Goal: Task Accomplishment & Management: Use online tool/utility

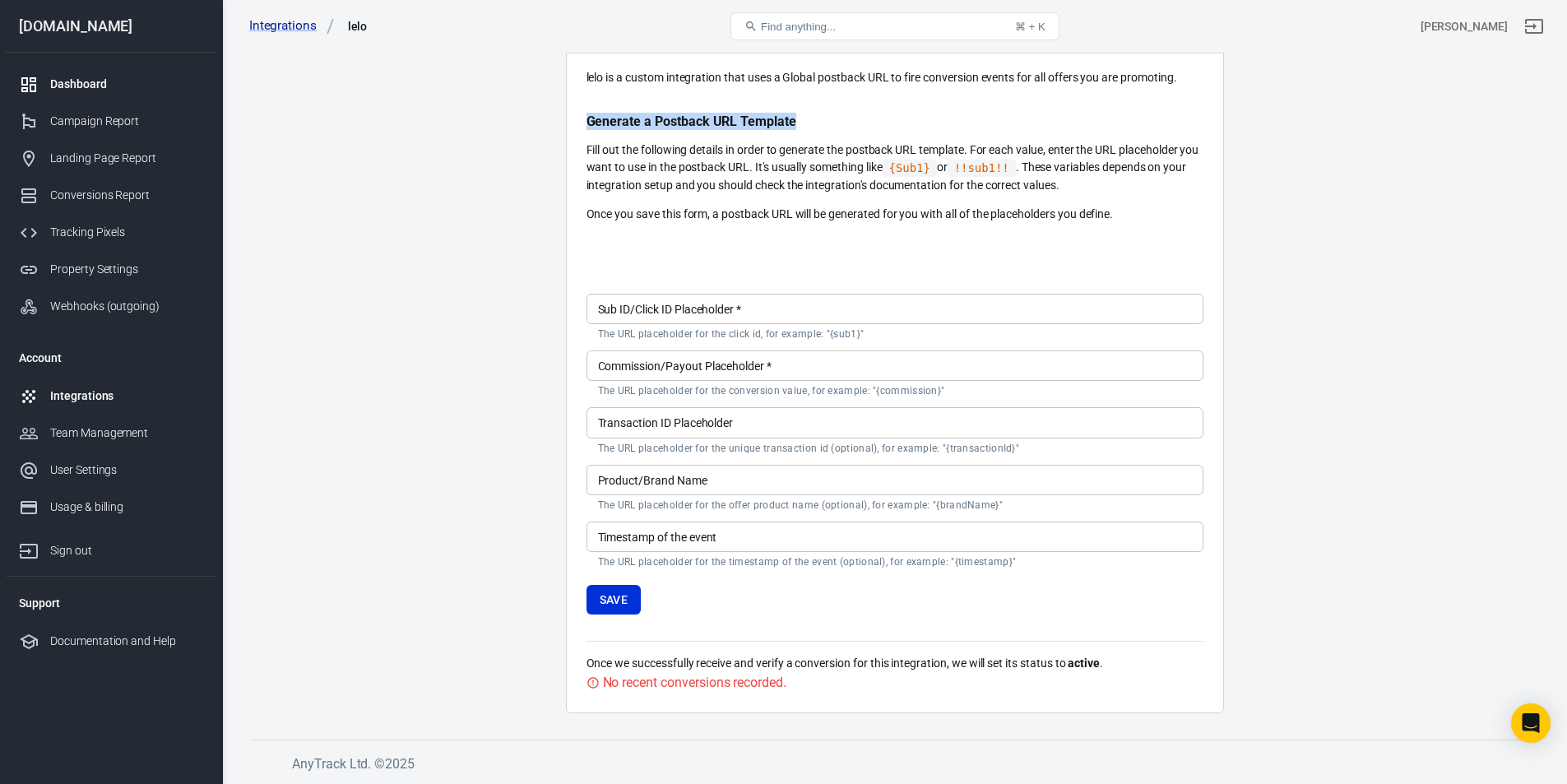
click at [89, 81] on div "Dashboard" at bounding box center [127, 84] width 153 height 17
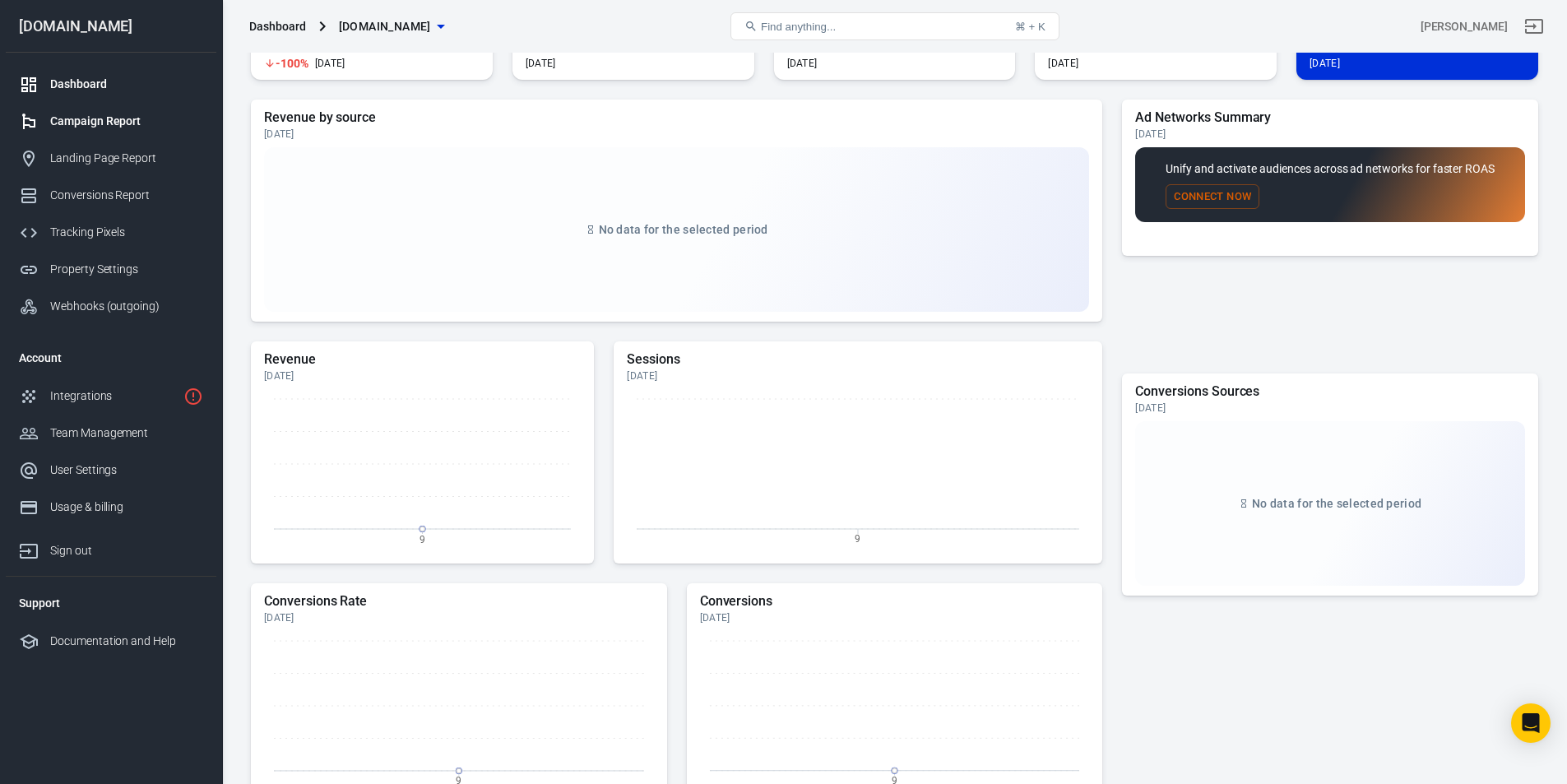
click at [100, 116] on div "Campaign Report" at bounding box center [127, 120] width 153 height 17
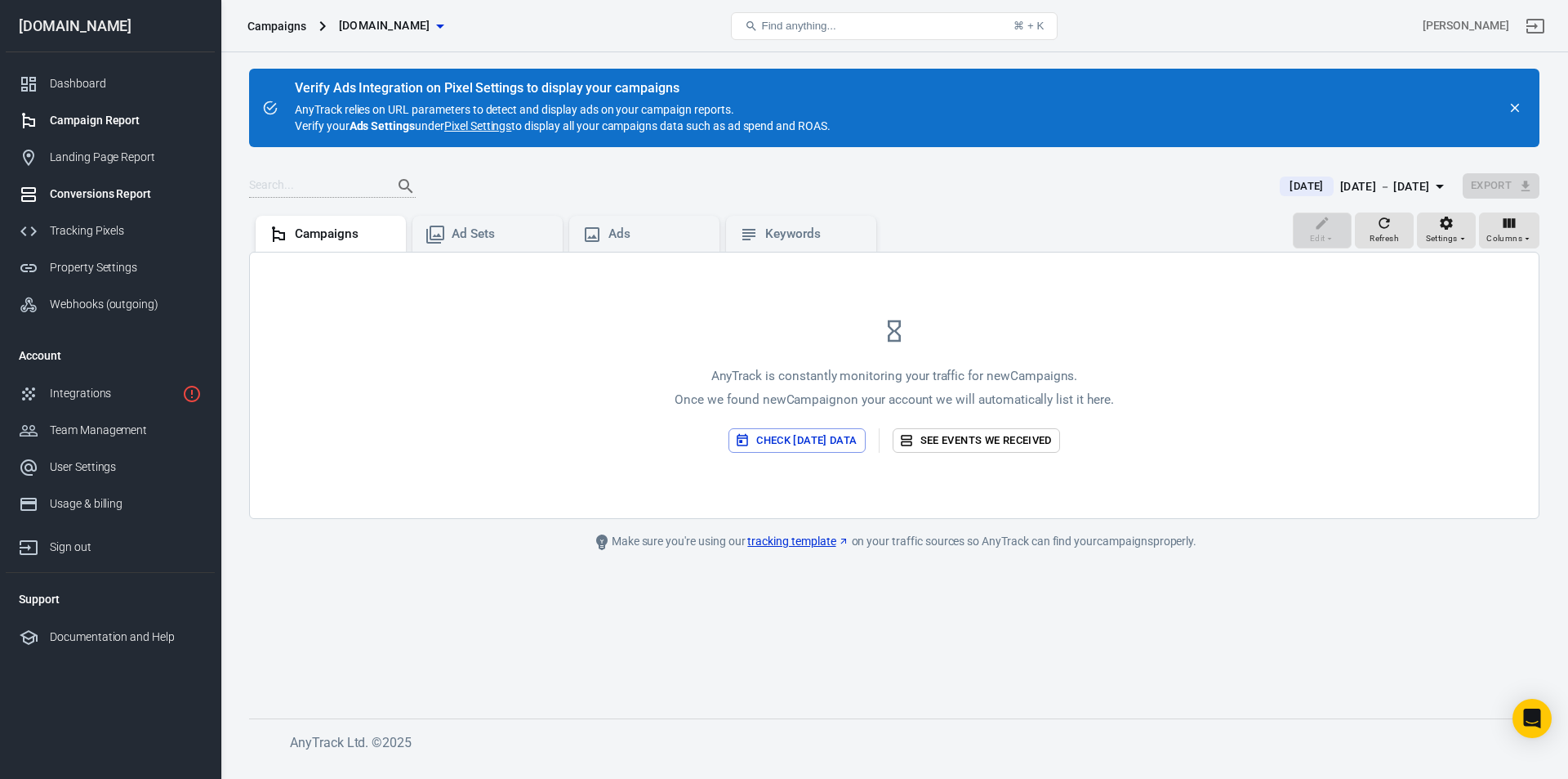
click at [118, 201] on div "Conversions Report" at bounding box center [126, 194] width 152 height 17
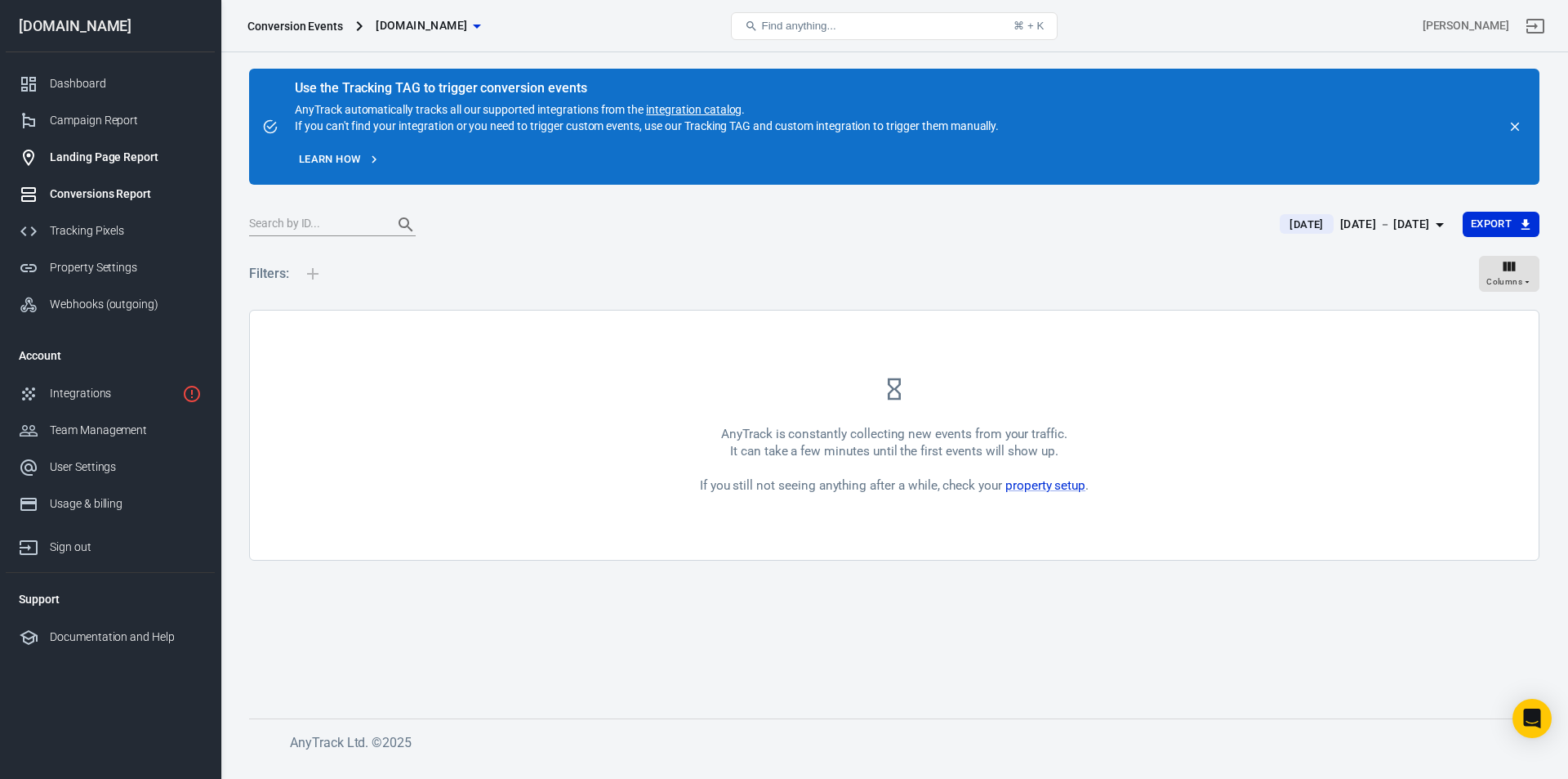
click at [109, 162] on div "Landing Page Report" at bounding box center [126, 157] width 152 height 17
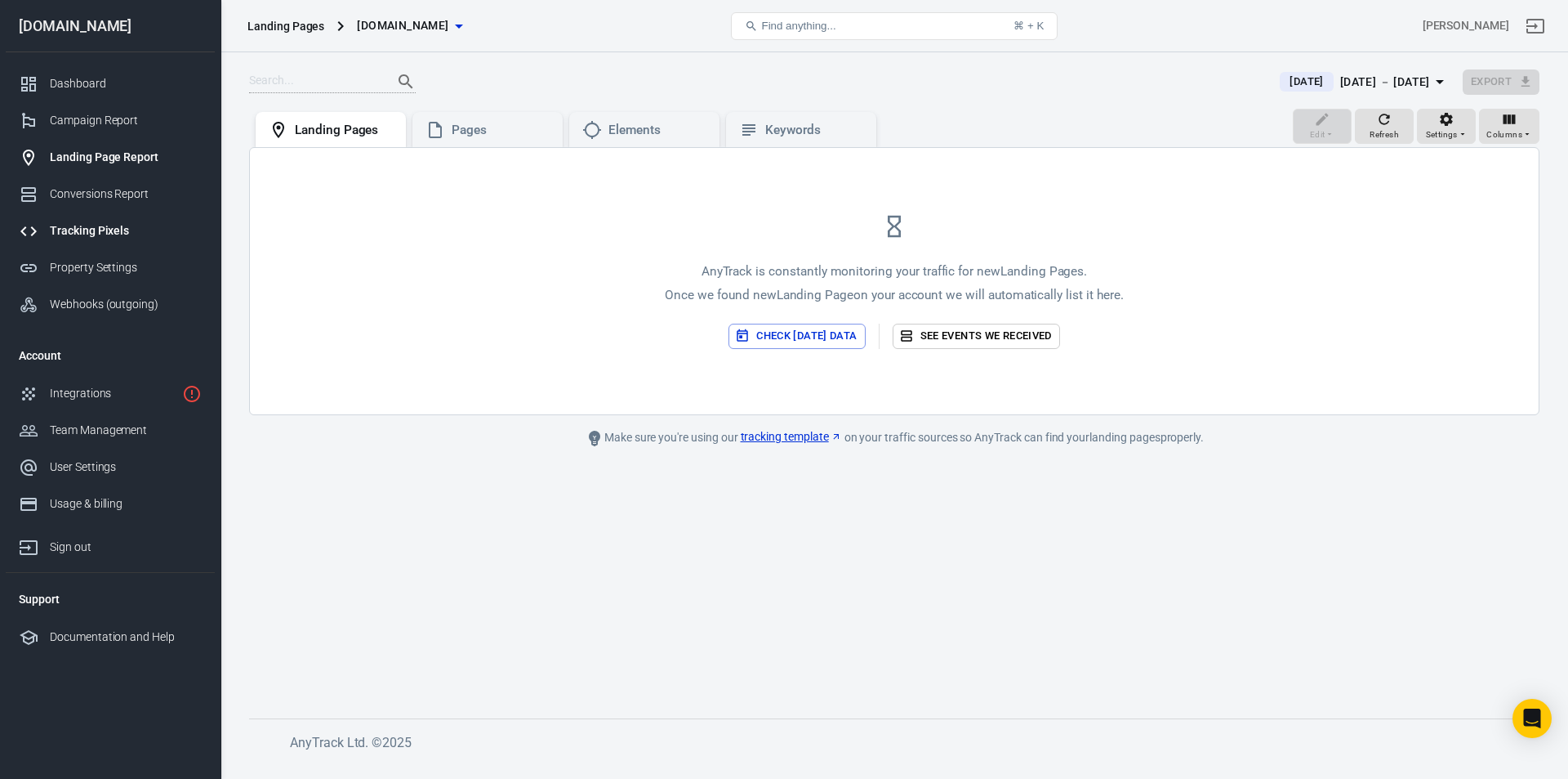
click at [104, 230] on div "Tracking Pixels" at bounding box center [126, 230] width 152 height 17
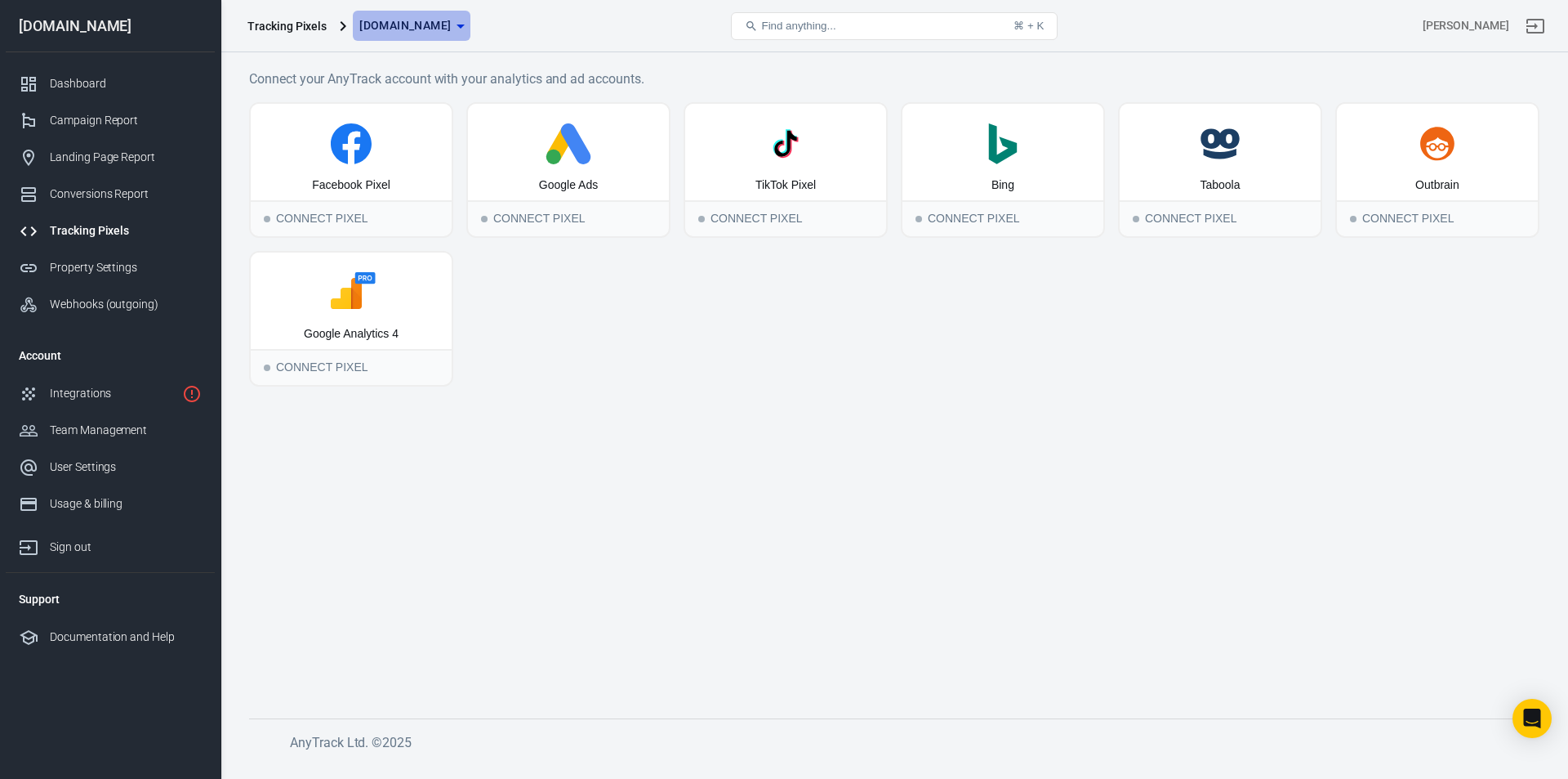
click at [455, 21] on icon "button" at bounding box center [460, 26] width 20 height 20
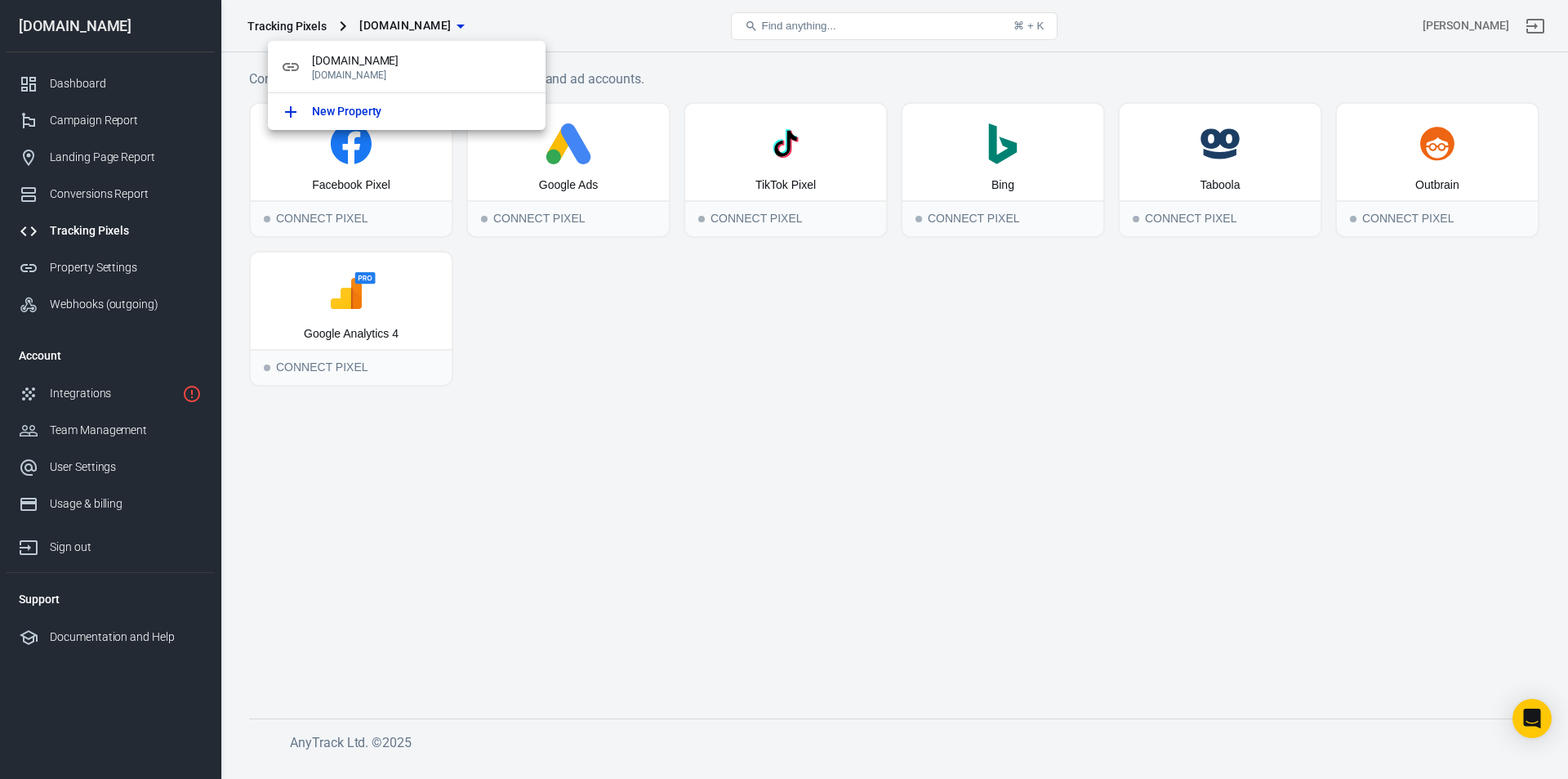
click at [555, 22] on div at bounding box center [784, 389] width 1568 height 779
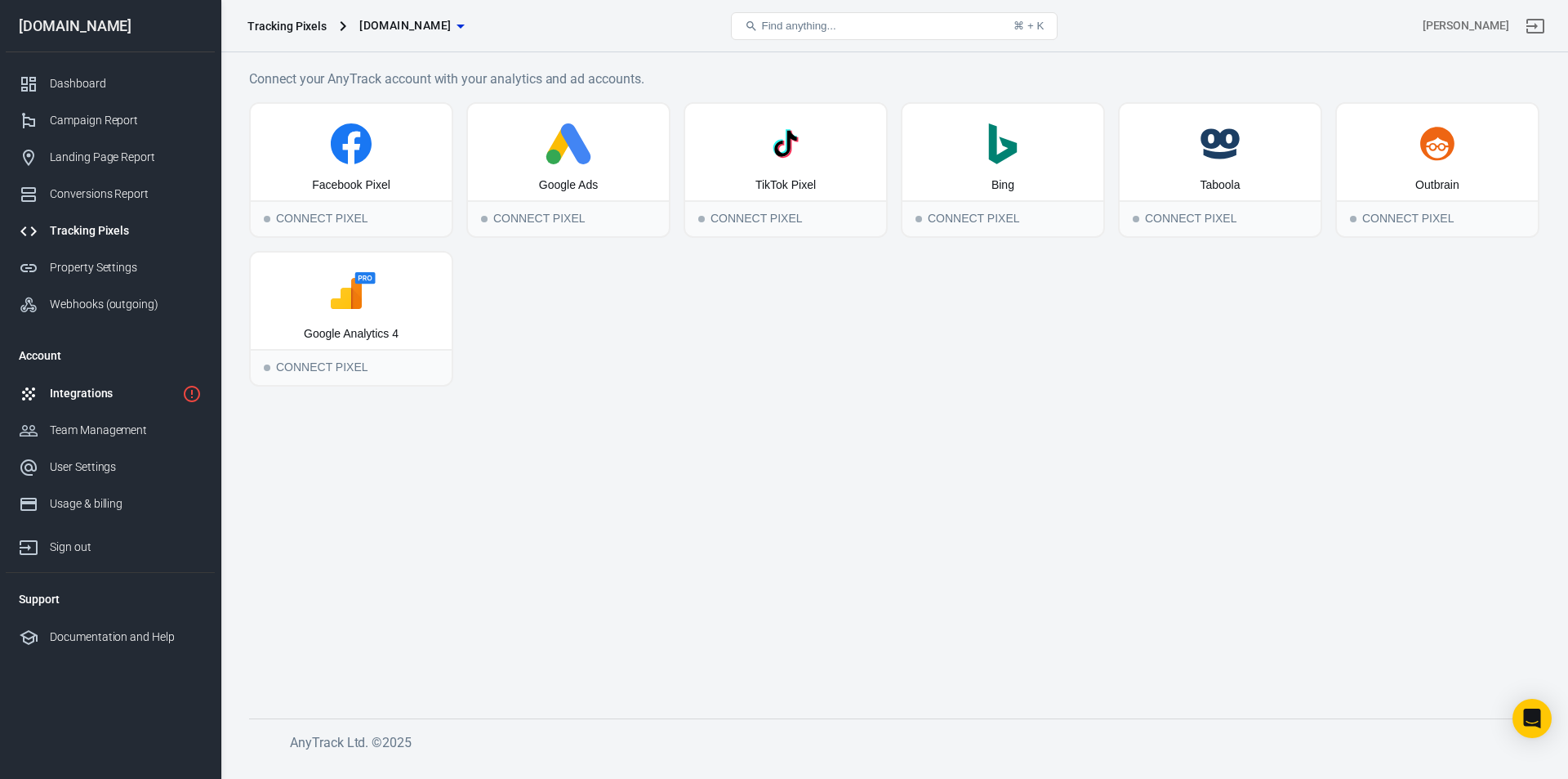
click at [107, 392] on div "Integrations" at bounding box center [112, 393] width 126 height 17
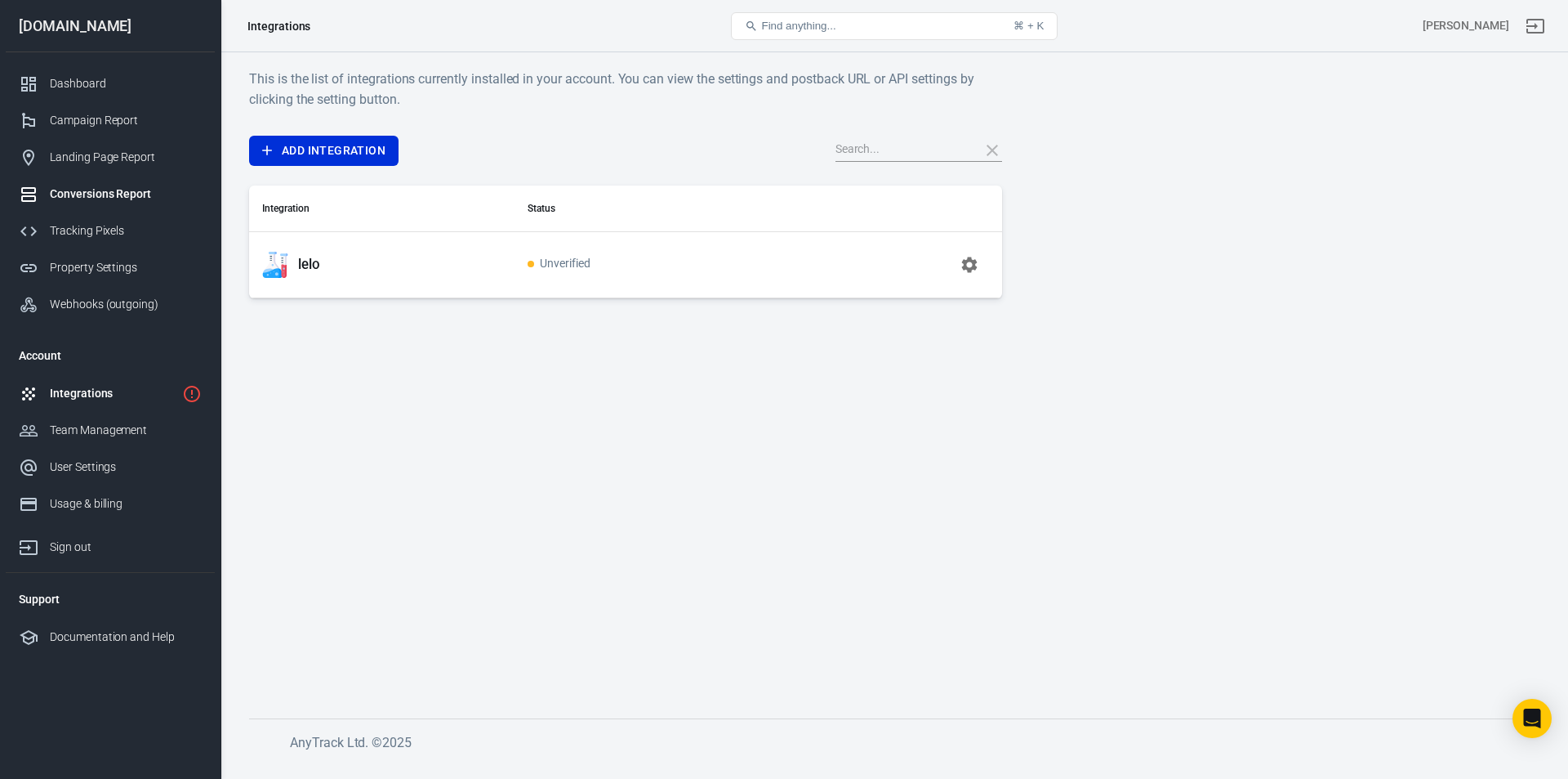
click at [68, 194] on div "Conversions Report" at bounding box center [126, 194] width 152 height 17
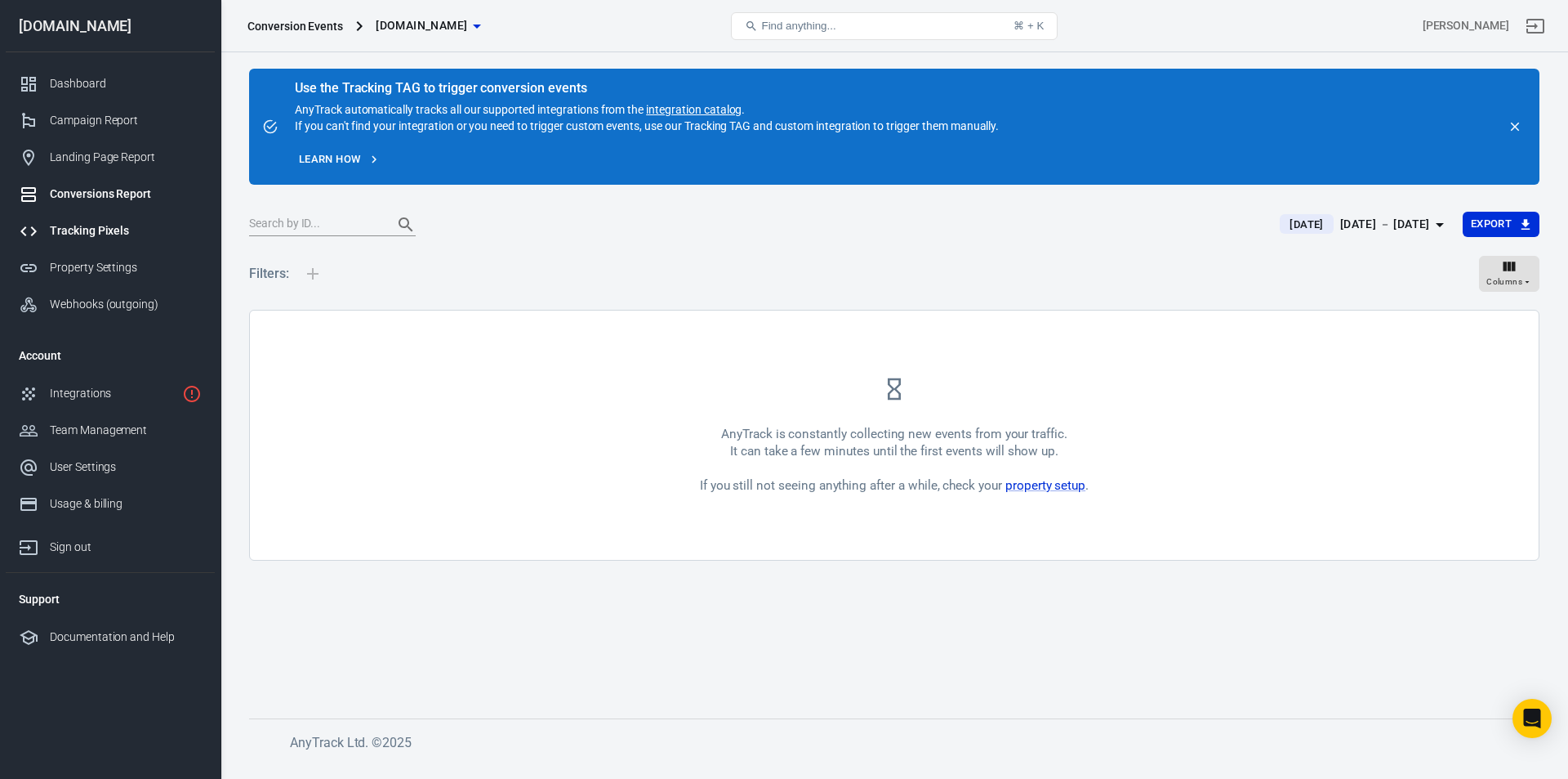
click at [76, 231] on div "Tracking Pixels" at bounding box center [126, 230] width 152 height 17
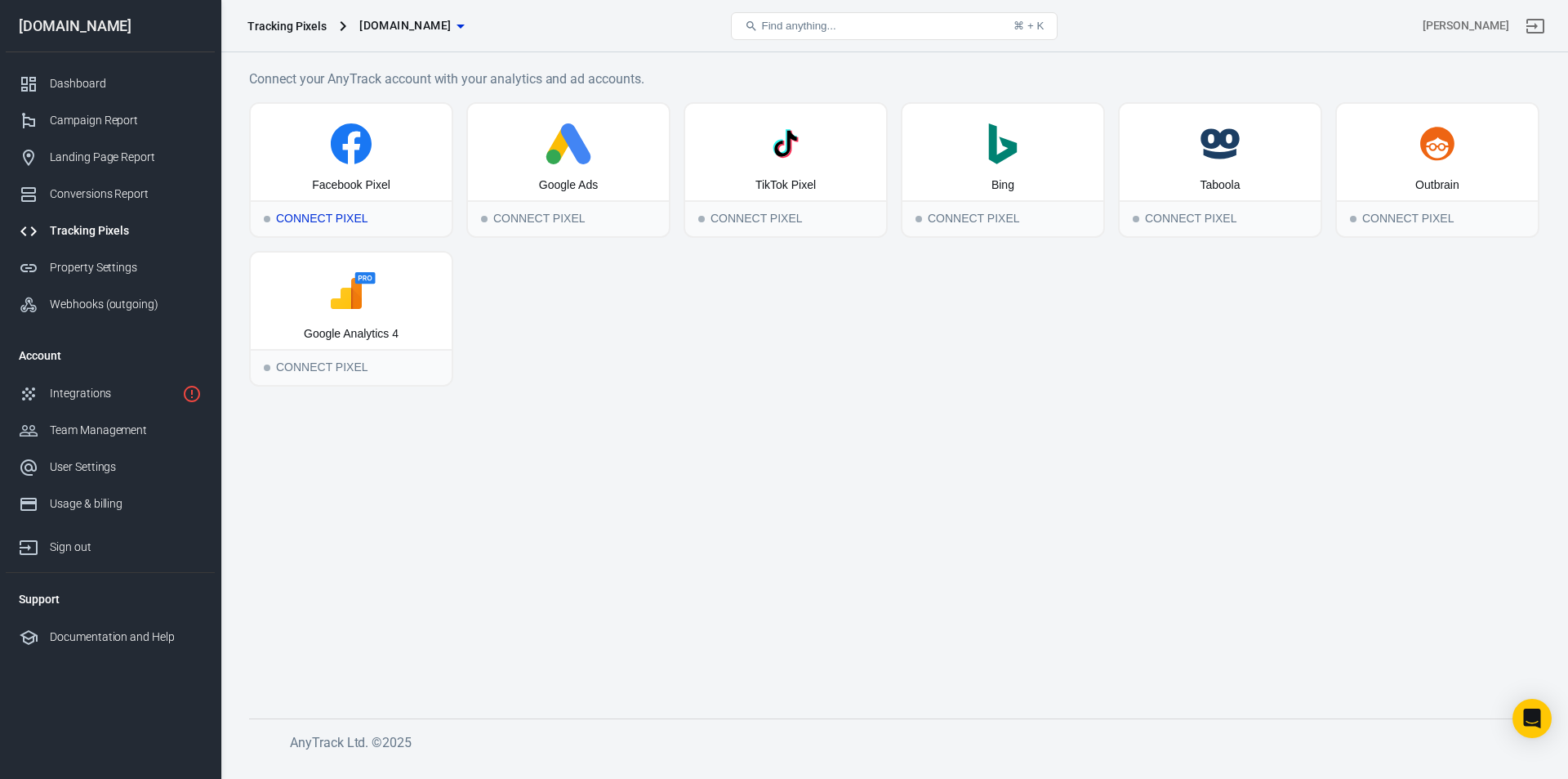
click at [328, 153] on icon at bounding box center [351, 143] width 188 height 41
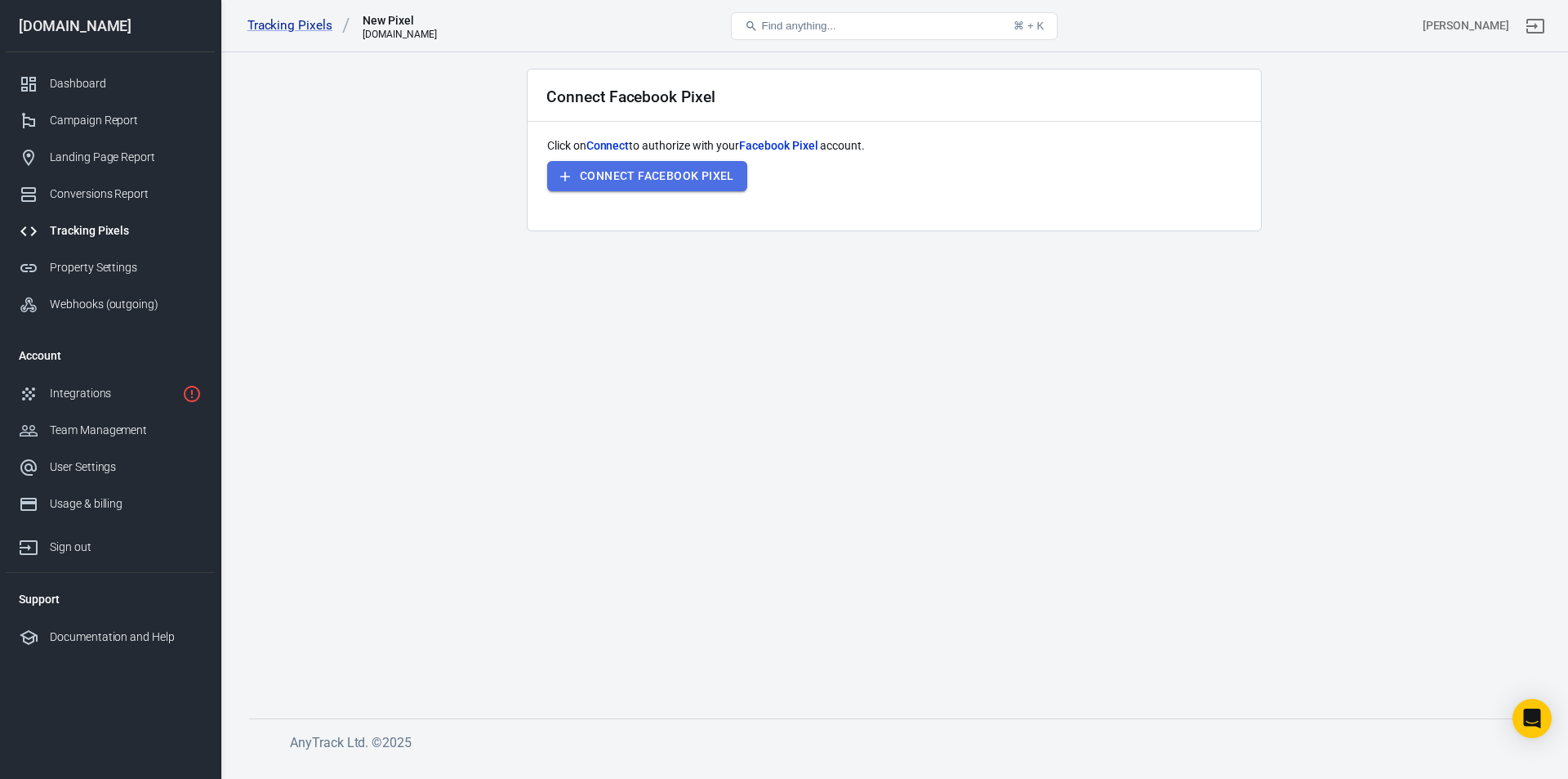
click at [696, 189] on button "Connect Facebook Pixel" at bounding box center [647, 175] width 200 height 30
click at [60, 385] on div "Integrations" at bounding box center [112, 393] width 126 height 17
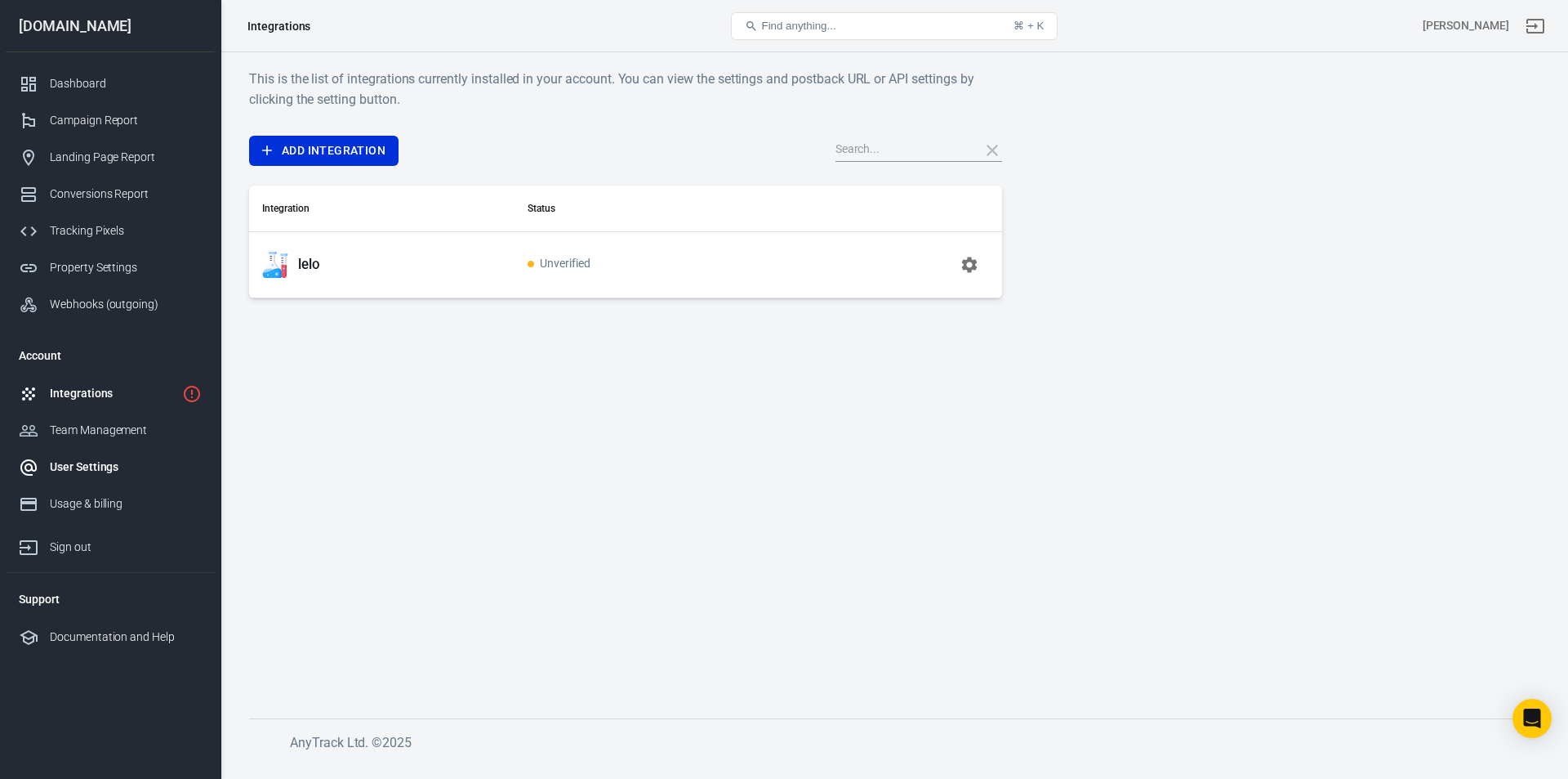
click at [121, 463] on div "User Settings" at bounding box center [126, 466] width 152 height 17
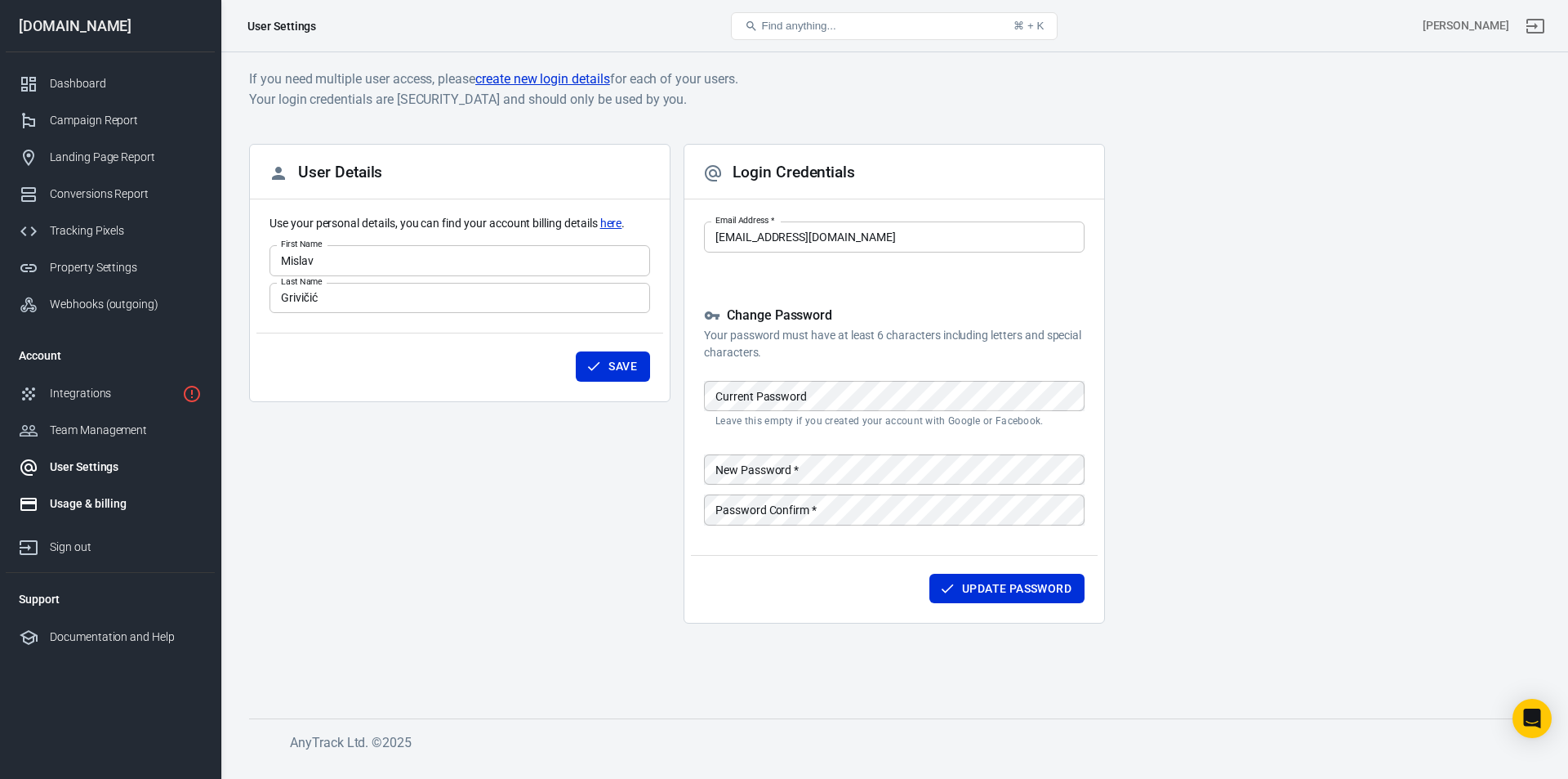
click at [98, 513] on link "Usage & billing" at bounding box center [110, 503] width 209 height 37
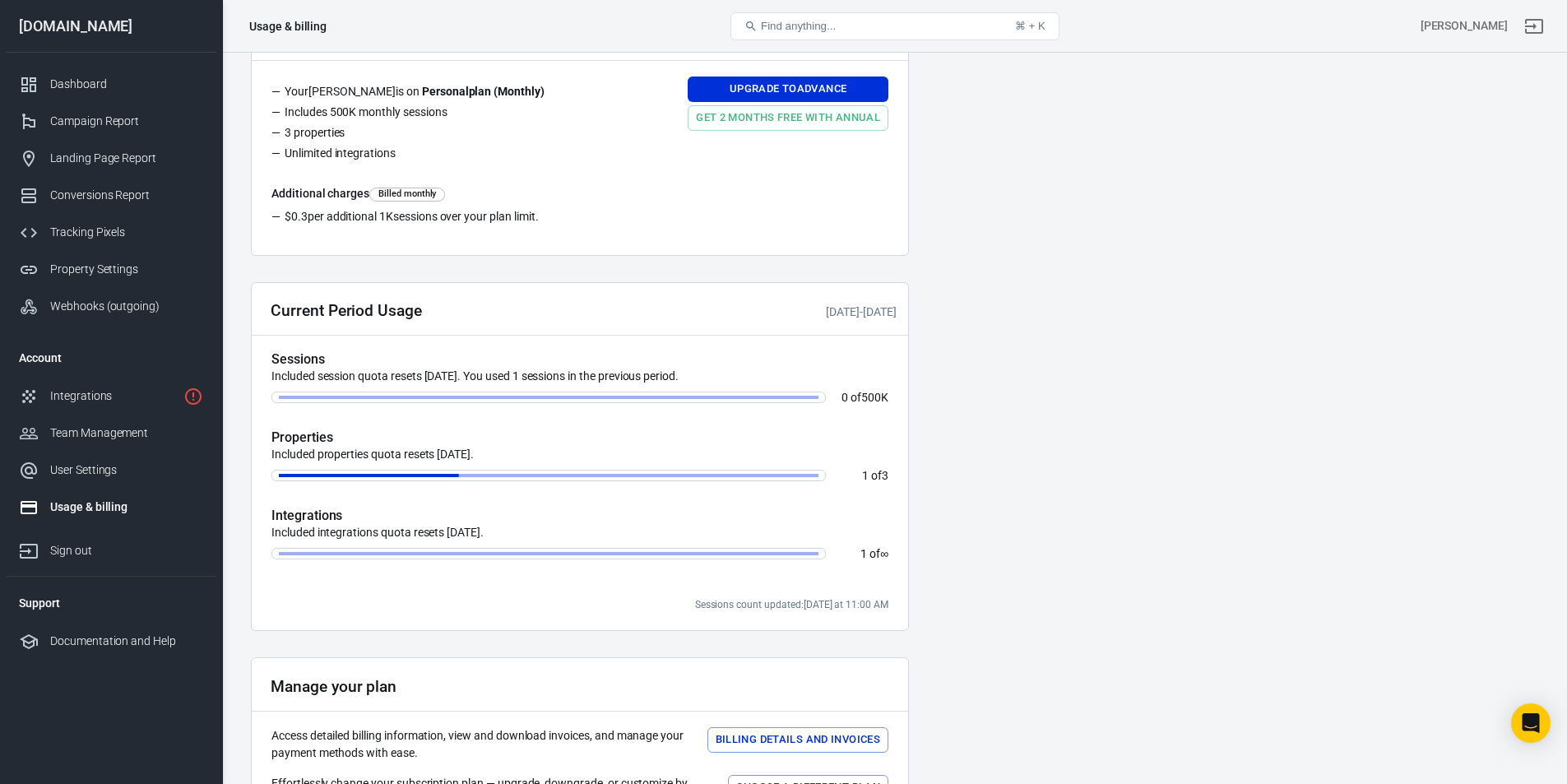
scroll to position [246, 0]
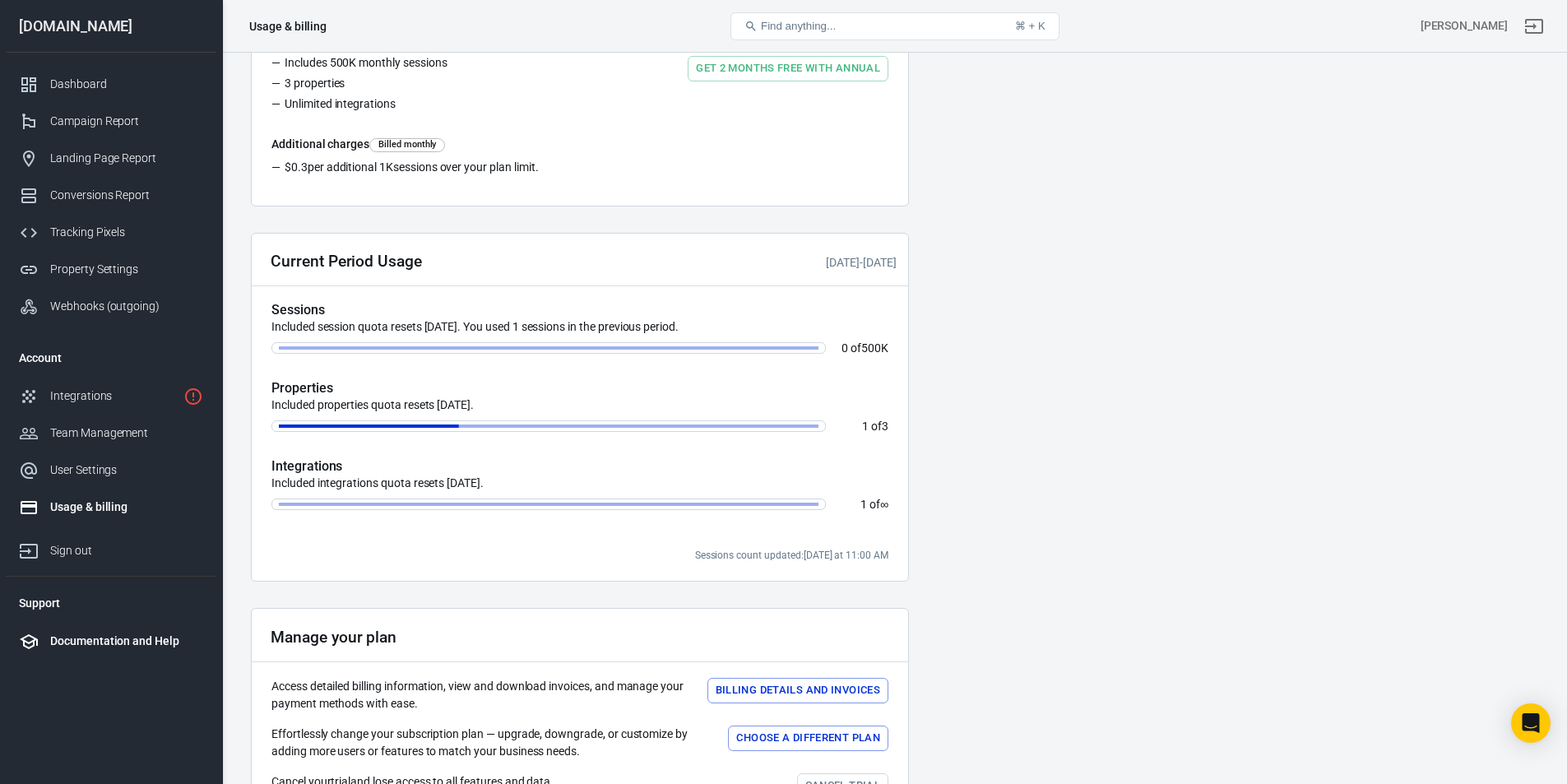
click at [104, 642] on div "Documentation and Help" at bounding box center [127, 641] width 153 height 17
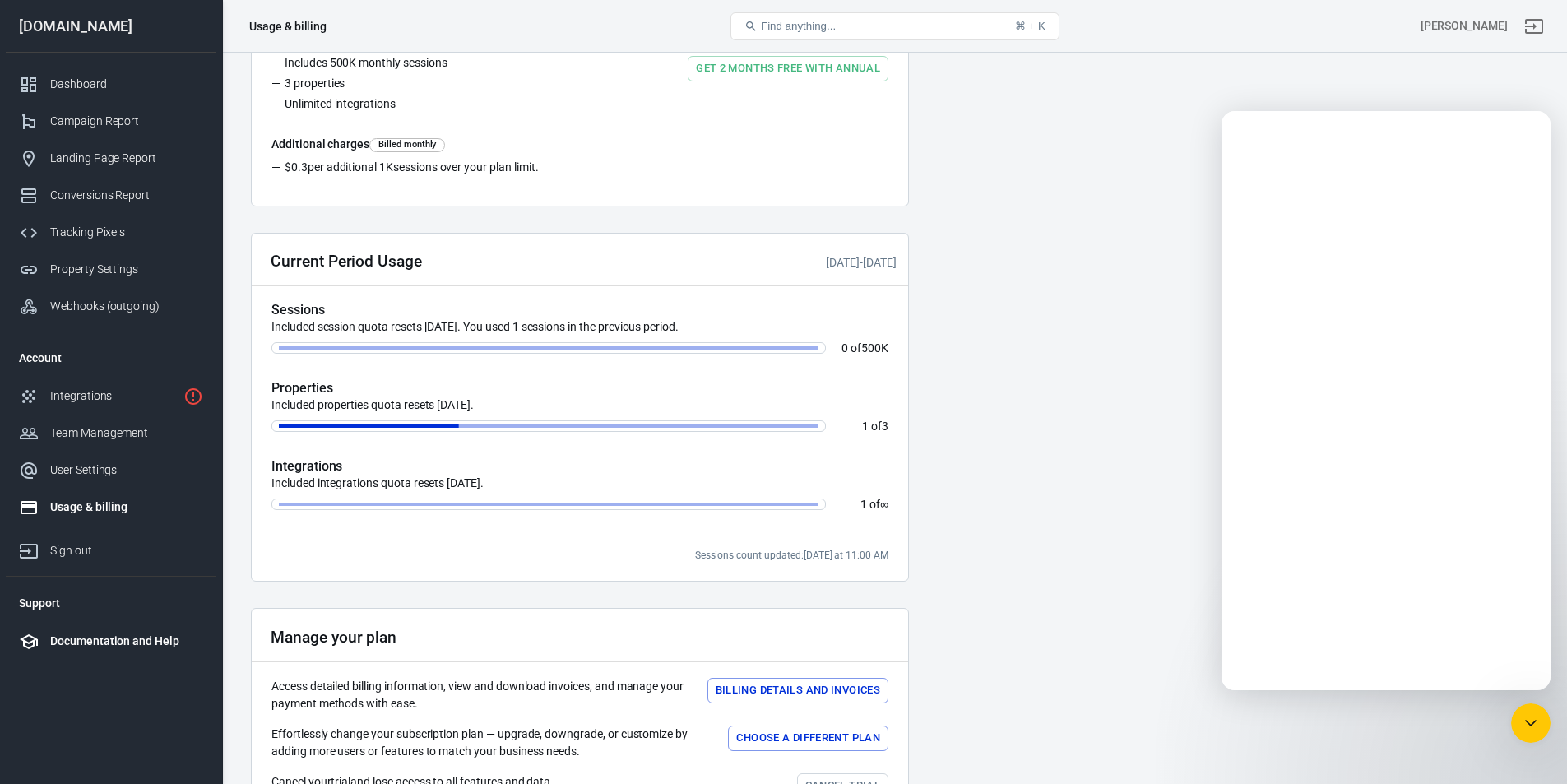
scroll to position [0, 0]
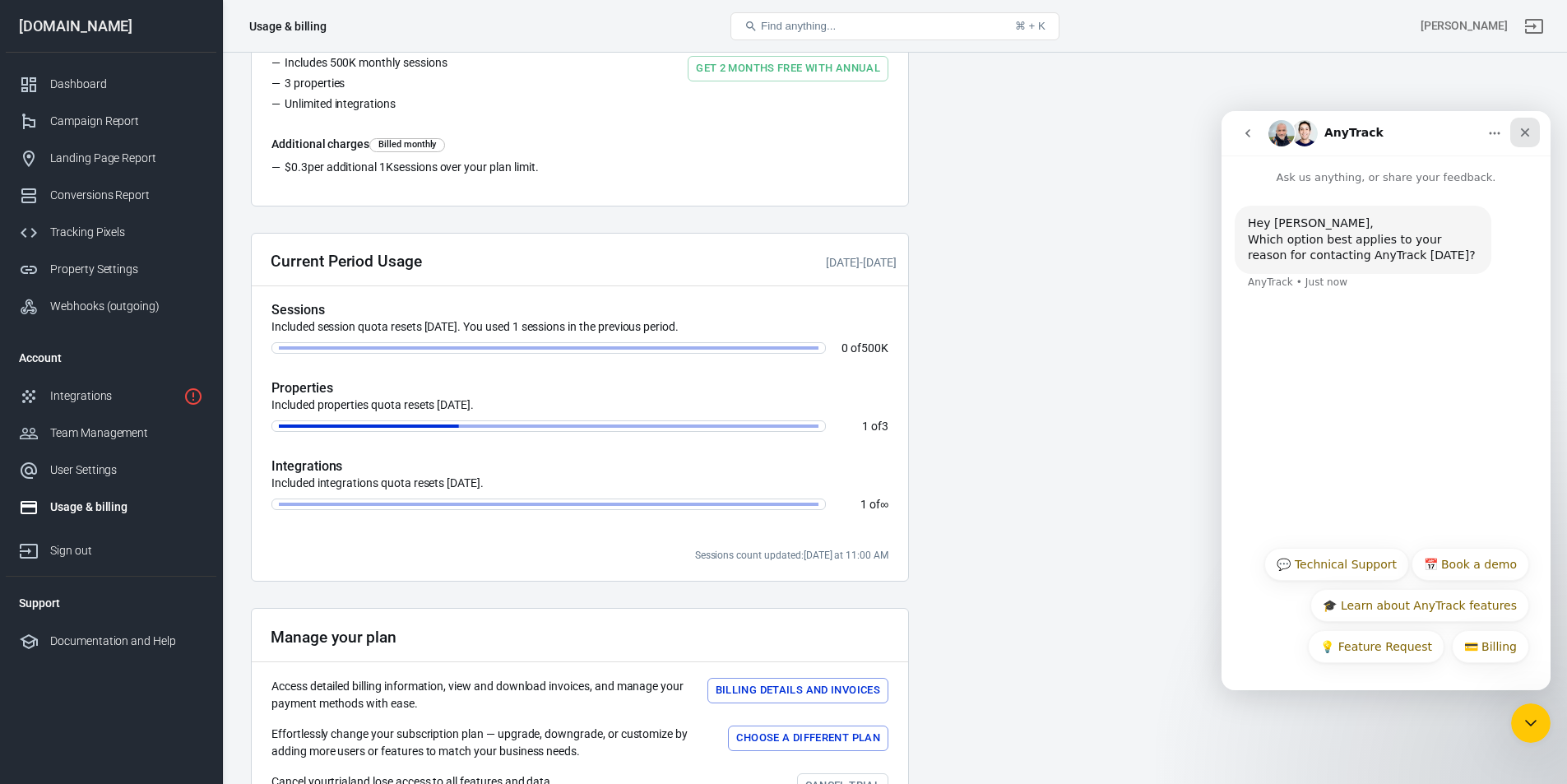
click at [1530, 132] on icon "Close" at bounding box center [1525, 132] width 13 height 13
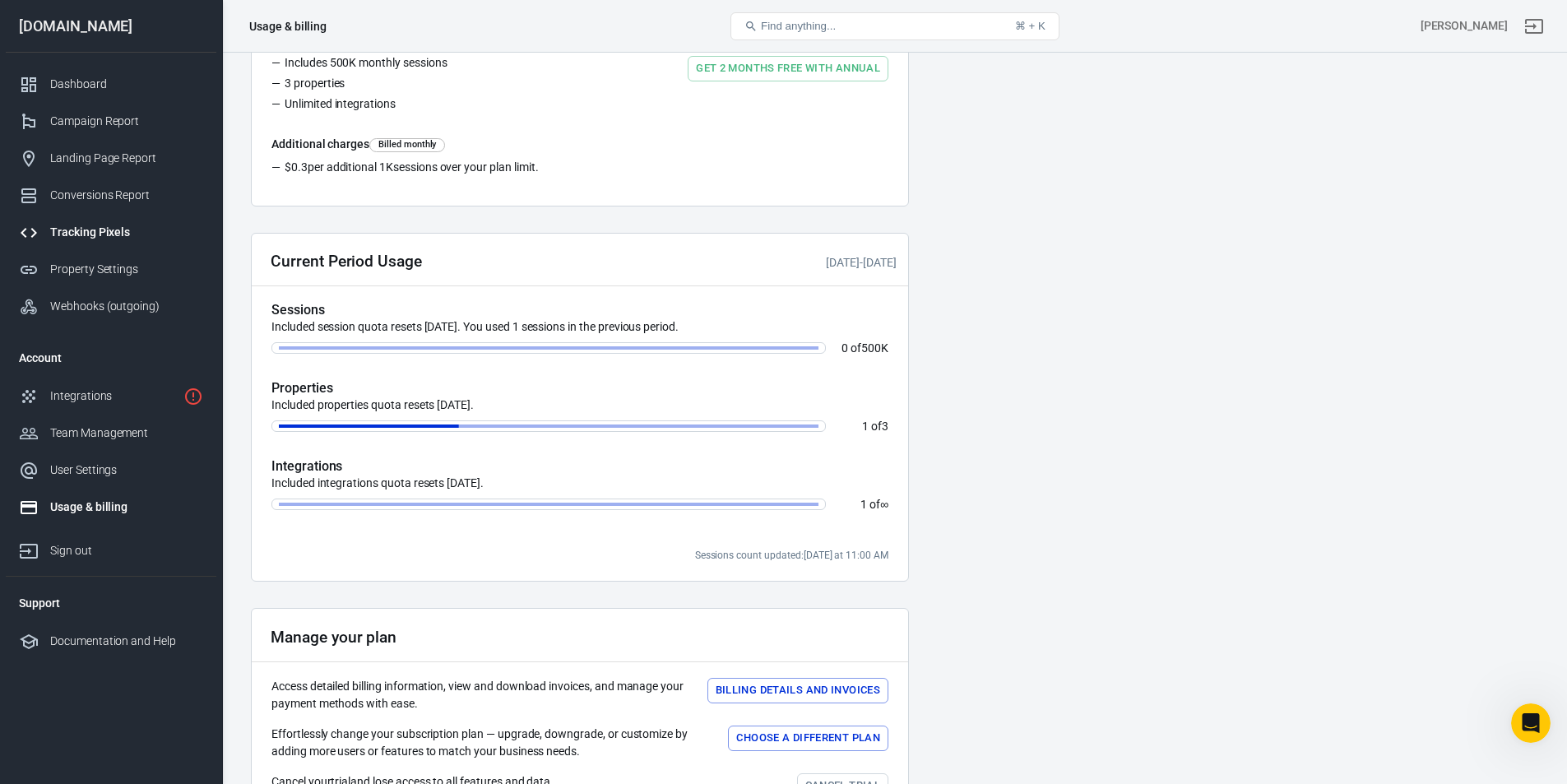
click at [81, 226] on div "Tracking Pixels" at bounding box center [127, 232] width 153 height 17
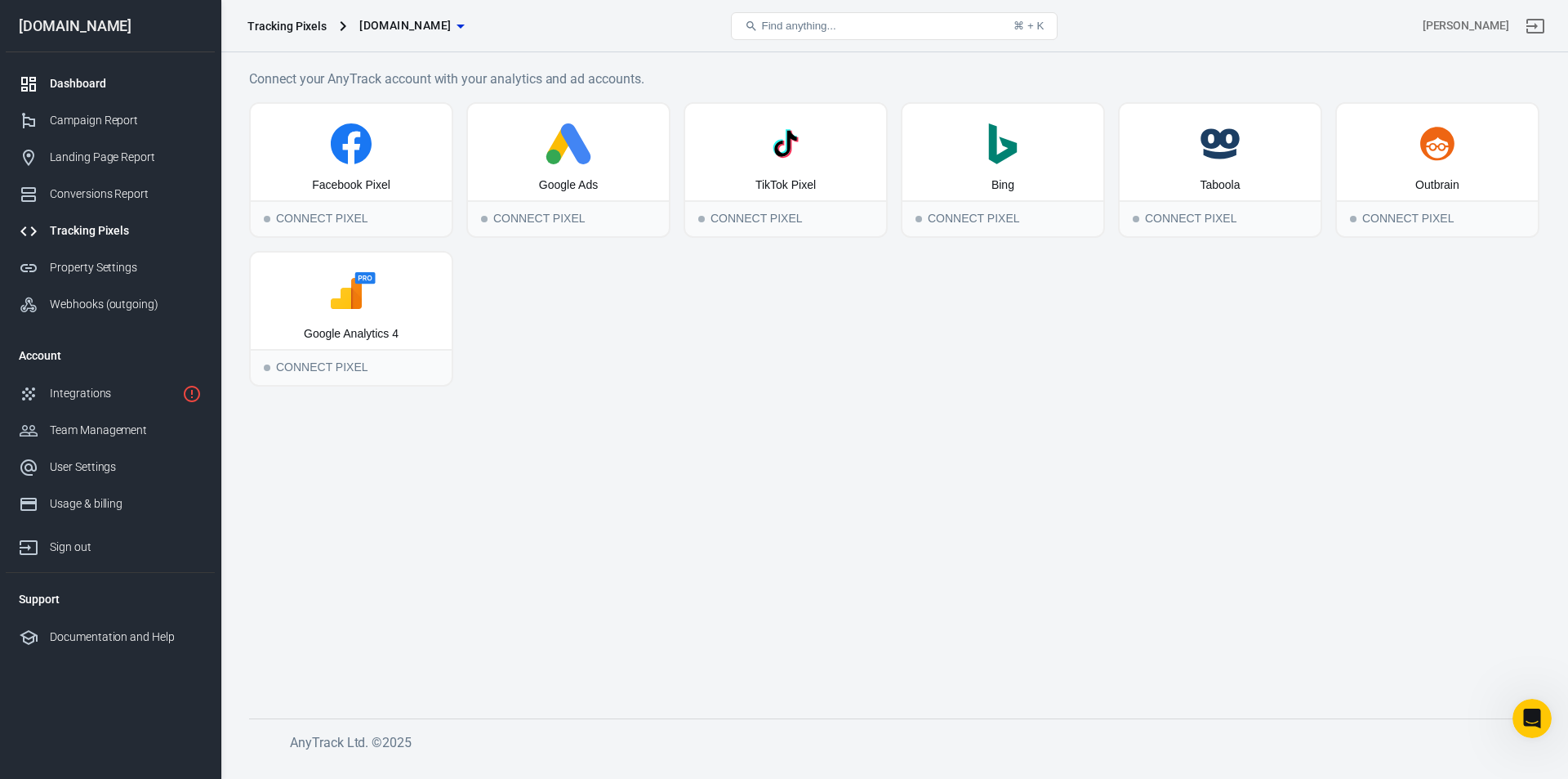
click at [117, 93] on link "Dashboard" at bounding box center [110, 83] width 209 height 37
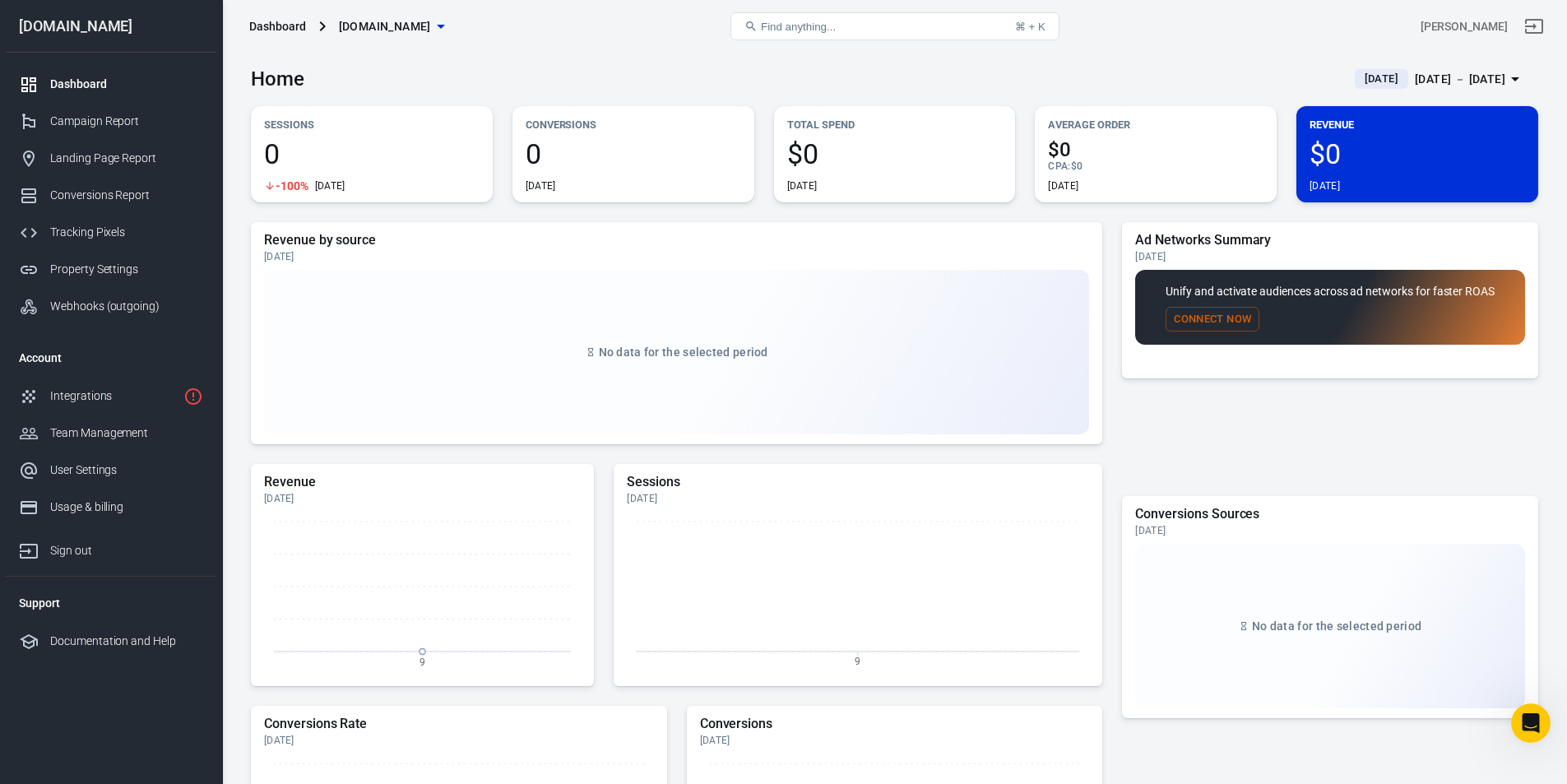
click at [1194, 311] on button "Connect Now" at bounding box center [1213, 319] width 94 height 26
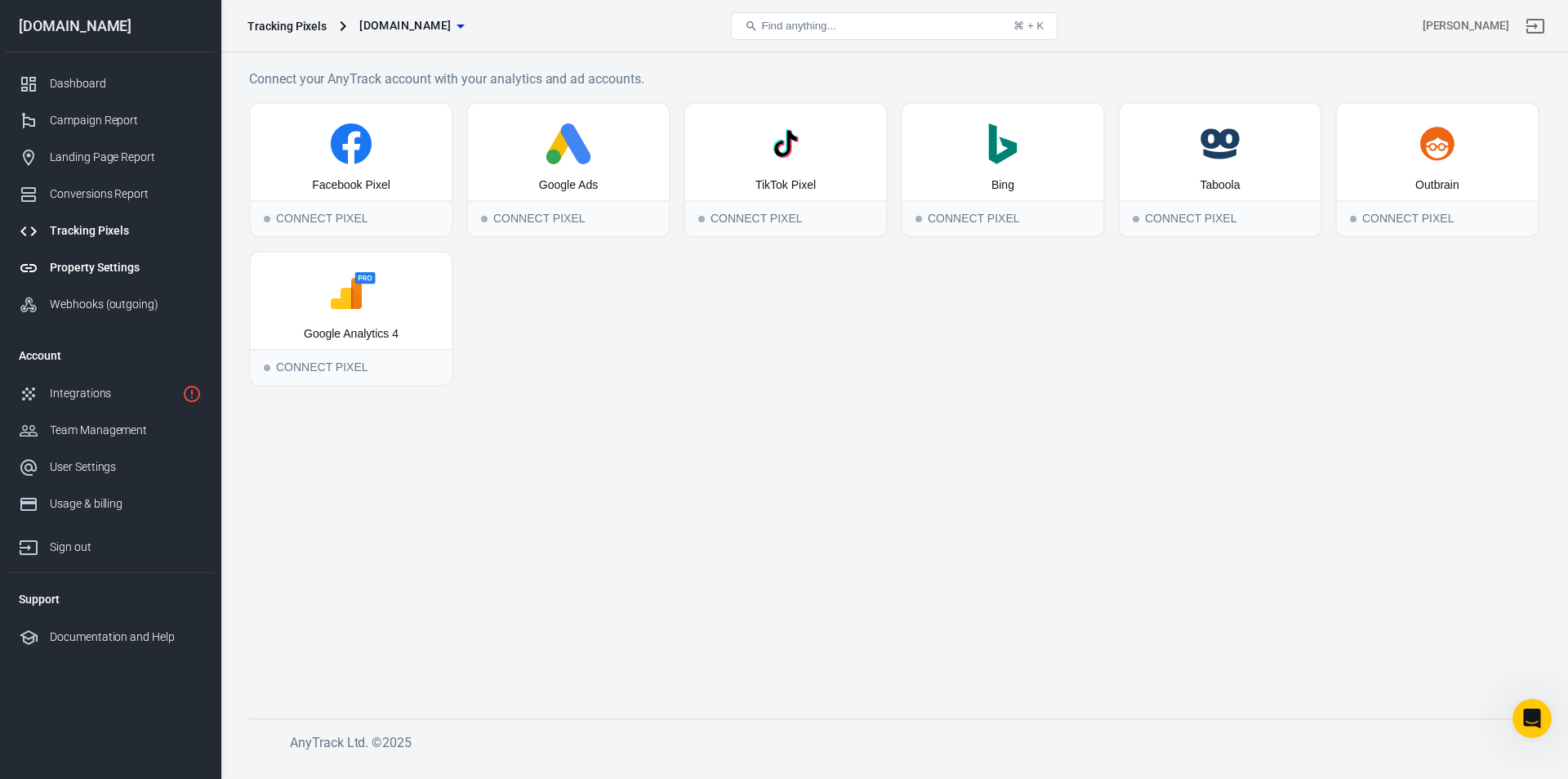
click at [126, 267] on div "Property Settings" at bounding box center [126, 268] width 152 height 17
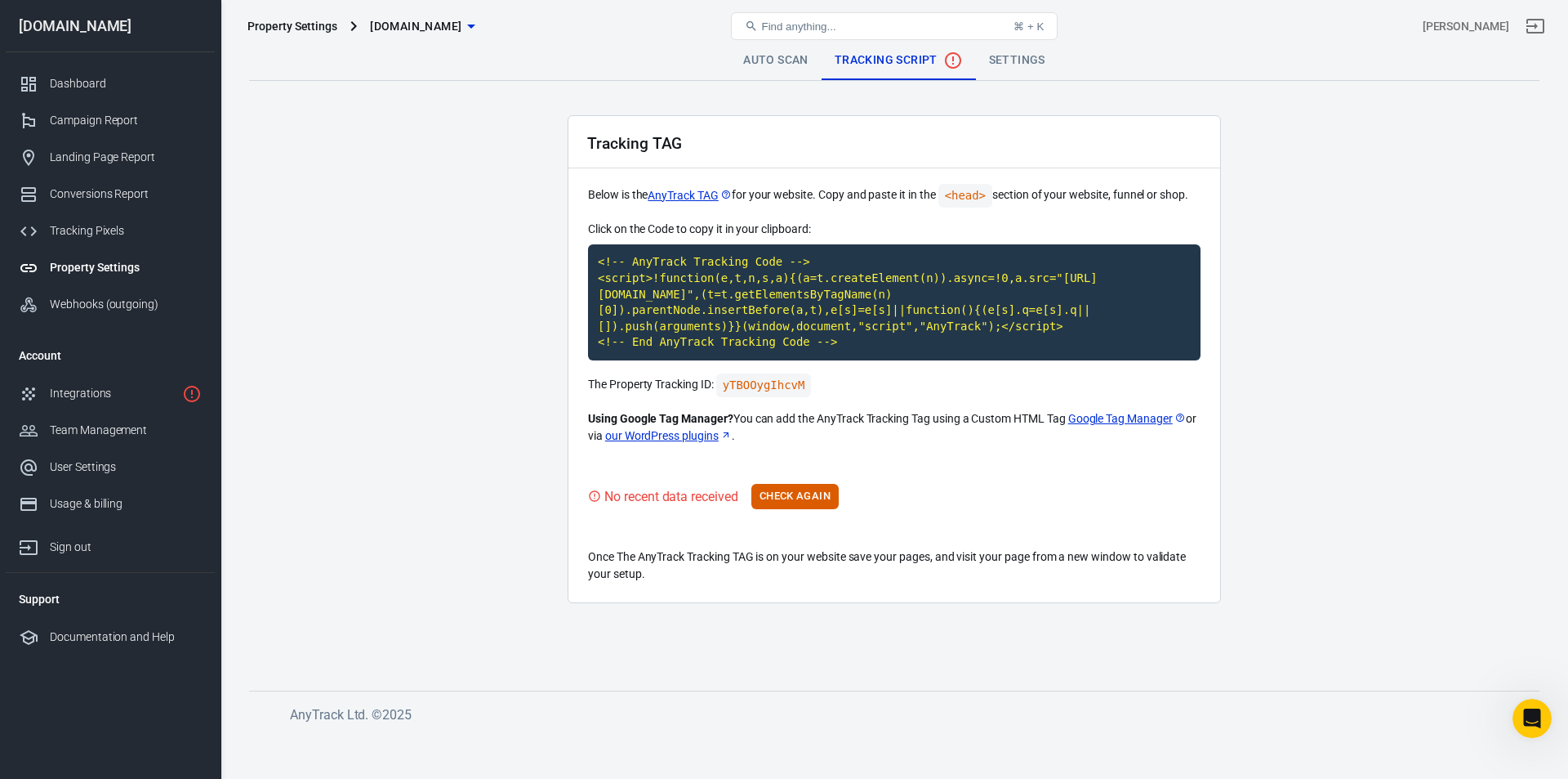
drag, startPoint x: 662, startPoint y: 570, endPoint x: 1068, endPoint y: 565, distance: 406.0
click at [1068, 565] on p "Once The AnyTrack Tracking TAG is on your website save your pages, and visit yo…" at bounding box center [895, 566] width 613 height 34
click at [1080, 565] on p "Once The AnyTrack Tracking TAG is on your website save your pages, and visit yo…" at bounding box center [895, 566] width 613 height 34
drag, startPoint x: 994, startPoint y: 559, endPoint x: 1197, endPoint y: 581, distance: 204.2
click at [1224, 575] on main "Auto Scan Tracking Script Settings Tracking TAG Below is the AnyTrack TAG for y…" at bounding box center [894, 352] width 1290 height 623
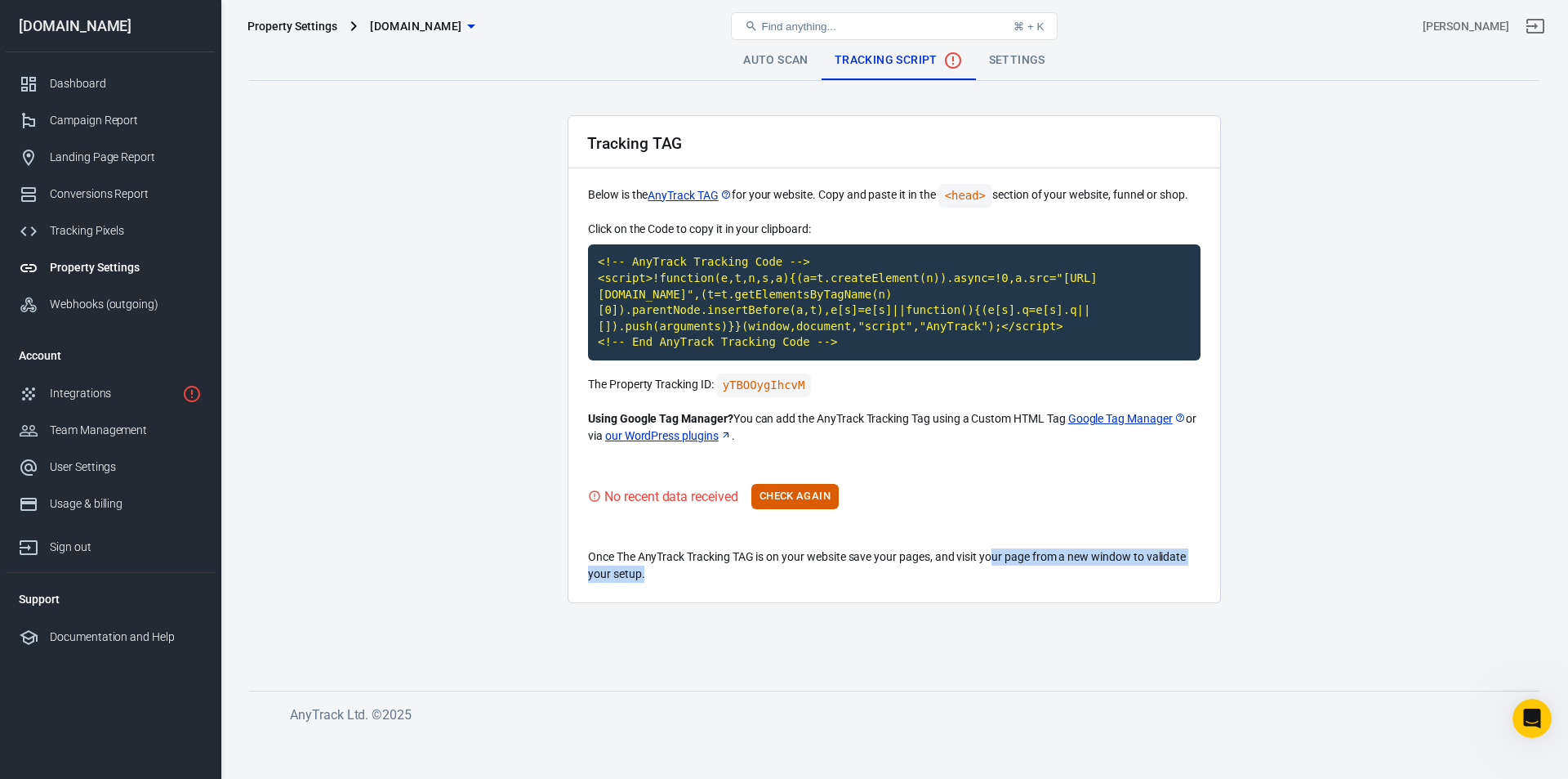
click at [1114, 573] on p "Once The AnyTrack Tracking TAG is on your website save your pages, and visit yo…" at bounding box center [895, 566] width 613 height 34
drag, startPoint x: 669, startPoint y: 554, endPoint x: 1163, endPoint y: 573, distance: 494.4
click at [1163, 573] on p "Once The AnyTrack Tracking TAG is on your website save your pages, and visit yo…" at bounding box center [895, 566] width 613 height 34
click at [1002, 61] on link "Settings" at bounding box center [1017, 60] width 82 height 39
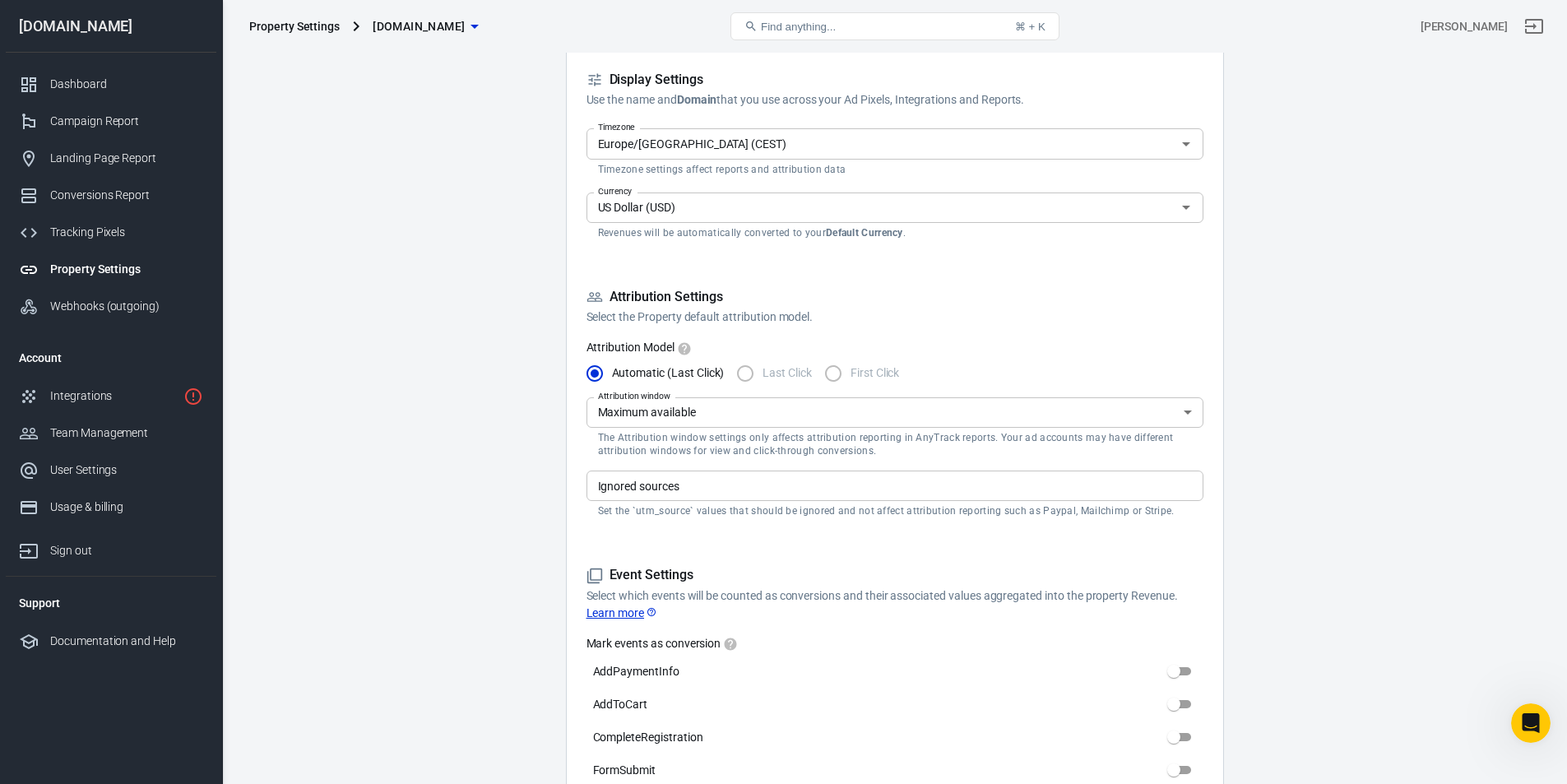
scroll to position [329, 0]
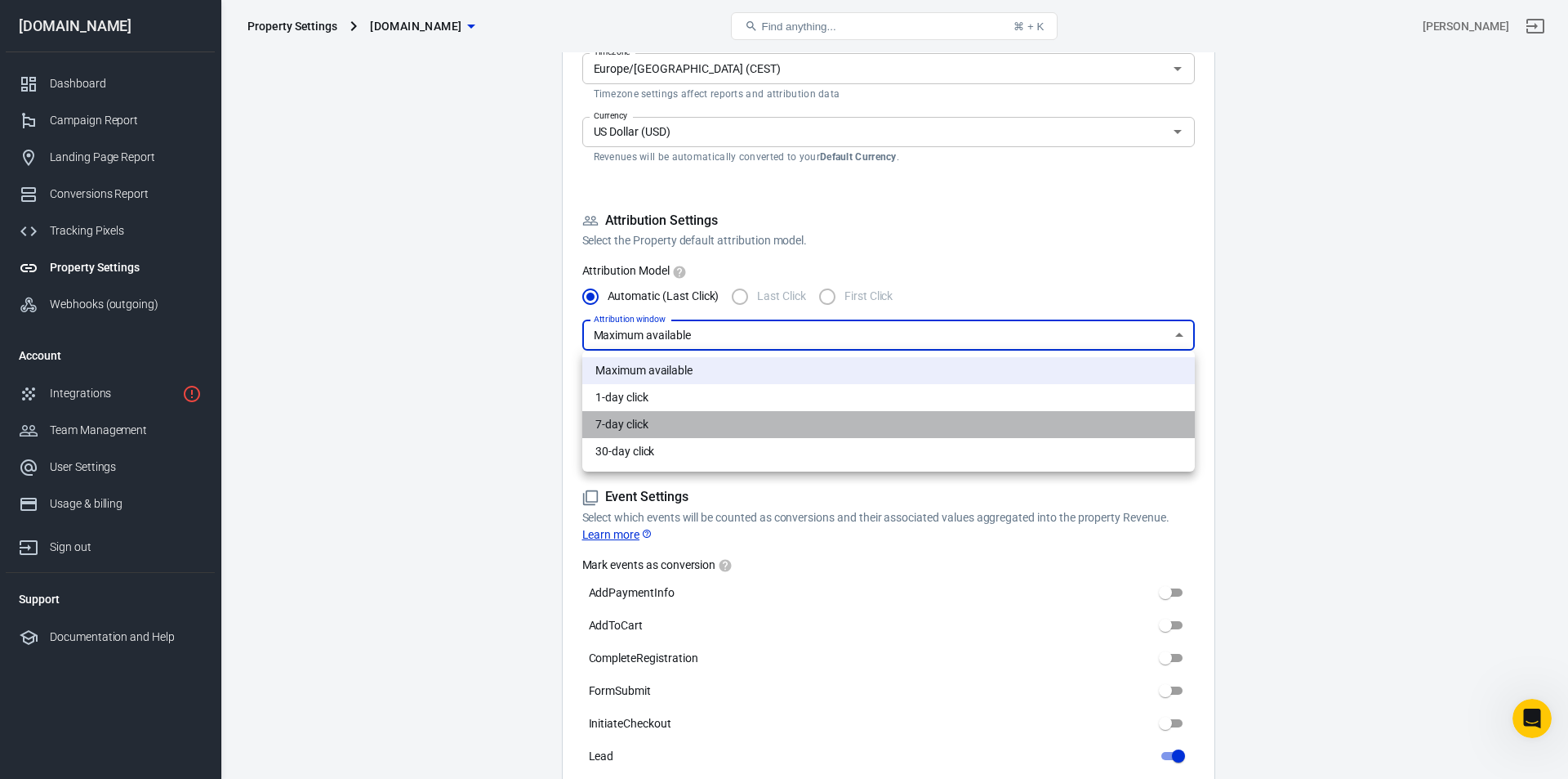
click at [731, 424] on li "7-day click" at bounding box center [888, 424] width 613 height 27
type input "7"
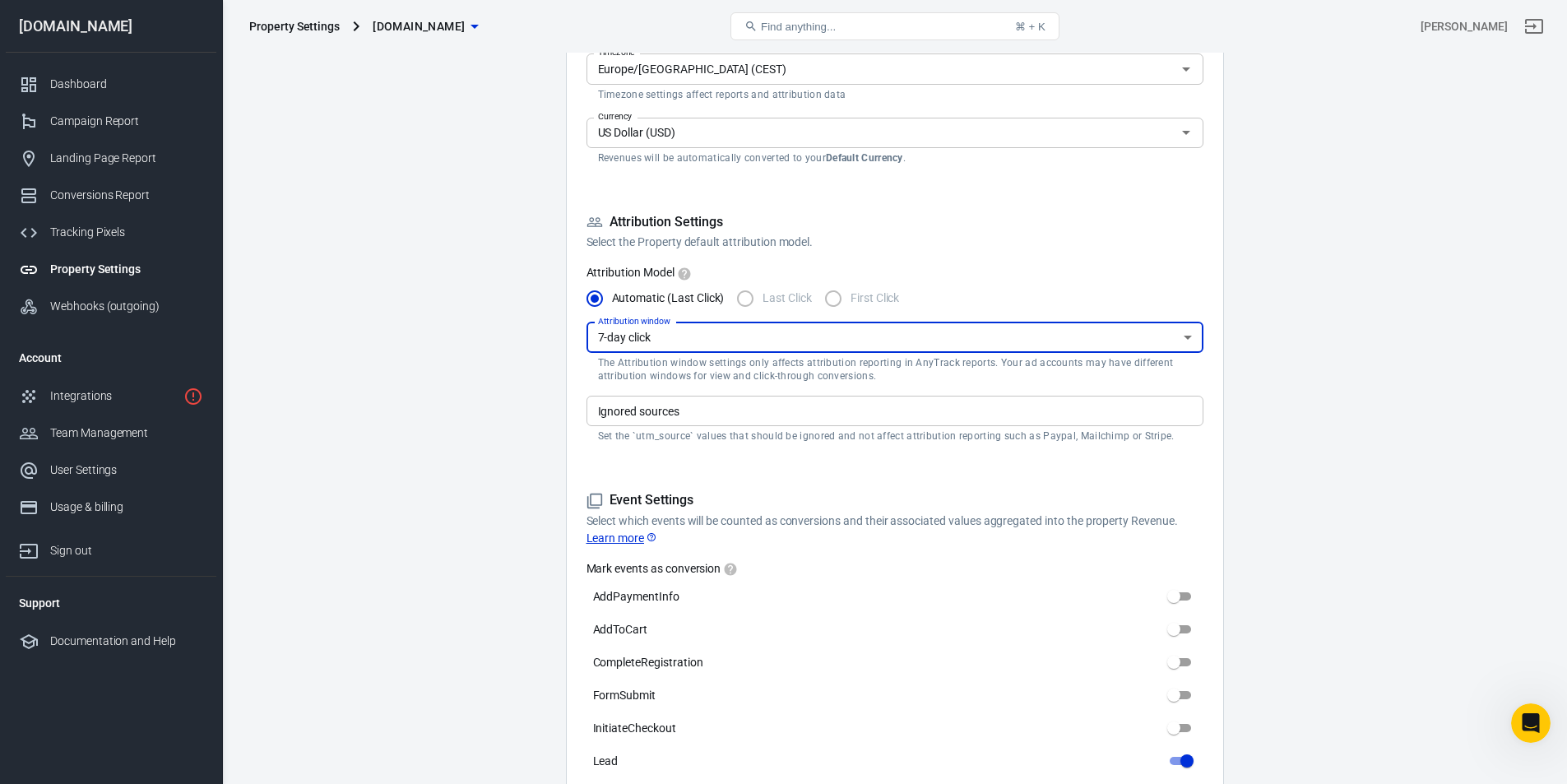
click at [1026, 222] on h5 "Attribution Settings" at bounding box center [895, 222] width 617 height 17
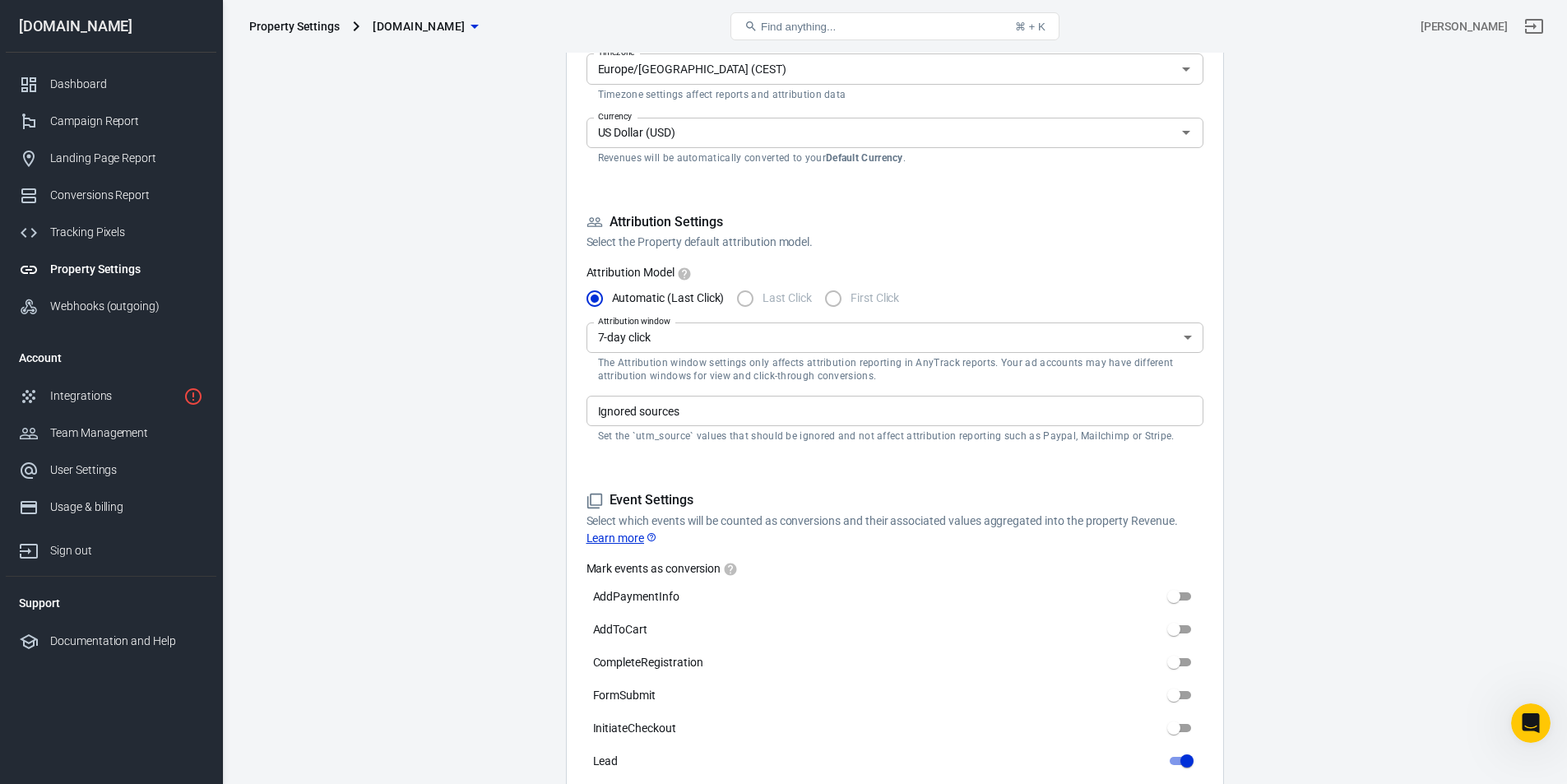
click at [746, 411] on input "Ignored sources" at bounding box center [894, 411] width 605 height 21
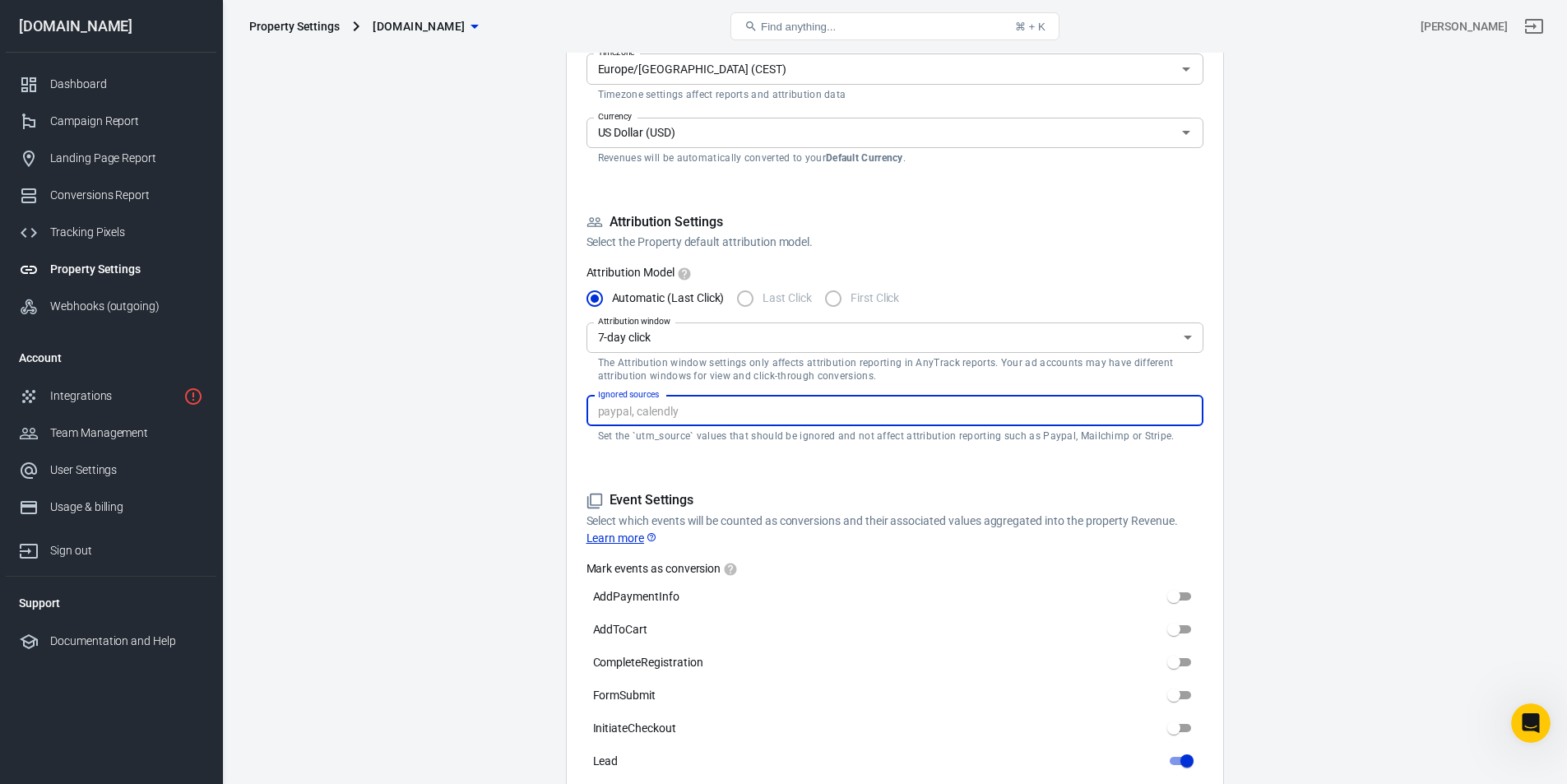
click at [1345, 424] on main "Auto Scan Tracking Script Settings Property Settings Name [DOMAIN_NAME] Name Wh…" at bounding box center [895, 759] width 1288 height 2095
click at [831, 411] on input "Ignored sources" at bounding box center [894, 411] width 605 height 21
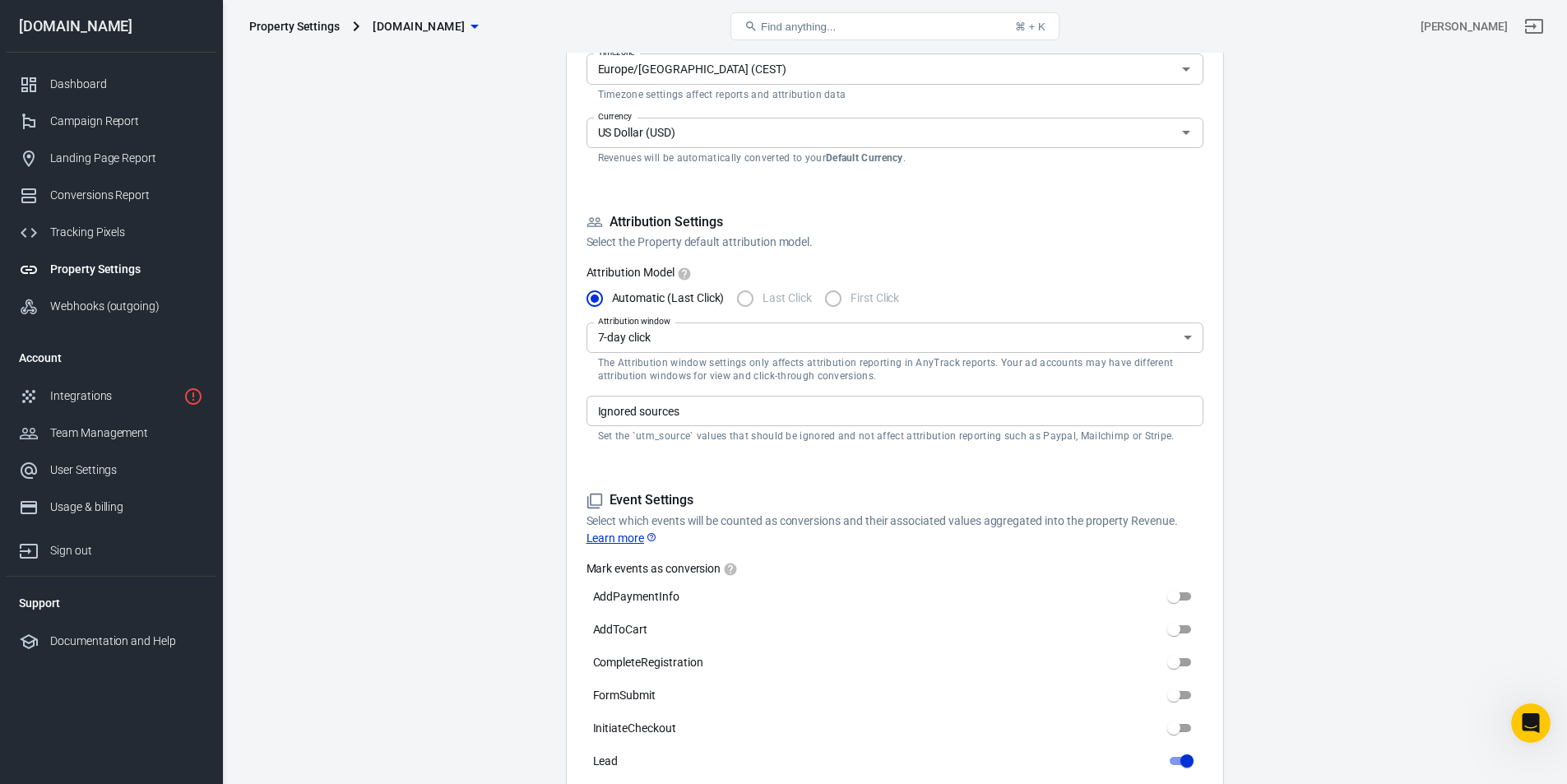
click at [822, 450] on form "Property Settings Name [DOMAIN_NAME] Name What should we call your Property? Gi…" at bounding box center [895, 463] width 617 height 1350
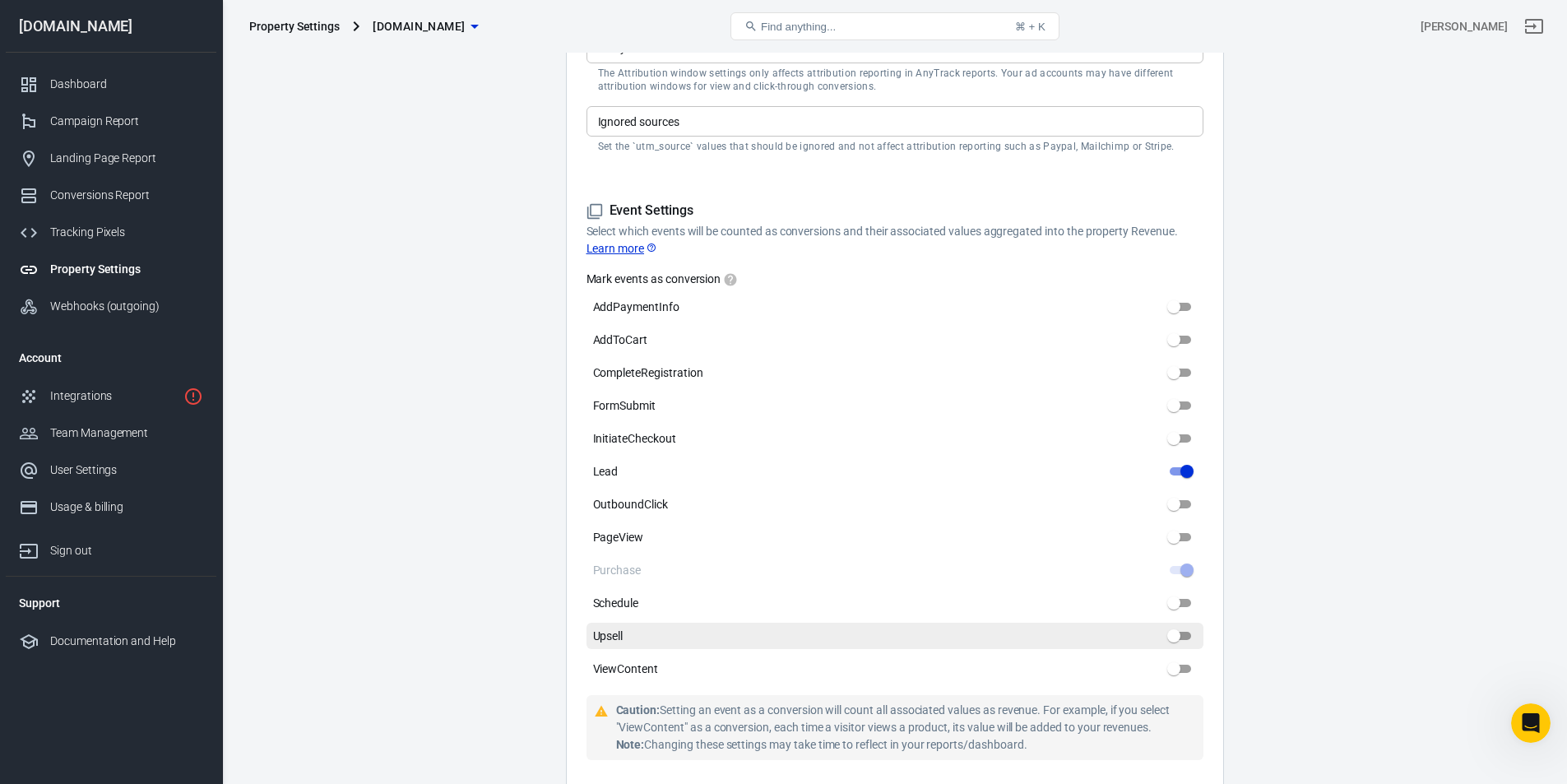
scroll to position [658, 0]
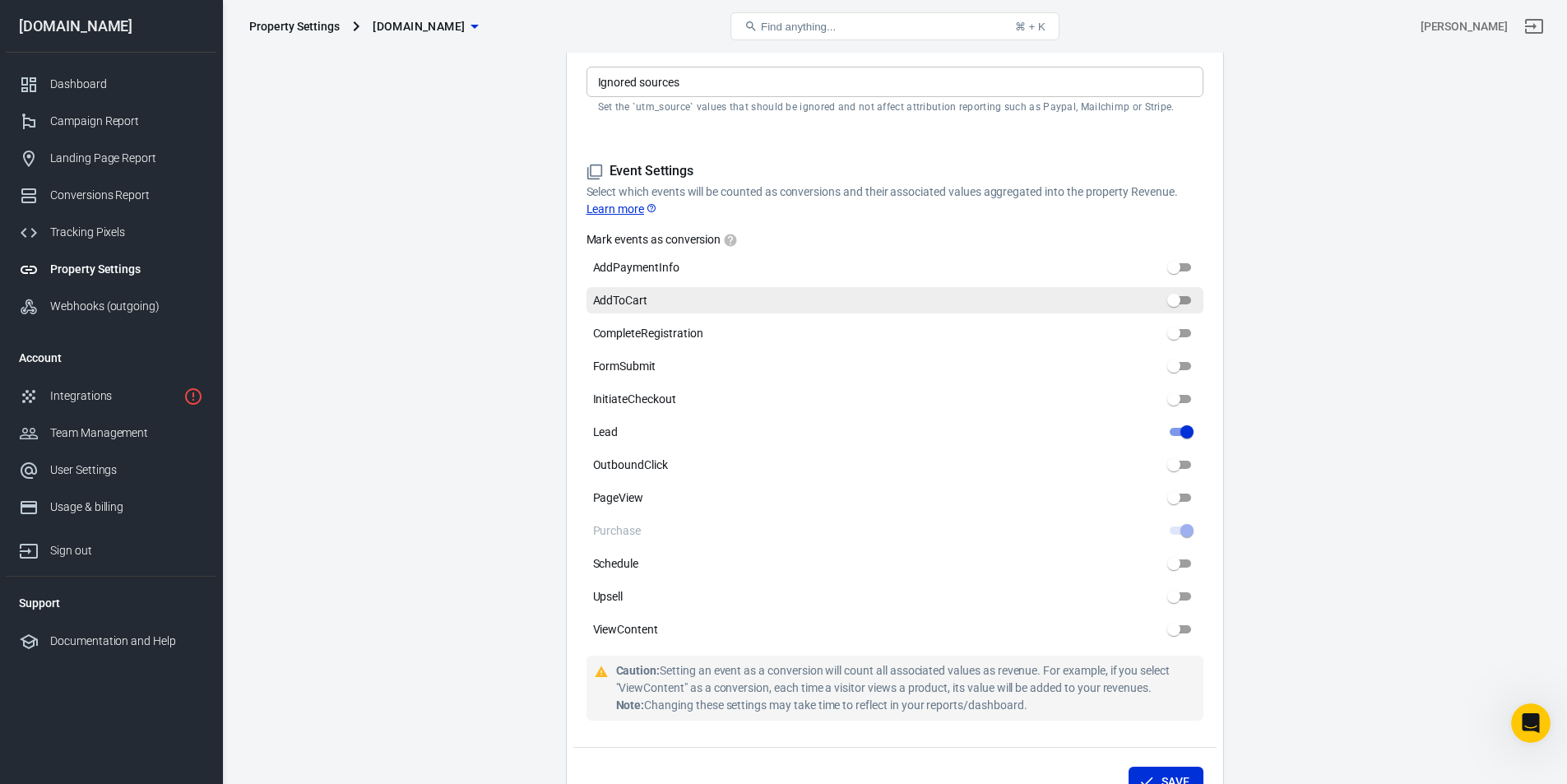
click at [641, 304] on span "AddToCart" at bounding box center [621, 300] width 55 height 17
click at [1144, 304] on input "AddToCart" at bounding box center [1173, 300] width 59 height 20
checkbox input "true"
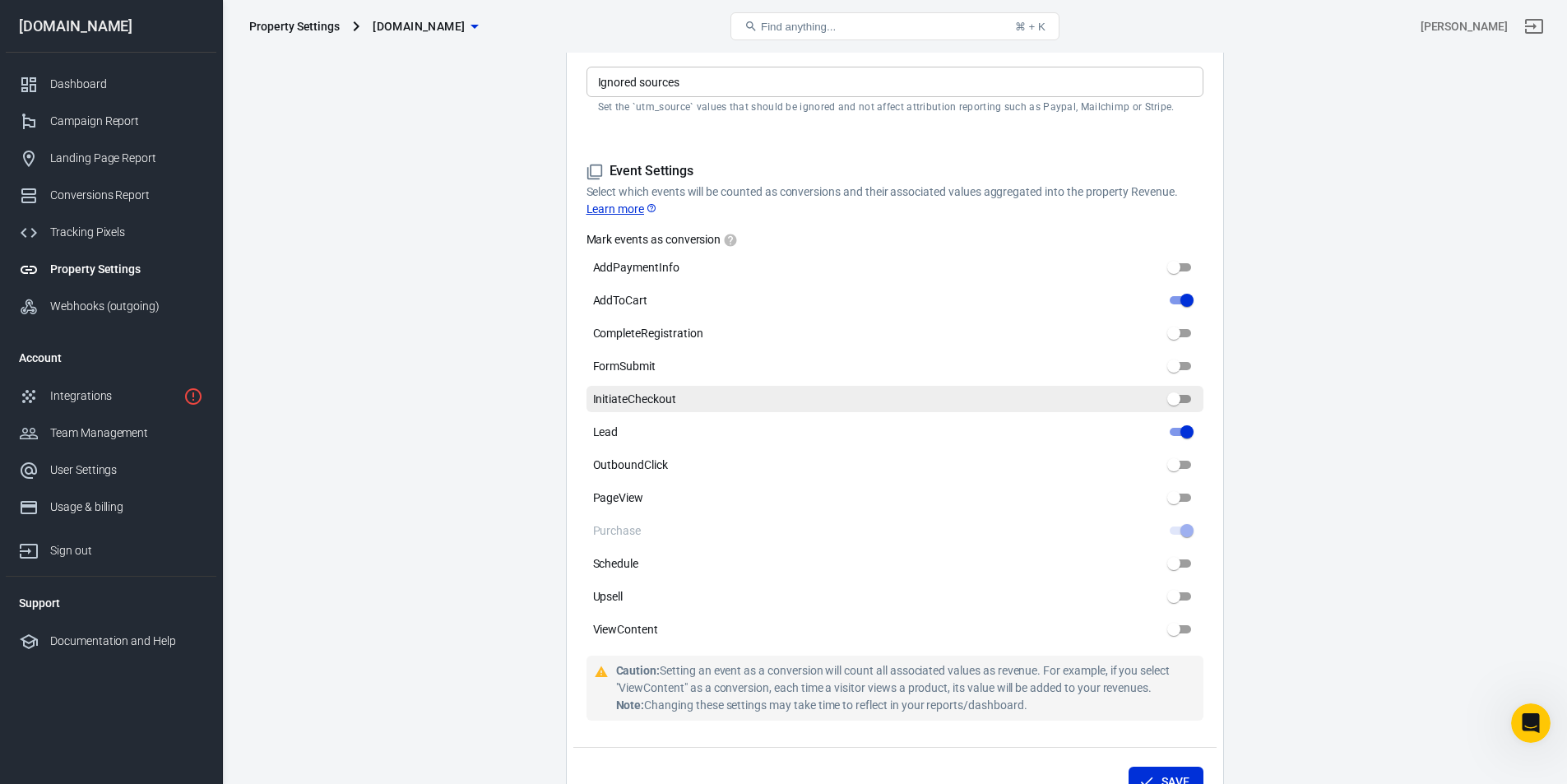
click at [660, 386] on label "InitiateCheckout" at bounding box center [895, 399] width 617 height 26
click at [1144, 389] on input "InitiateCheckout" at bounding box center [1173, 399] width 59 height 20
checkbox input "true"
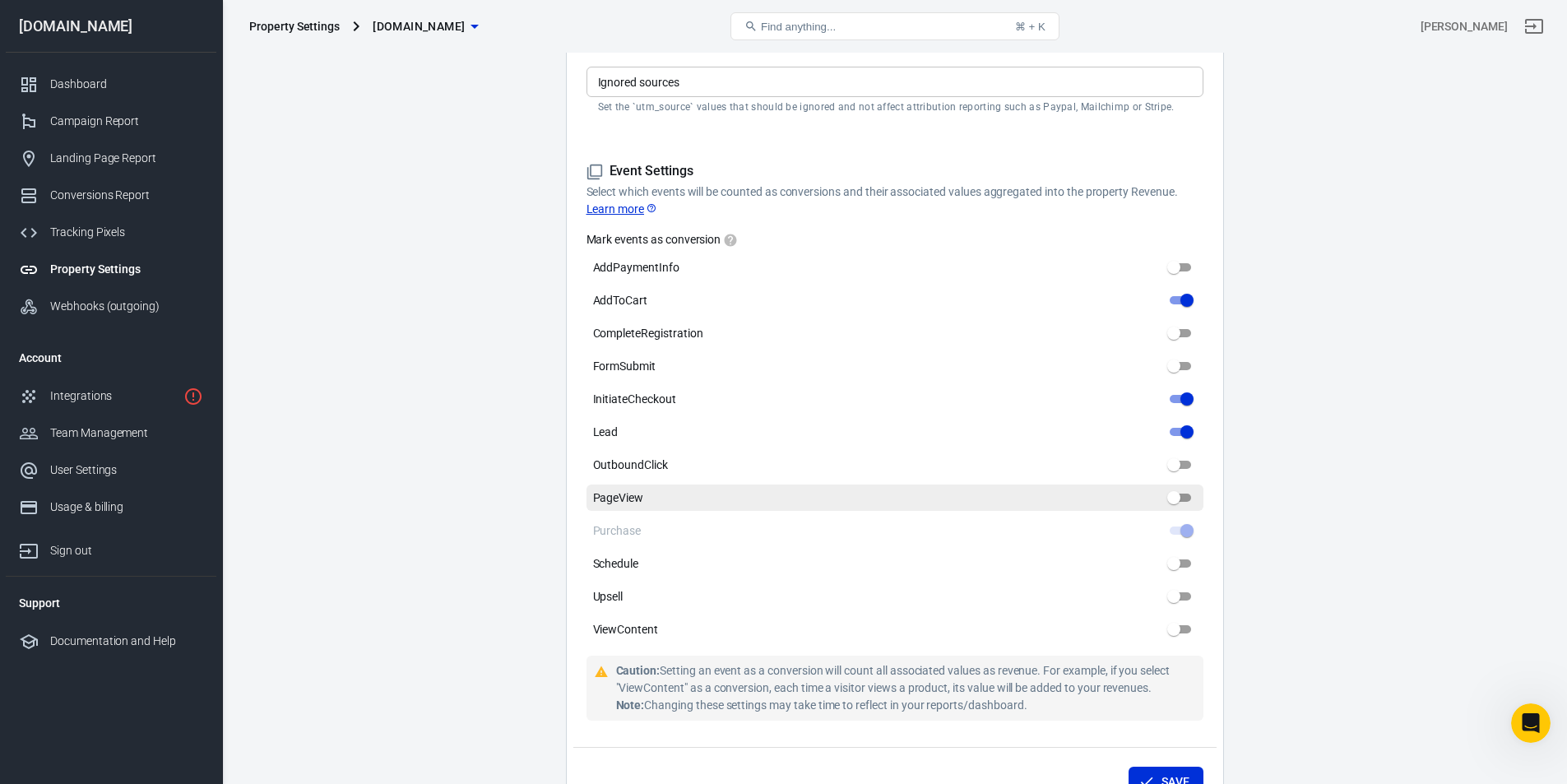
click at [638, 492] on span "PageView" at bounding box center [619, 497] width 51 height 17
click at [1144, 492] on input "PageView" at bounding box center [1173, 497] width 59 height 20
click at [638, 492] on span "PageView" at bounding box center [619, 497] width 51 height 17
click at [1158, 492] on input "PageView" at bounding box center [1187, 497] width 59 height 20
checkbox input "false"
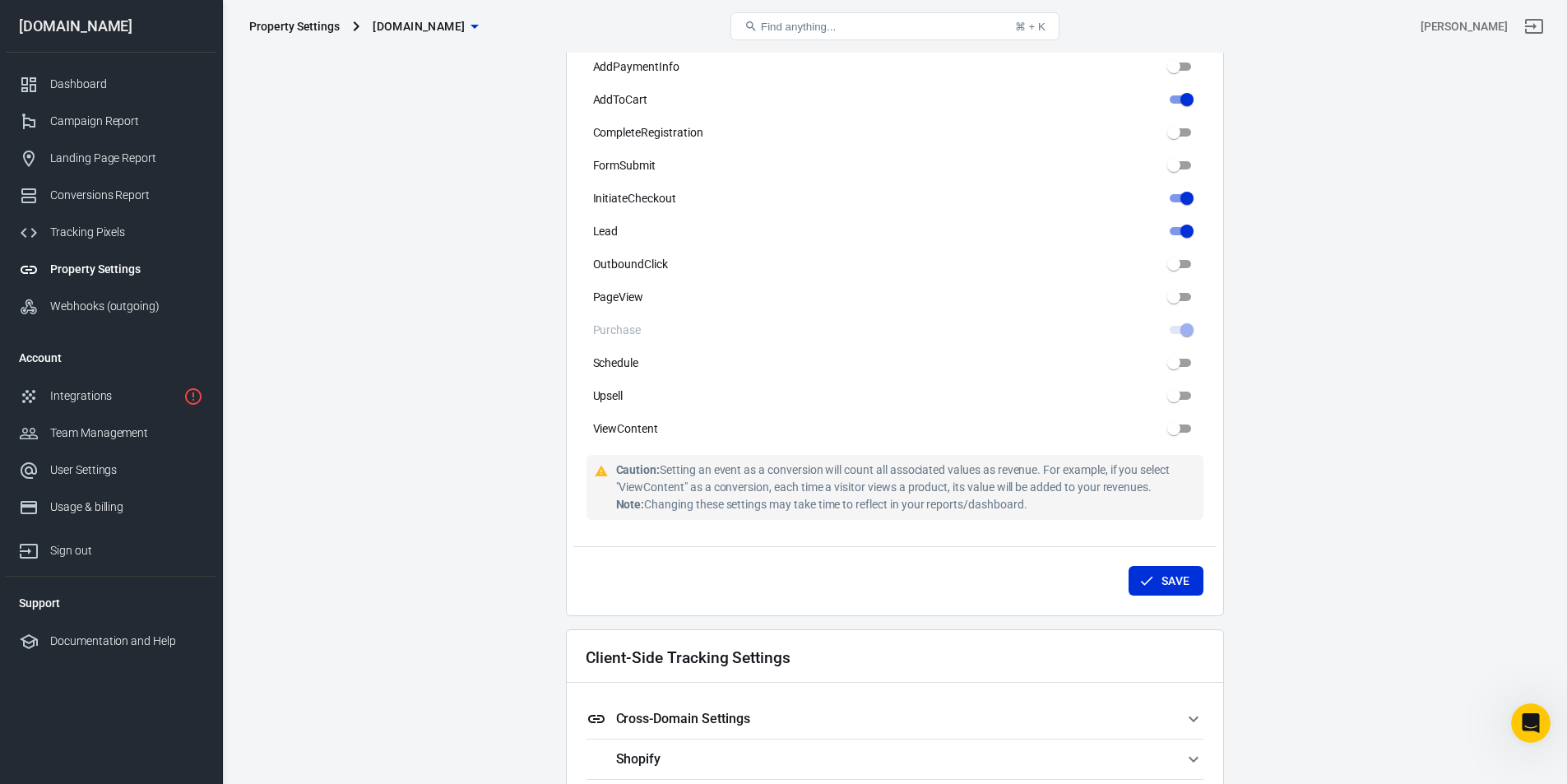
scroll to position [904, 0]
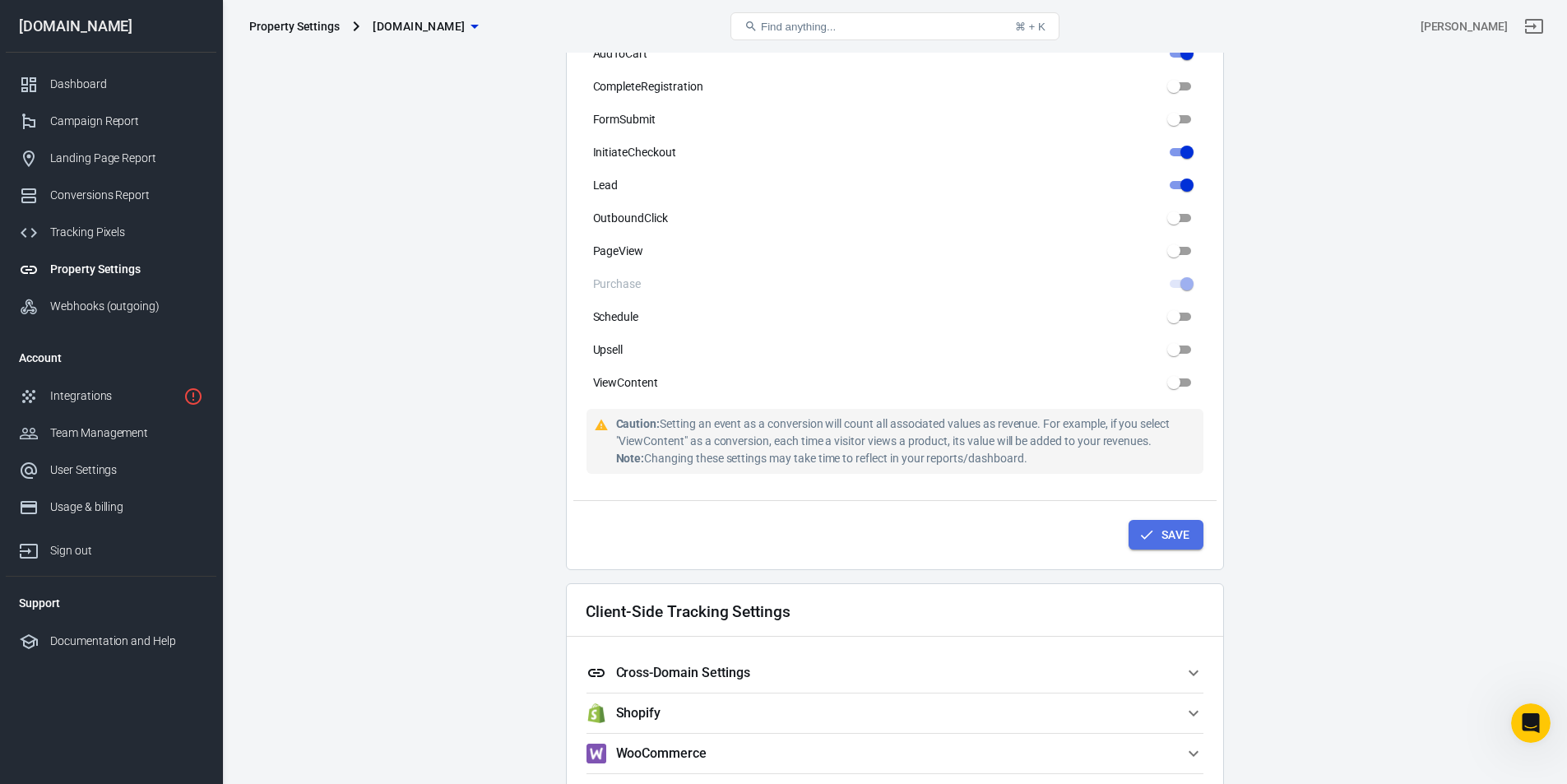
click at [1155, 537] on button "Save" at bounding box center [1166, 534] width 75 height 30
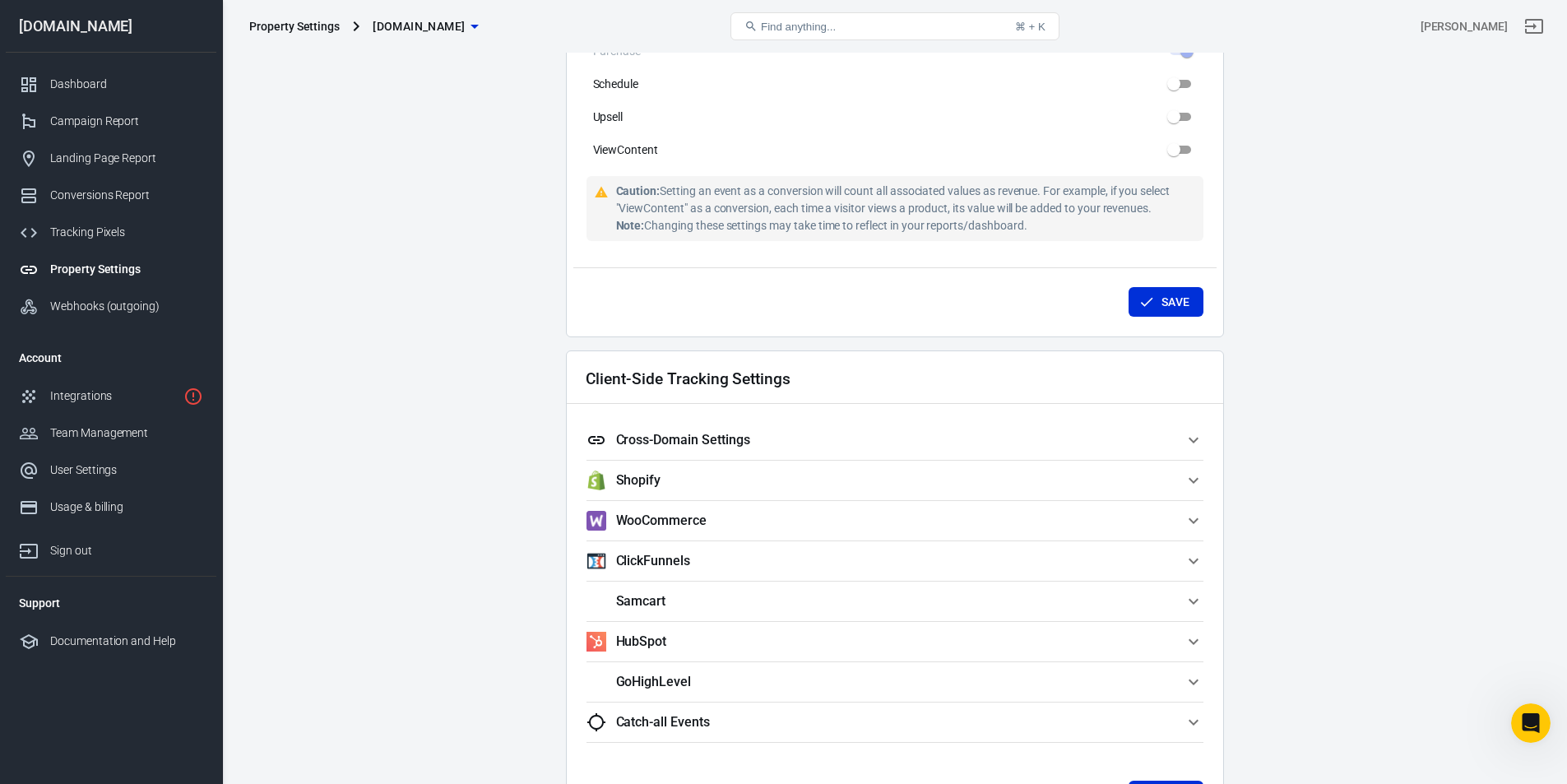
scroll to position [1151, 0]
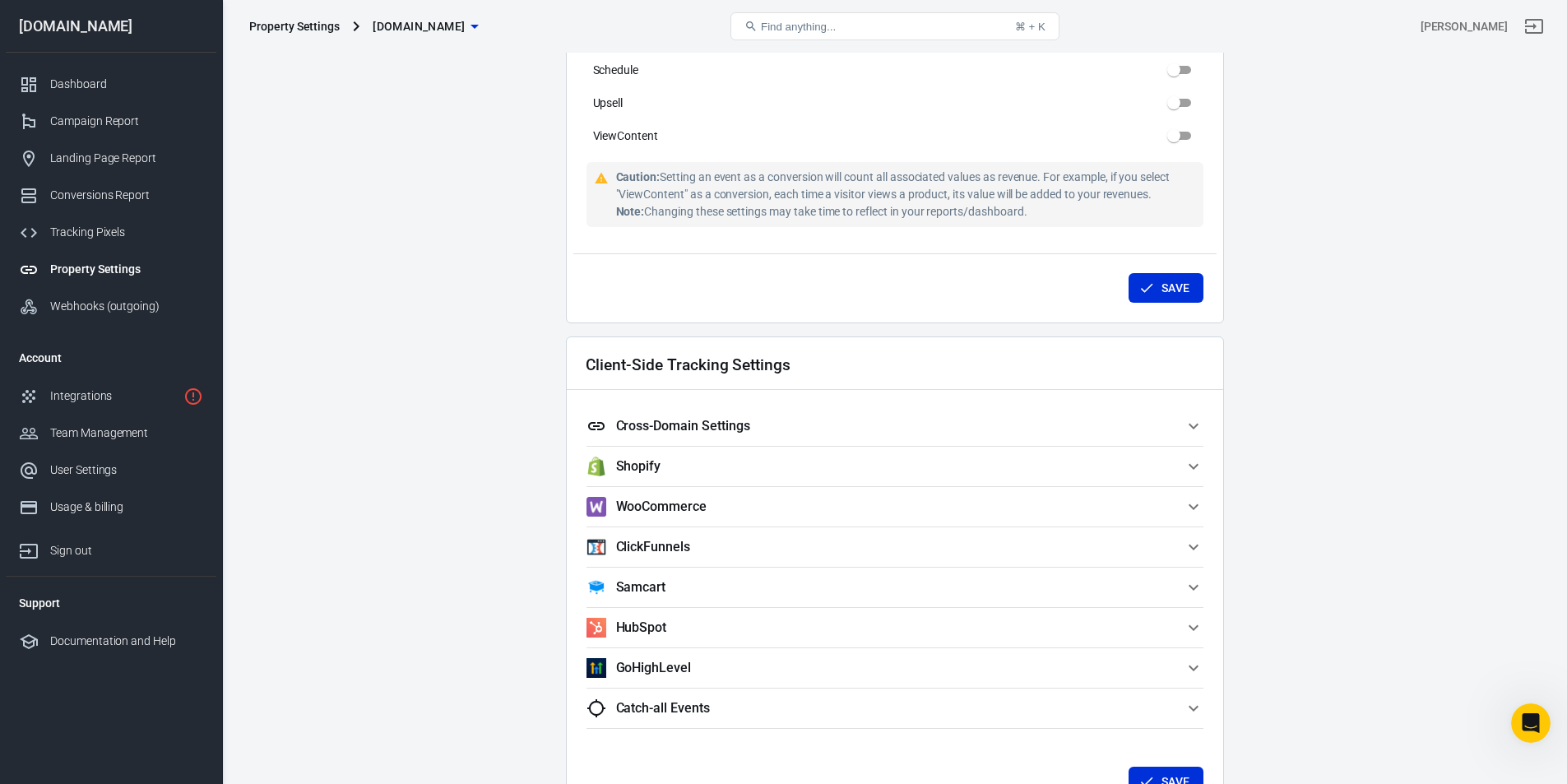
click at [1192, 426] on icon "button" at bounding box center [1194, 425] width 10 height 5
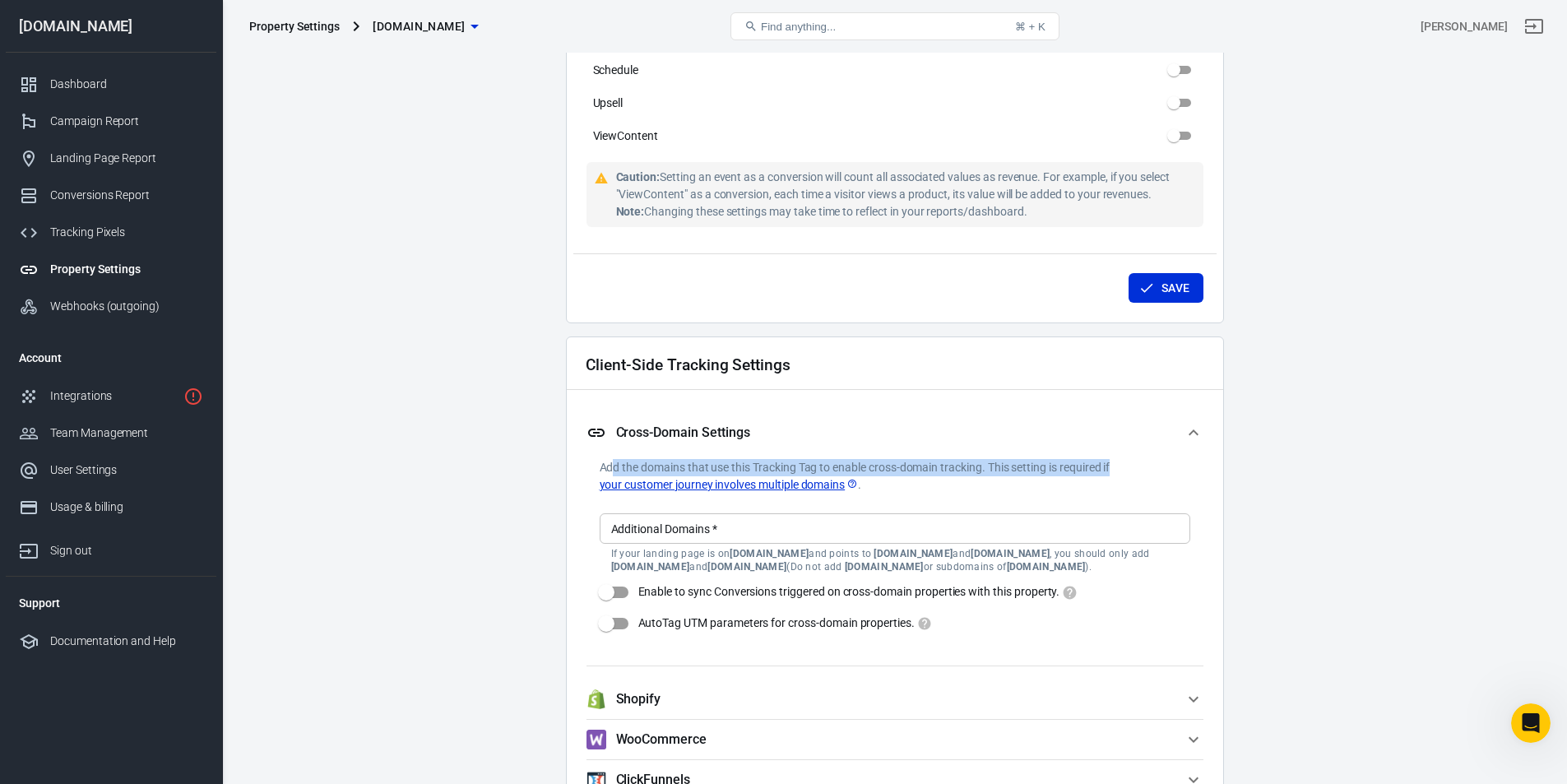
drag, startPoint x: 612, startPoint y: 465, endPoint x: 1142, endPoint y: 466, distance: 530.0
click at [1142, 466] on p "Add the domains that use this Tracking Tag to enable cross-domain tracking. Thi…" at bounding box center [895, 476] width 591 height 35
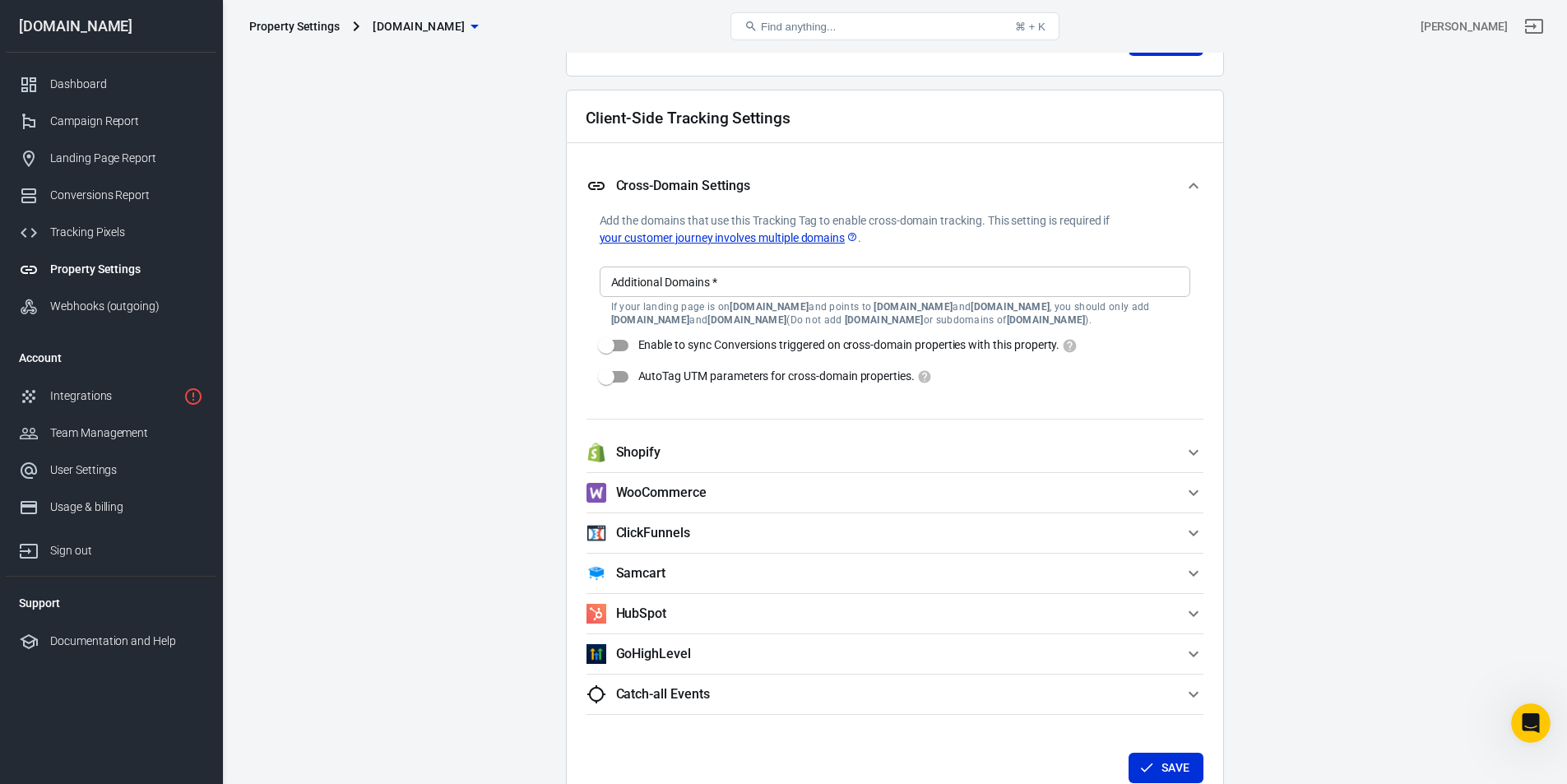
scroll to position [1480, 0]
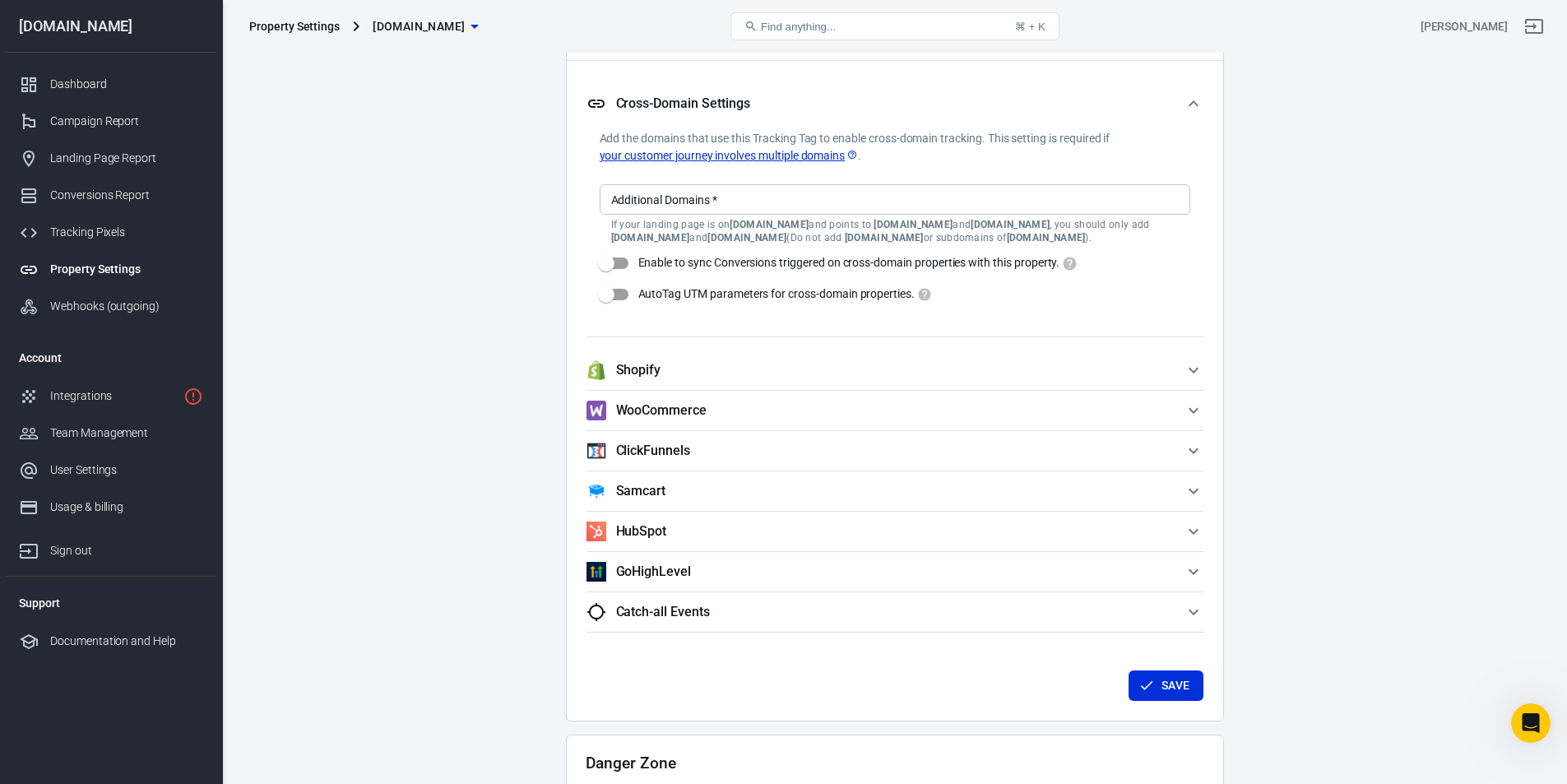
click at [1183, 610] on icon "button" at bounding box center [1194, 612] width 20 height 20
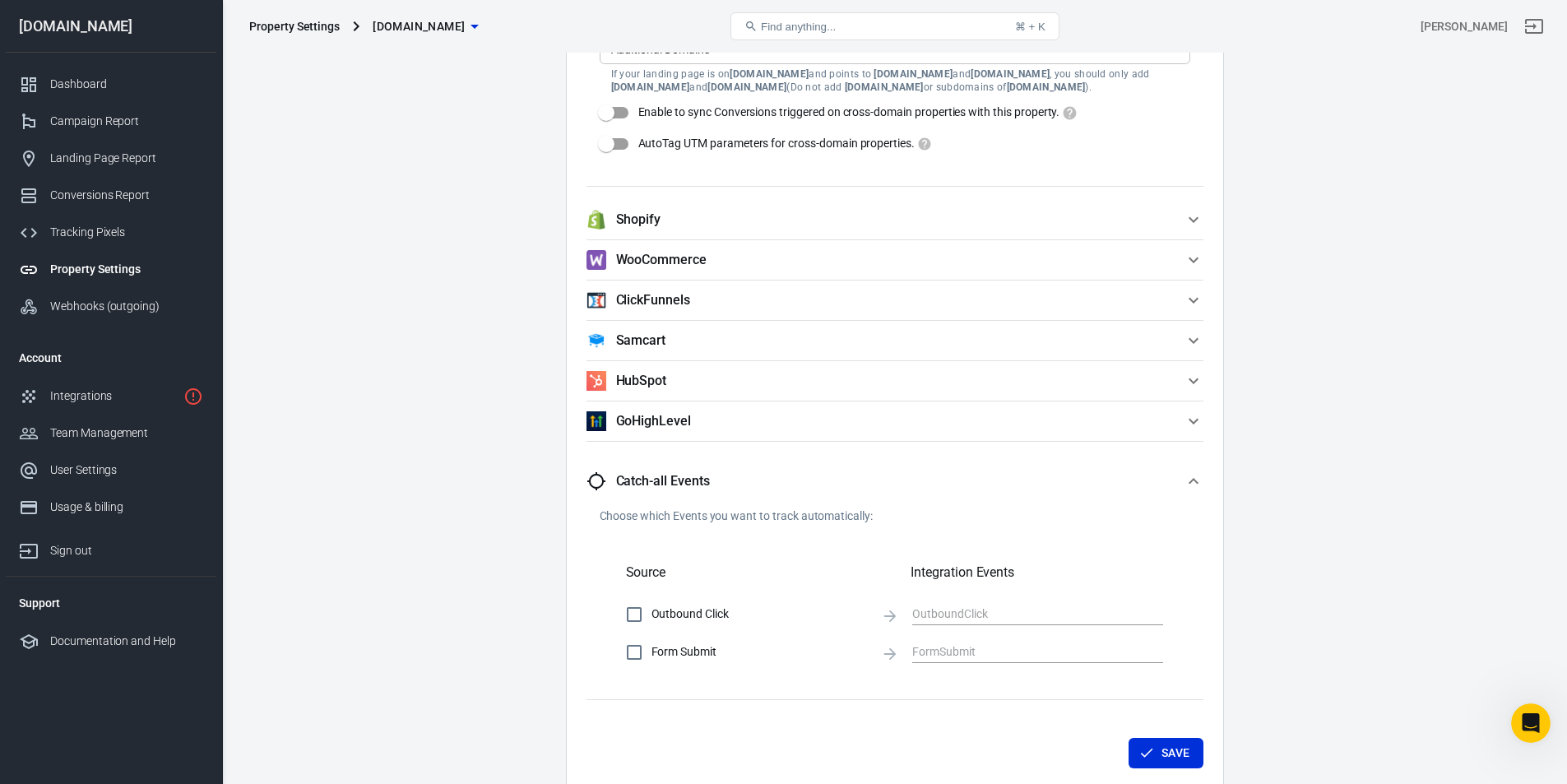
scroll to position [1645, 0]
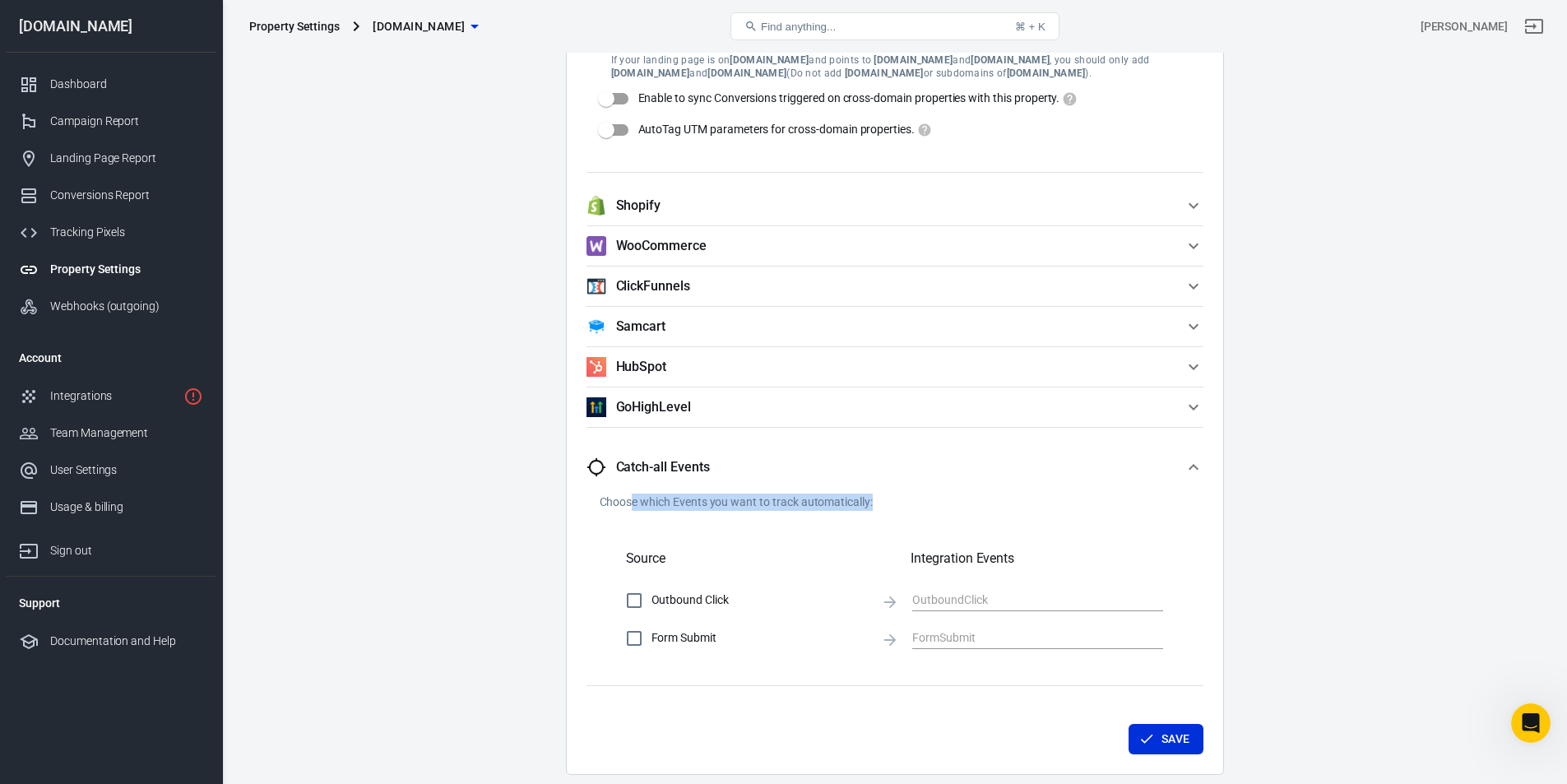
drag, startPoint x: 632, startPoint y: 502, endPoint x: 910, endPoint y: 497, distance: 278.0
click at [910, 497] on p "Choose which Events you want to track automatically:" at bounding box center [895, 502] width 591 height 17
click at [1114, 389] on button "GoHighLevel" at bounding box center [895, 406] width 617 height 39
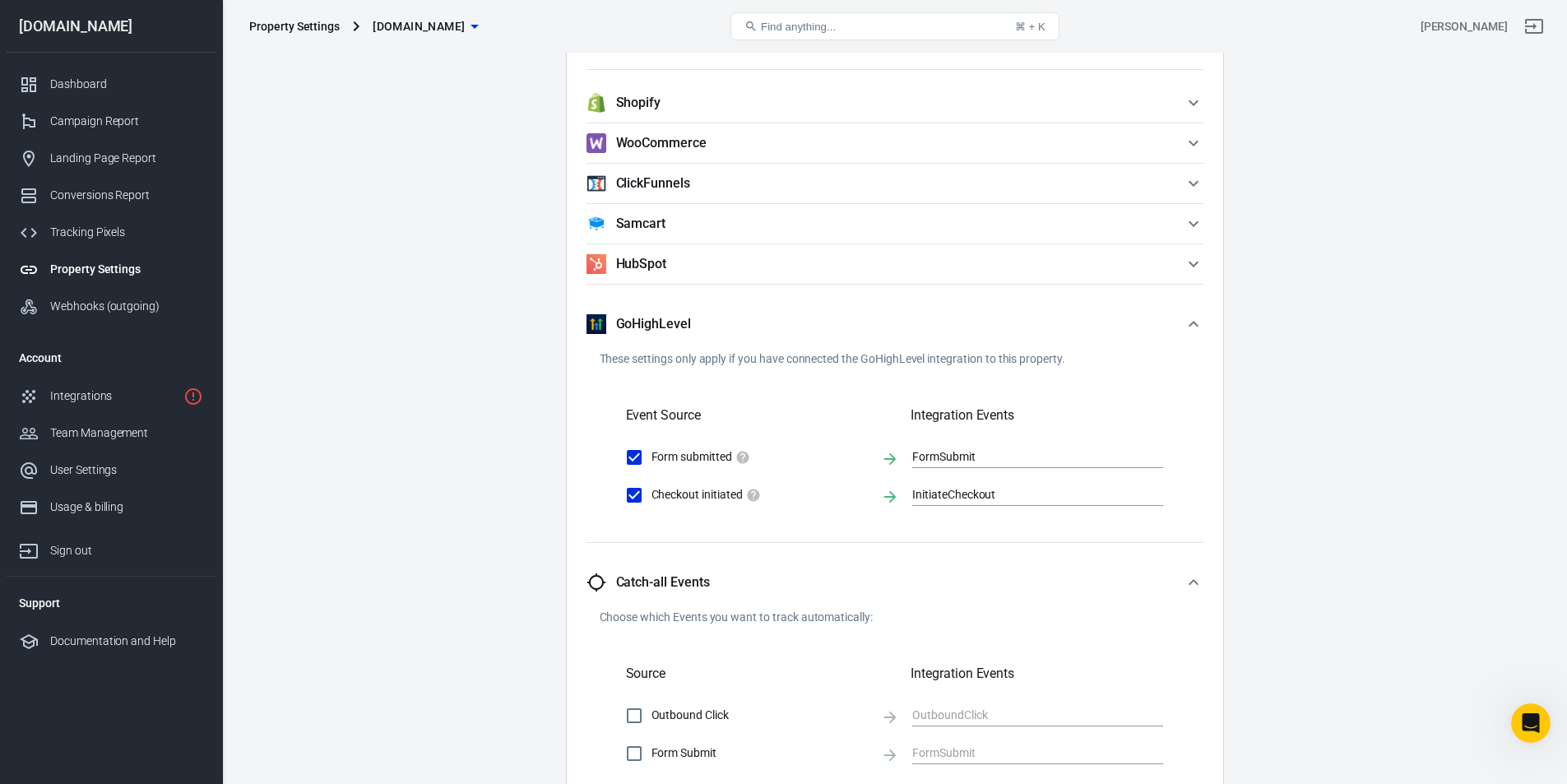
scroll to position [1698, 0]
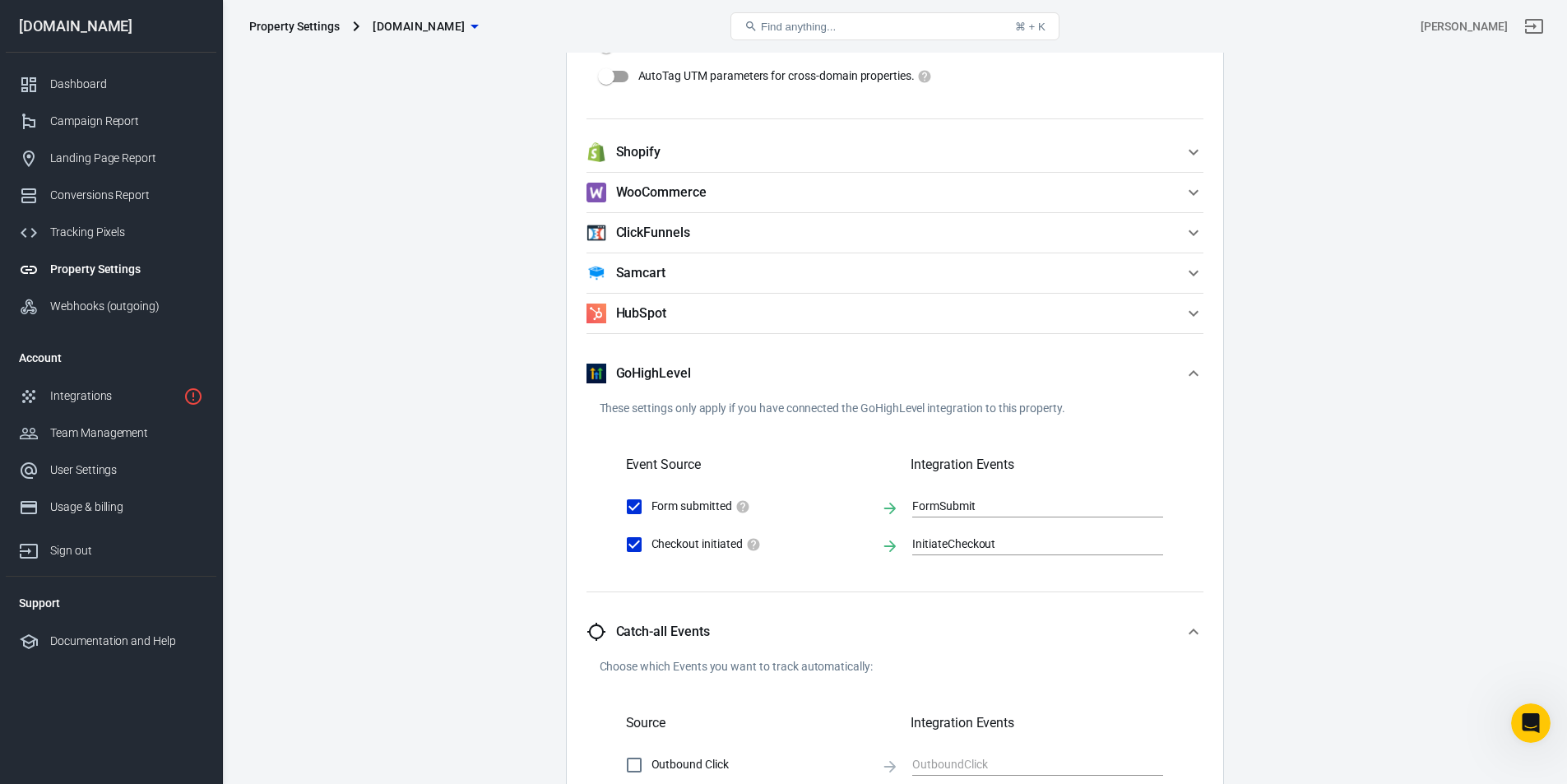
click at [931, 225] on span "ClickFunnels" at bounding box center [885, 233] width 597 height 20
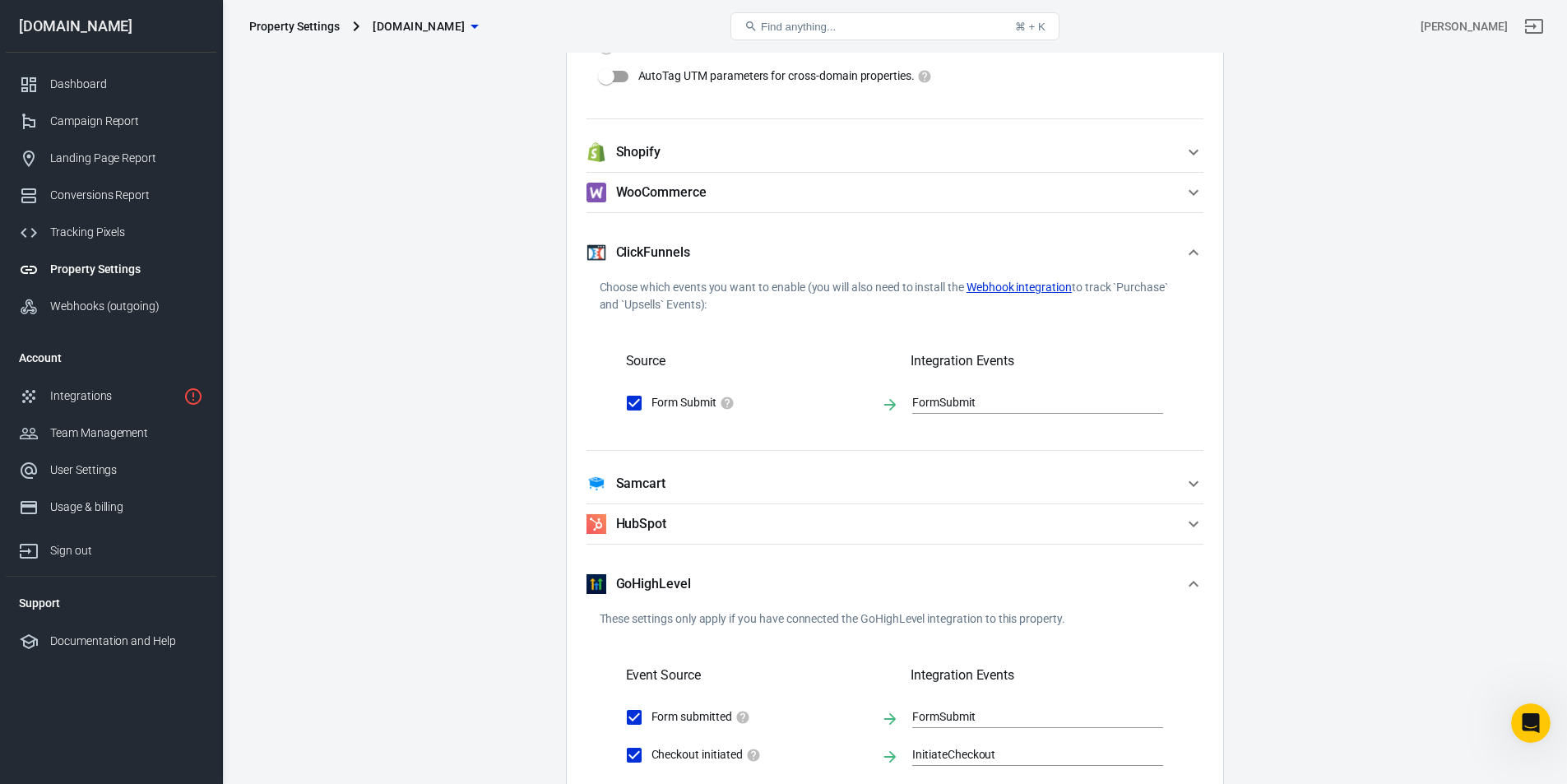
click at [853, 195] on span "WooCommerce" at bounding box center [885, 193] width 597 height 20
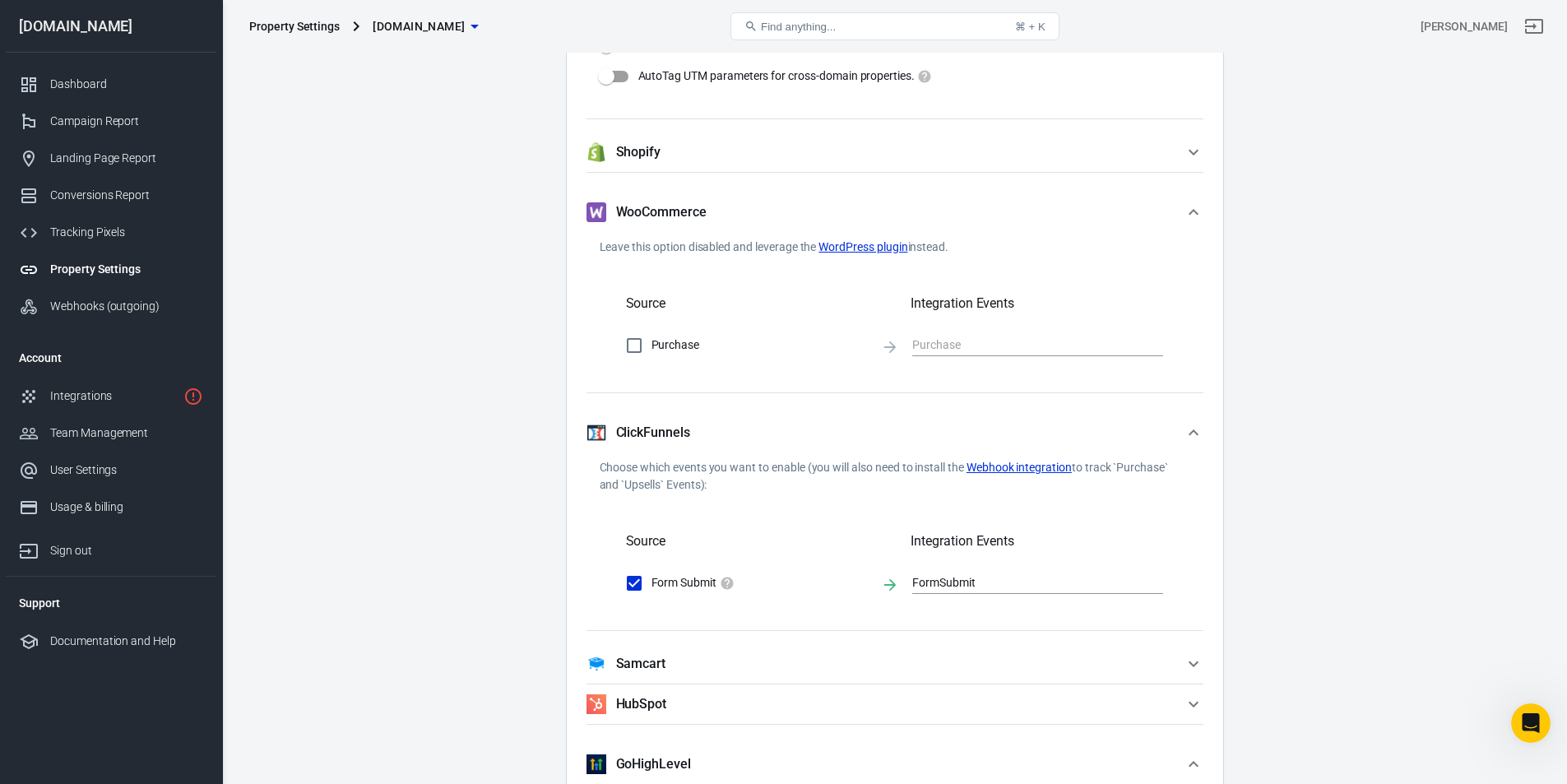
click at [863, 165] on button "Shopify" at bounding box center [895, 152] width 617 height 39
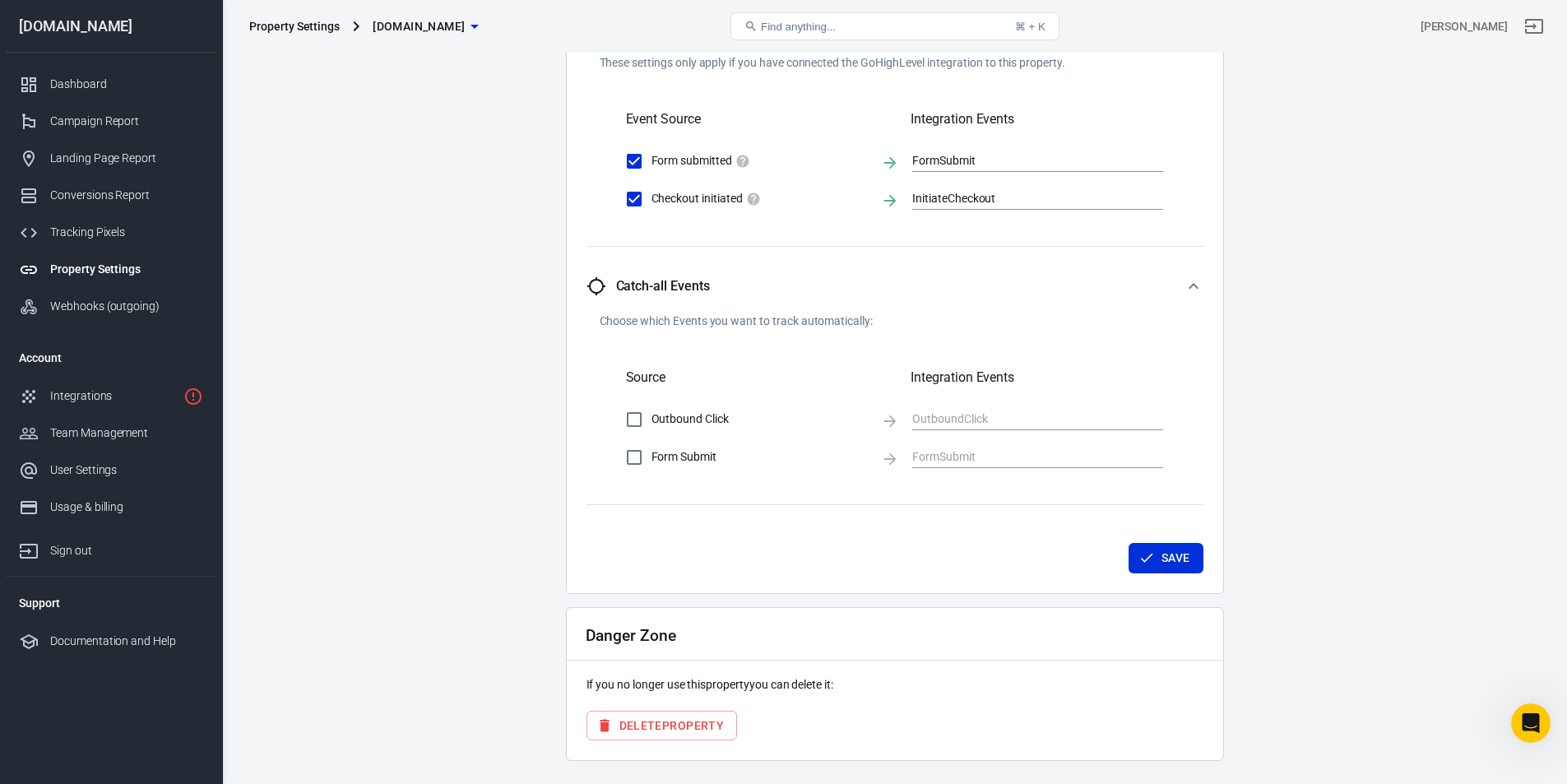
scroll to position [2786, 0]
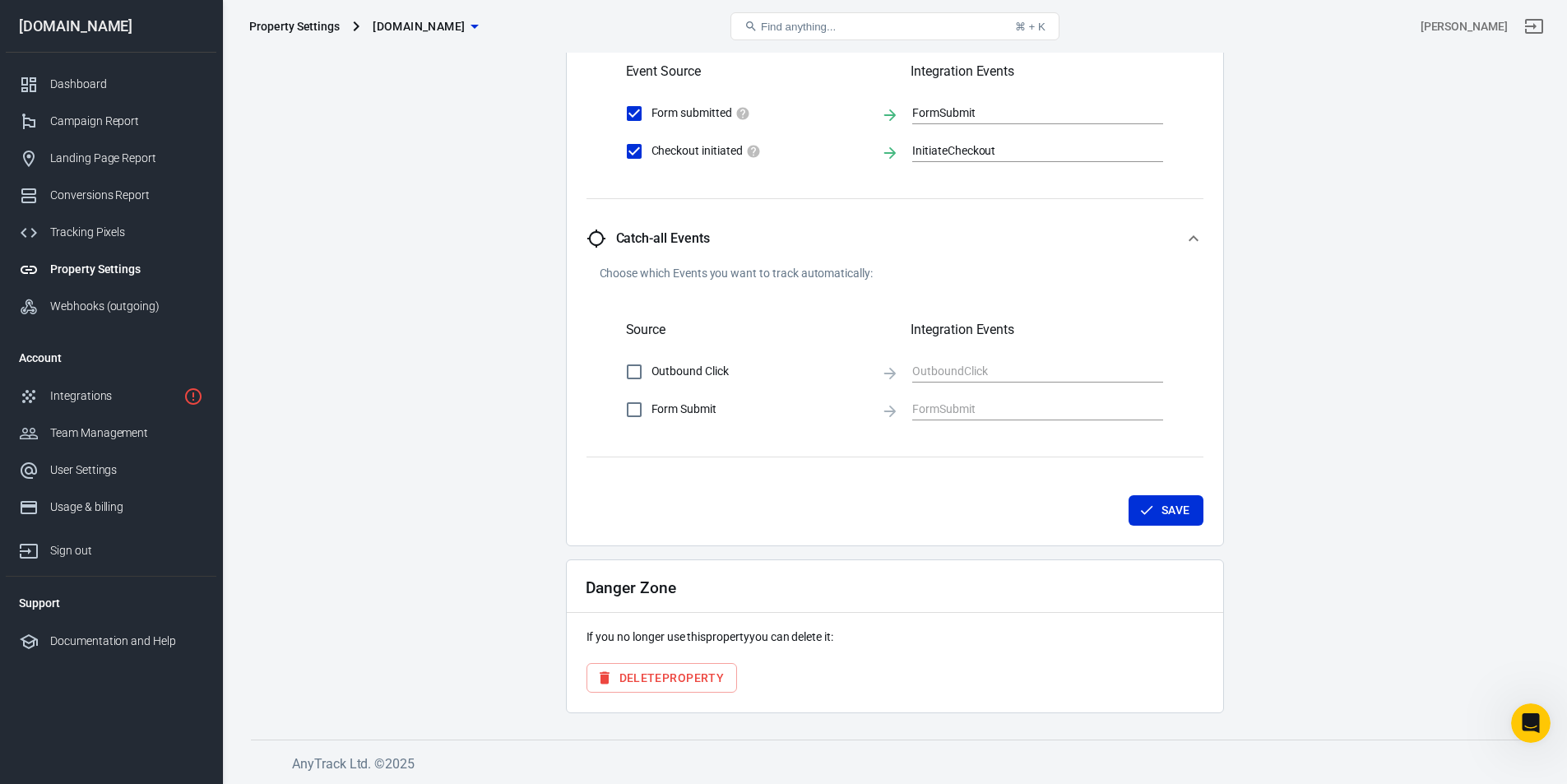
drag, startPoint x: 597, startPoint y: 632, endPoint x: 922, endPoint y: 633, distance: 325.0
click at [917, 633] on p "If you no longer use this property you can delete it:" at bounding box center [895, 636] width 617 height 17
click at [922, 632] on p "If you no longer use this property you can delete it:" at bounding box center [895, 636] width 617 height 17
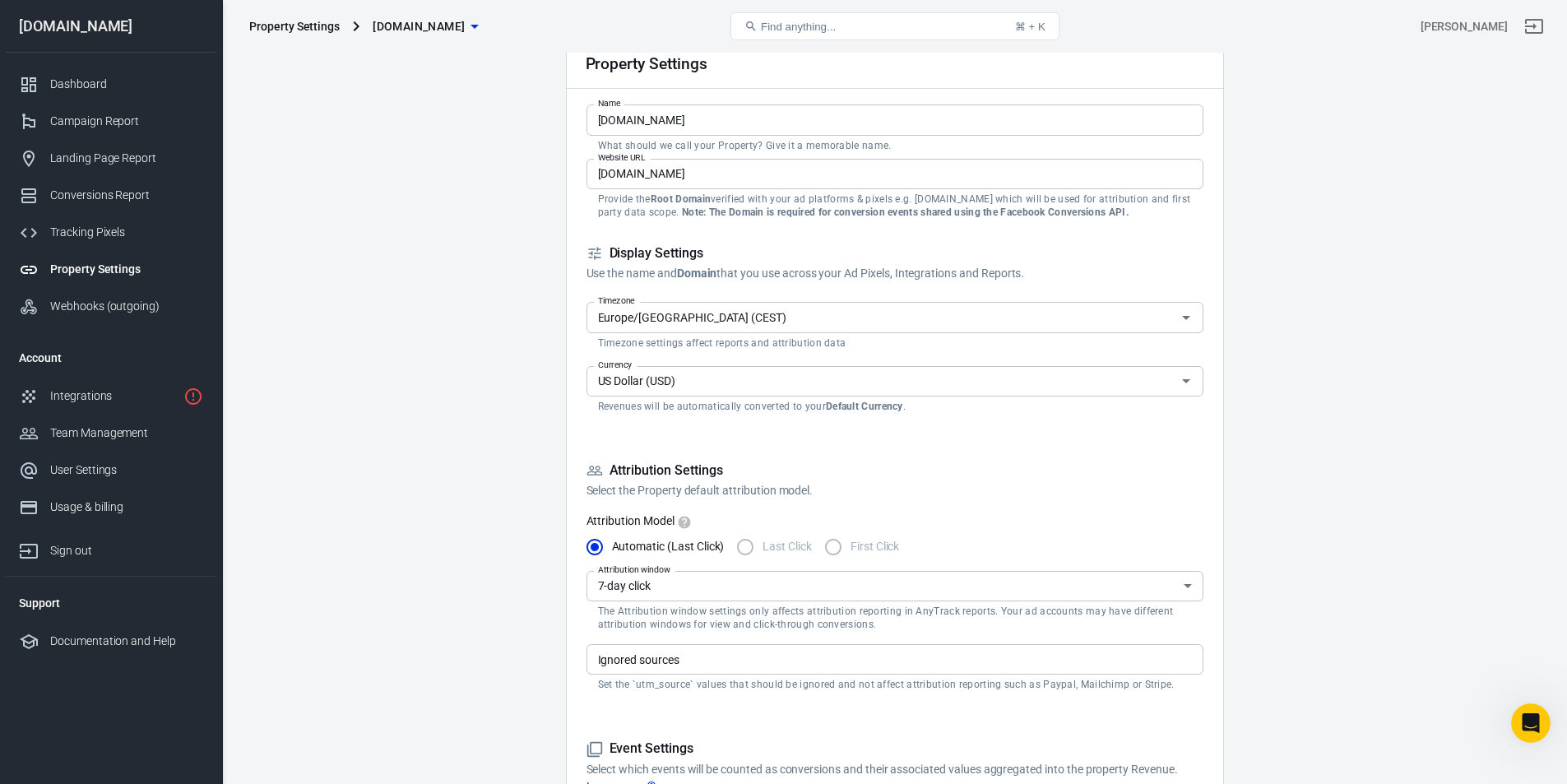
scroll to position [0, 0]
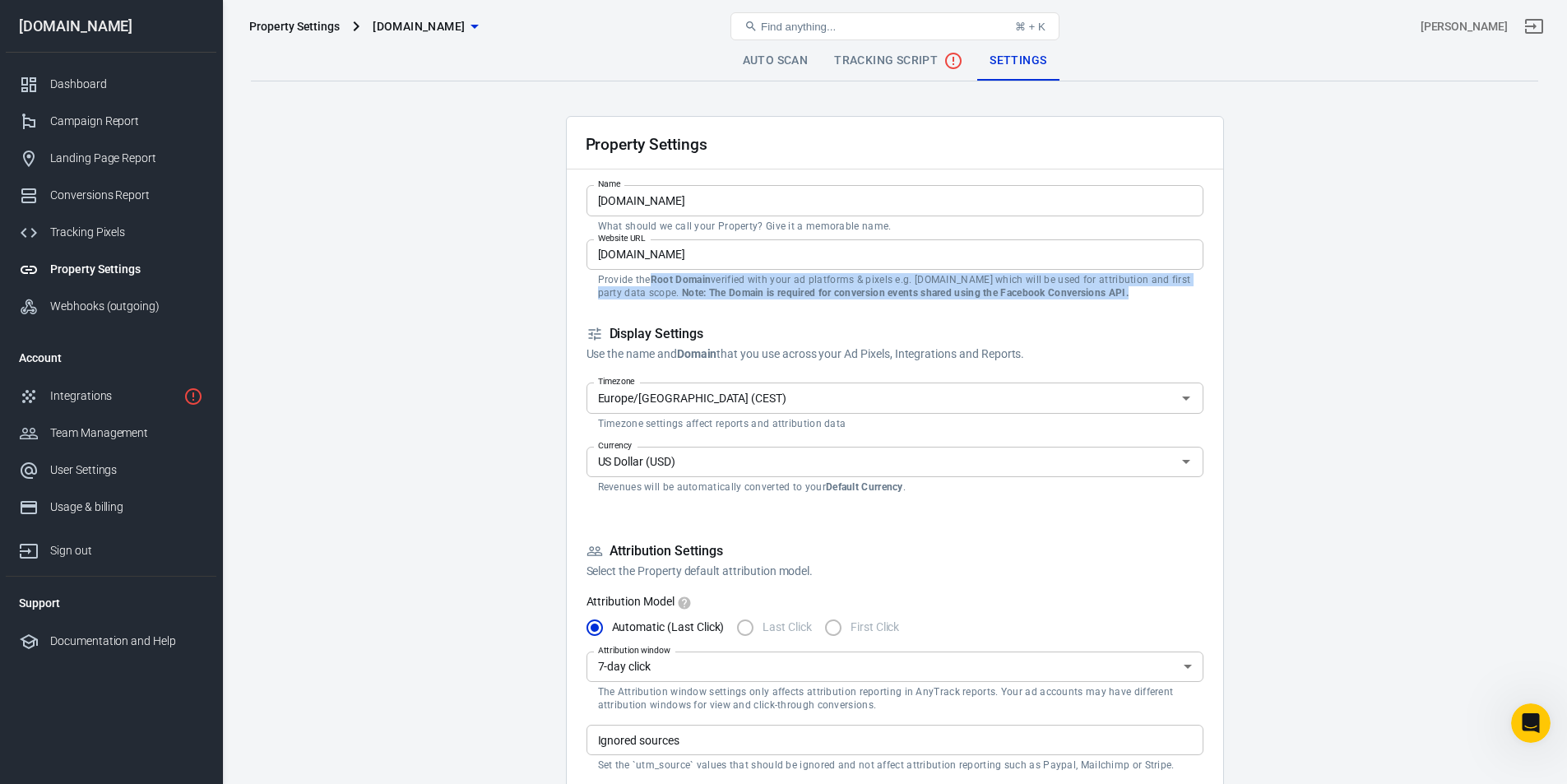
drag, startPoint x: 652, startPoint y: 273, endPoint x: 1187, endPoint y: 296, distance: 535.5
click at [1187, 296] on p "Provide the Root Domain verified with your ad platforms & pixels e.g. [DOMAIN_N…" at bounding box center [895, 286] width 594 height 26
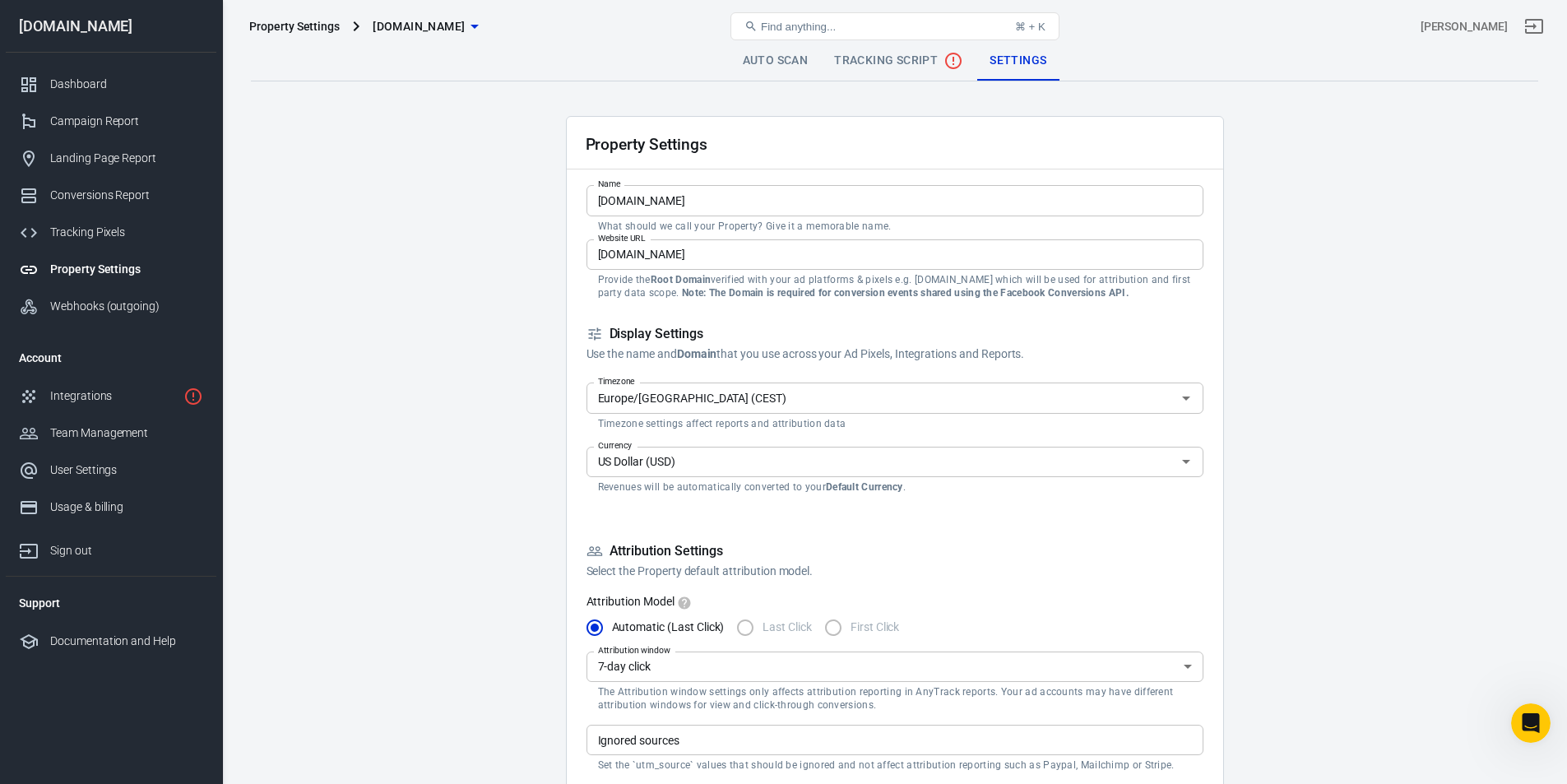
click at [1186, 300] on form "Property Settings Name [DOMAIN_NAME] Name What should we call your Property? Gi…" at bounding box center [895, 791] width 617 height 1350
drag, startPoint x: 745, startPoint y: 292, endPoint x: 1162, endPoint y: 290, distance: 417.0
click at [1162, 290] on p "Provide the Root Domain verified with your ad platforms & pixels e.g. [DOMAIN_N…" at bounding box center [895, 286] width 594 height 26
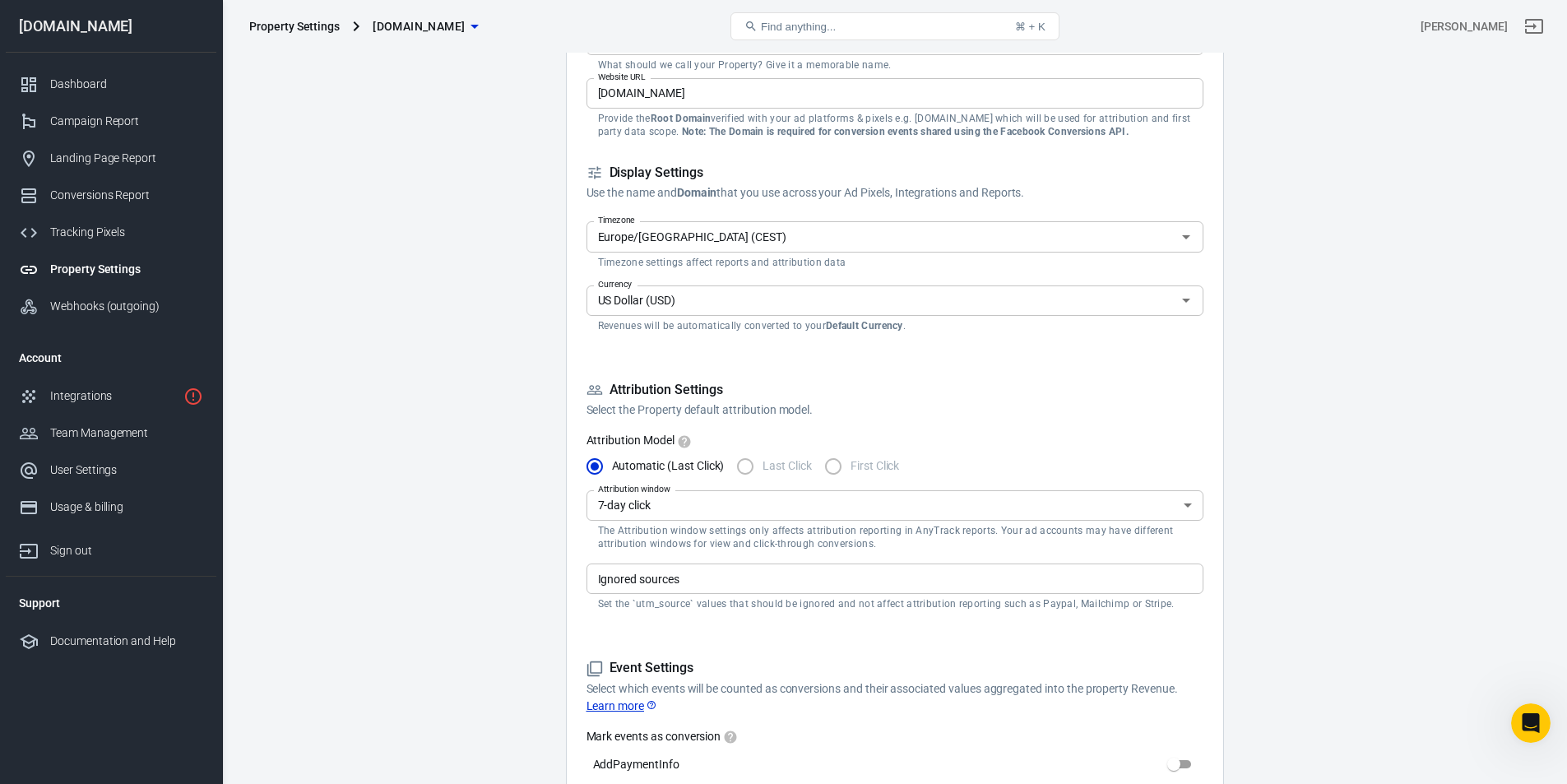
scroll to position [164, 0]
click at [836, 459] on label "First Click" at bounding box center [857, 463] width 83 height 35
click at [752, 466] on label "Last Click" at bounding box center [770, 463] width 84 height 35
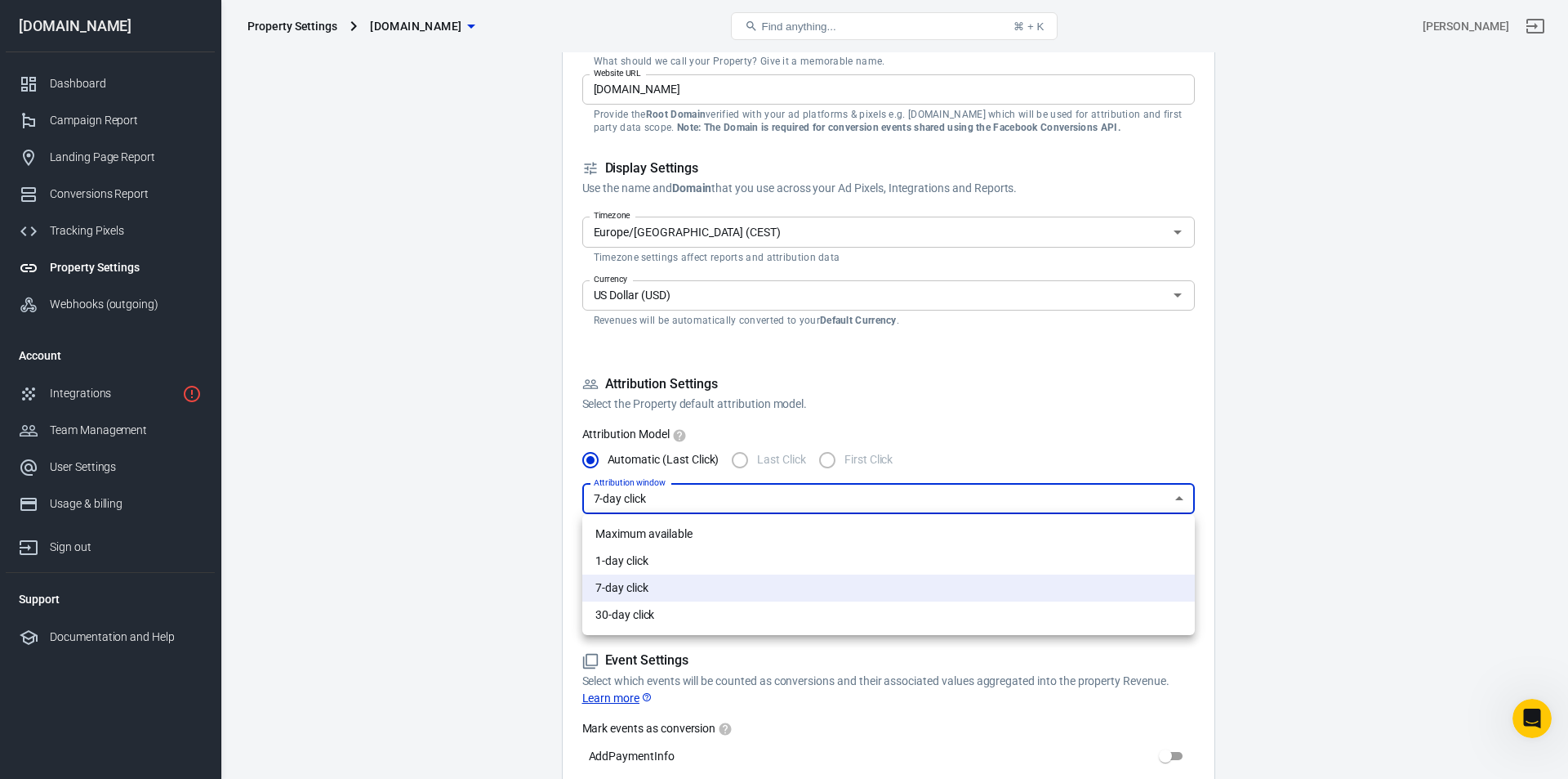
click at [790, 501] on div at bounding box center [784, 389] width 1568 height 779
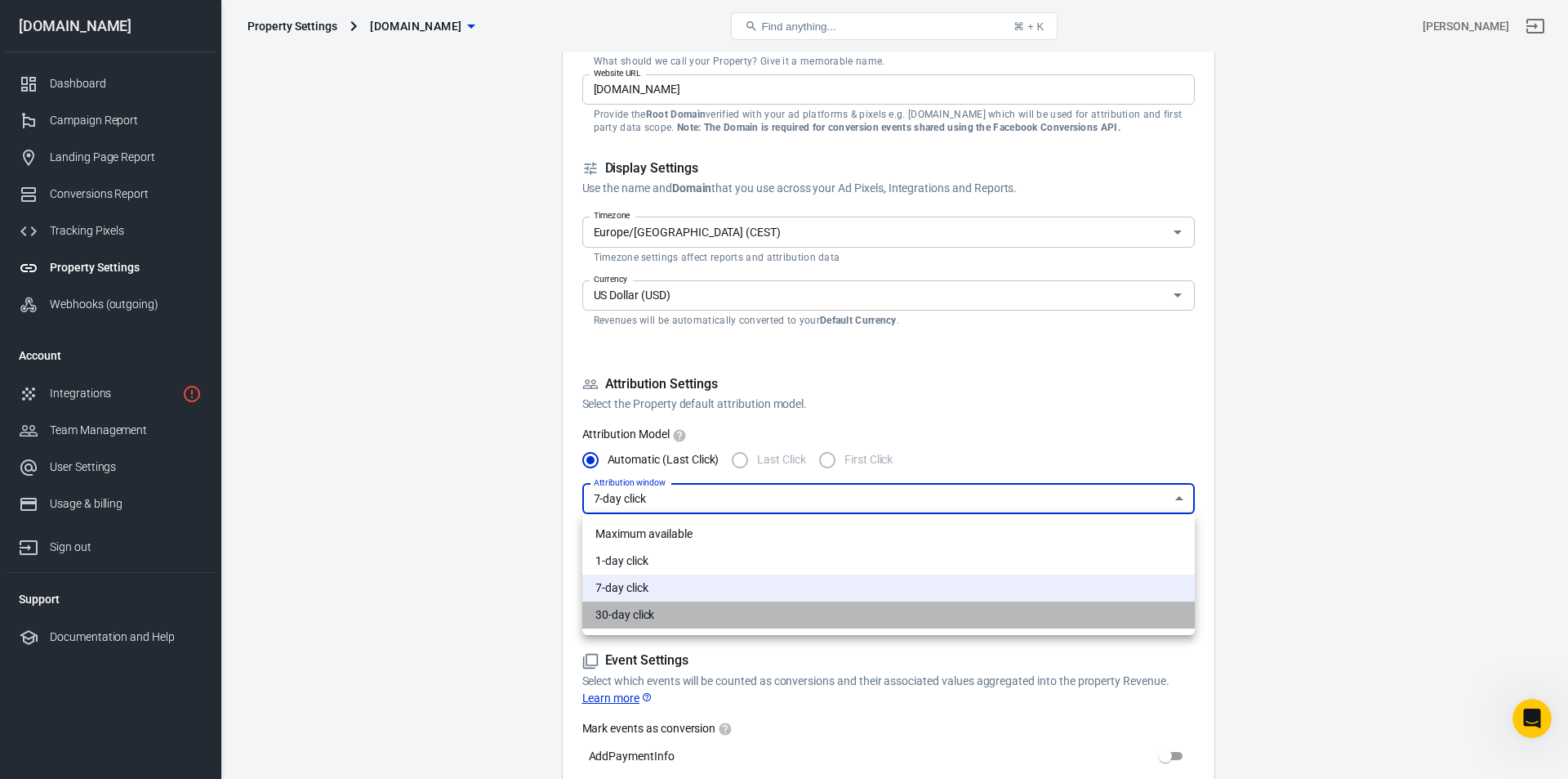
click at [730, 623] on li "30-day click" at bounding box center [888, 615] width 613 height 27
type input "30"
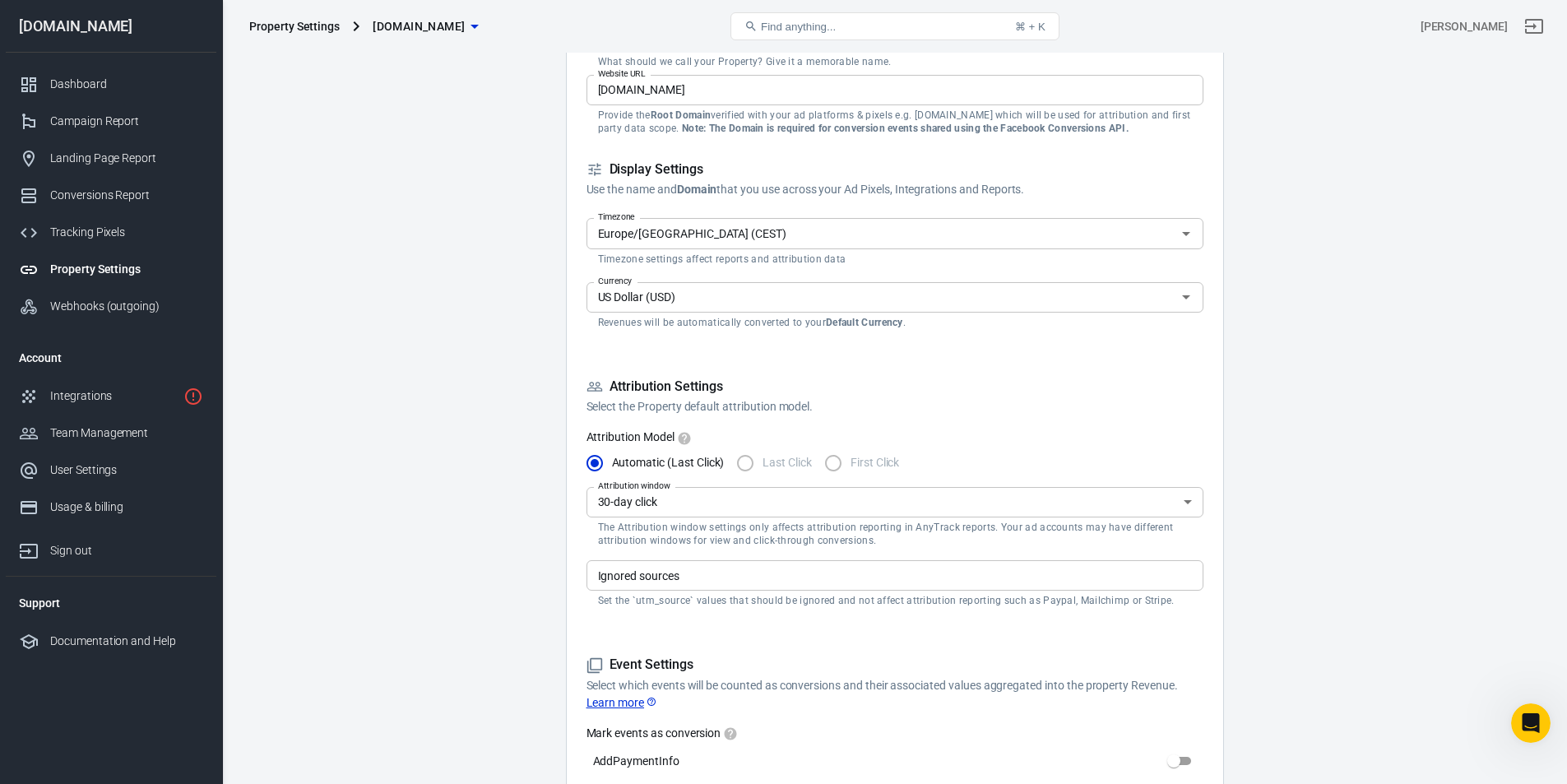
click at [962, 419] on div "Attribution Settings Select the Property default attribution model. Attribution…" at bounding box center [895, 494] width 617 height 232
click at [591, 459] on input "Automatic (Last Click)" at bounding box center [594, 463] width 35 height 35
click at [763, 455] on span "Last Click" at bounding box center [787, 462] width 49 height 17
click at [750, 466] on label "Last Click" at bounding box center [770, 463] width 84 height 35
click at [907, 396] on div "Attribution Settings Select the Property default attribution model." at bounding box center [895, 396] width 617 height 37
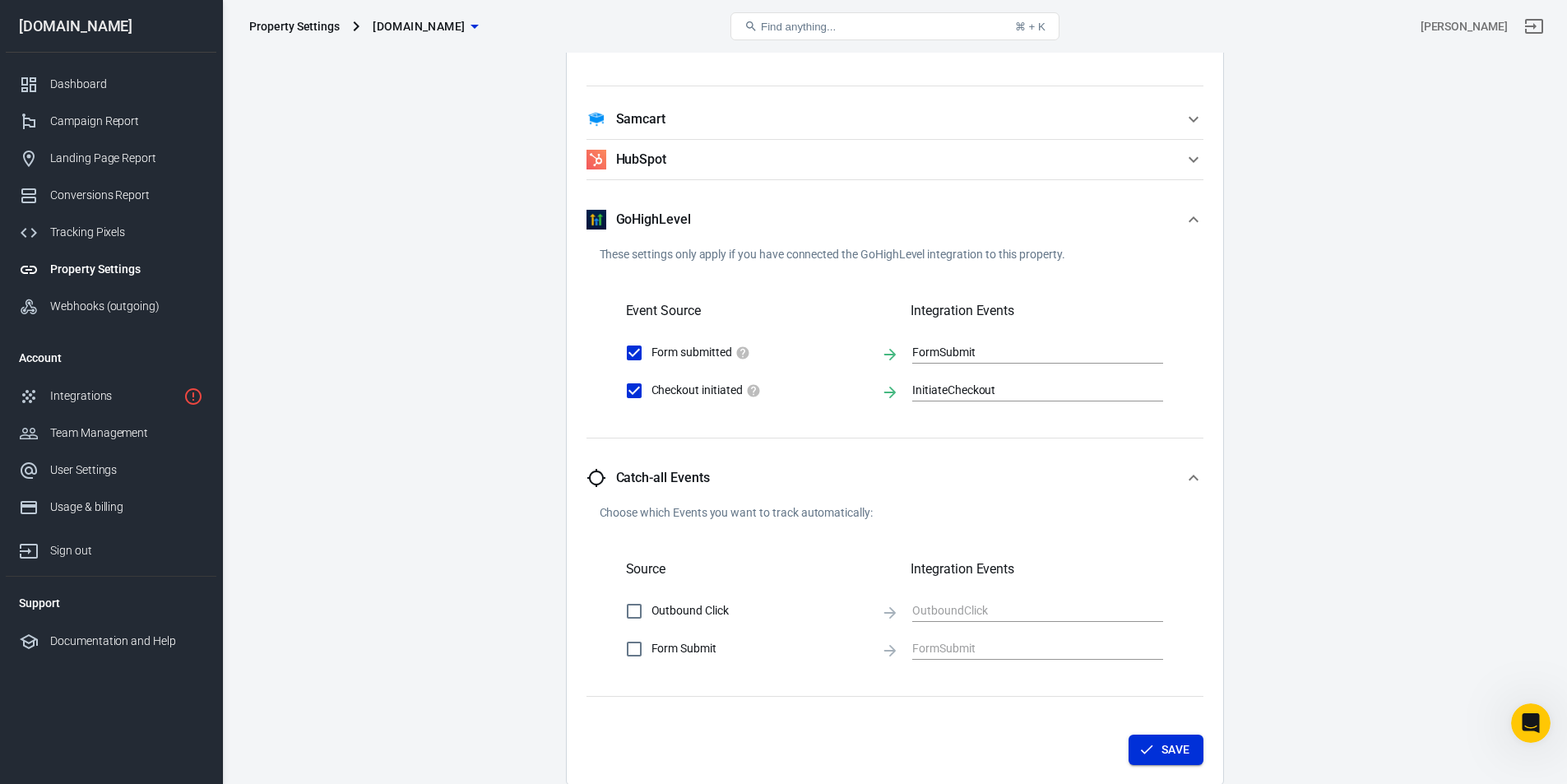
scroll to position [2467, 0]
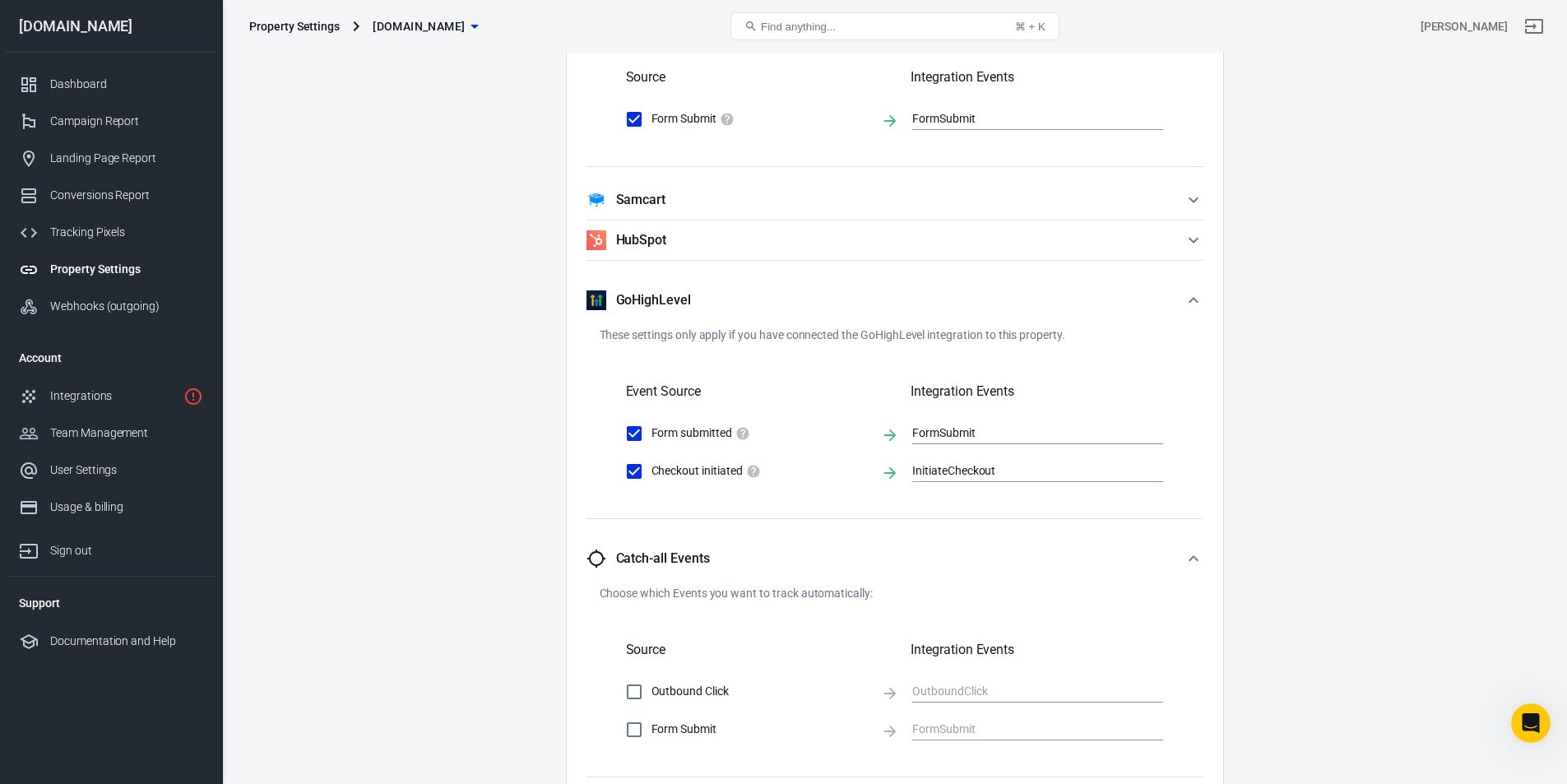
click at [1185, 290] on icon "button" at bounding box center [1194, 300] width 20 height 20
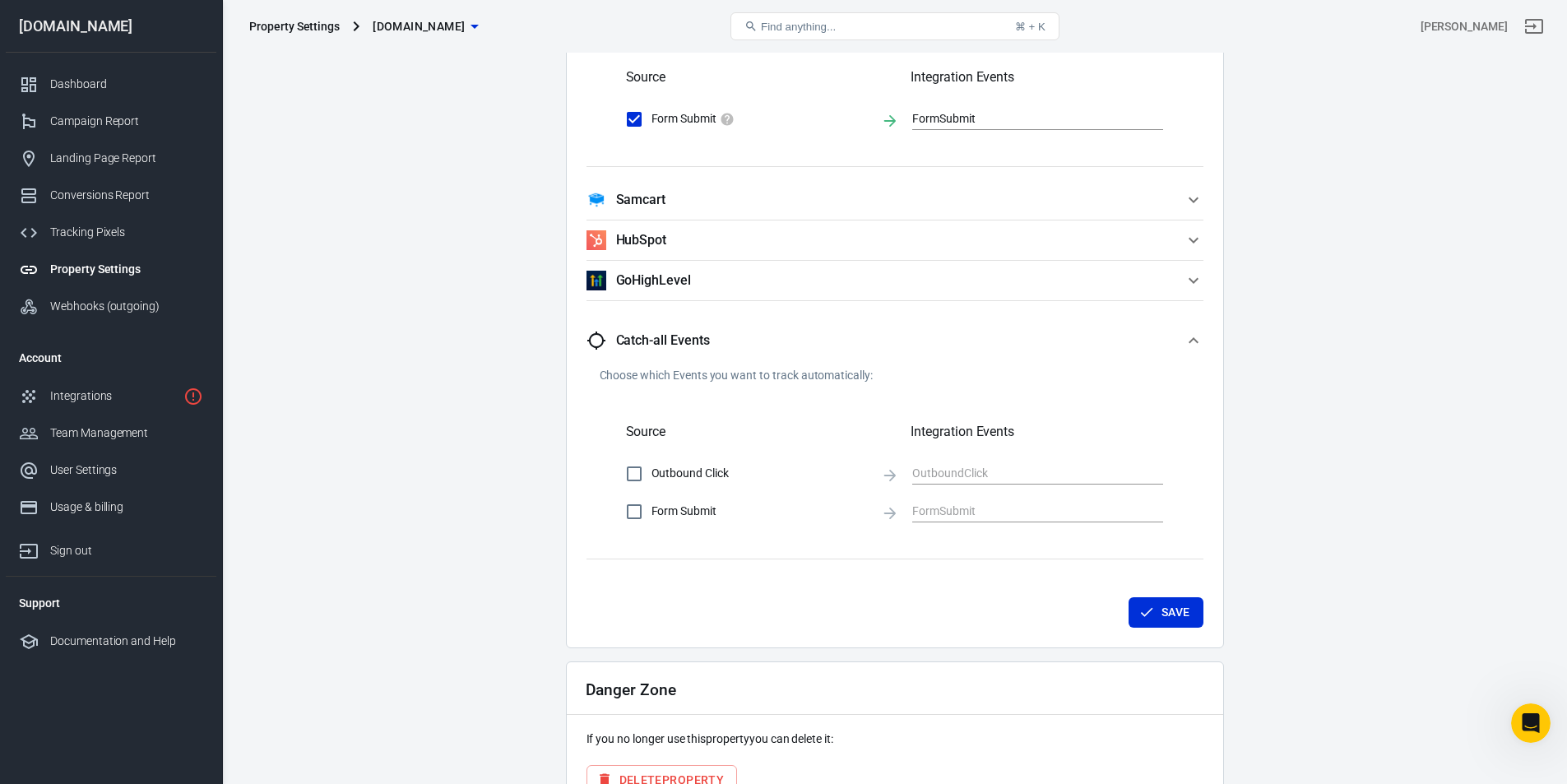
click at [1198, 336] on icon "button" at bounding box center [1194, 340] width 20 height 20
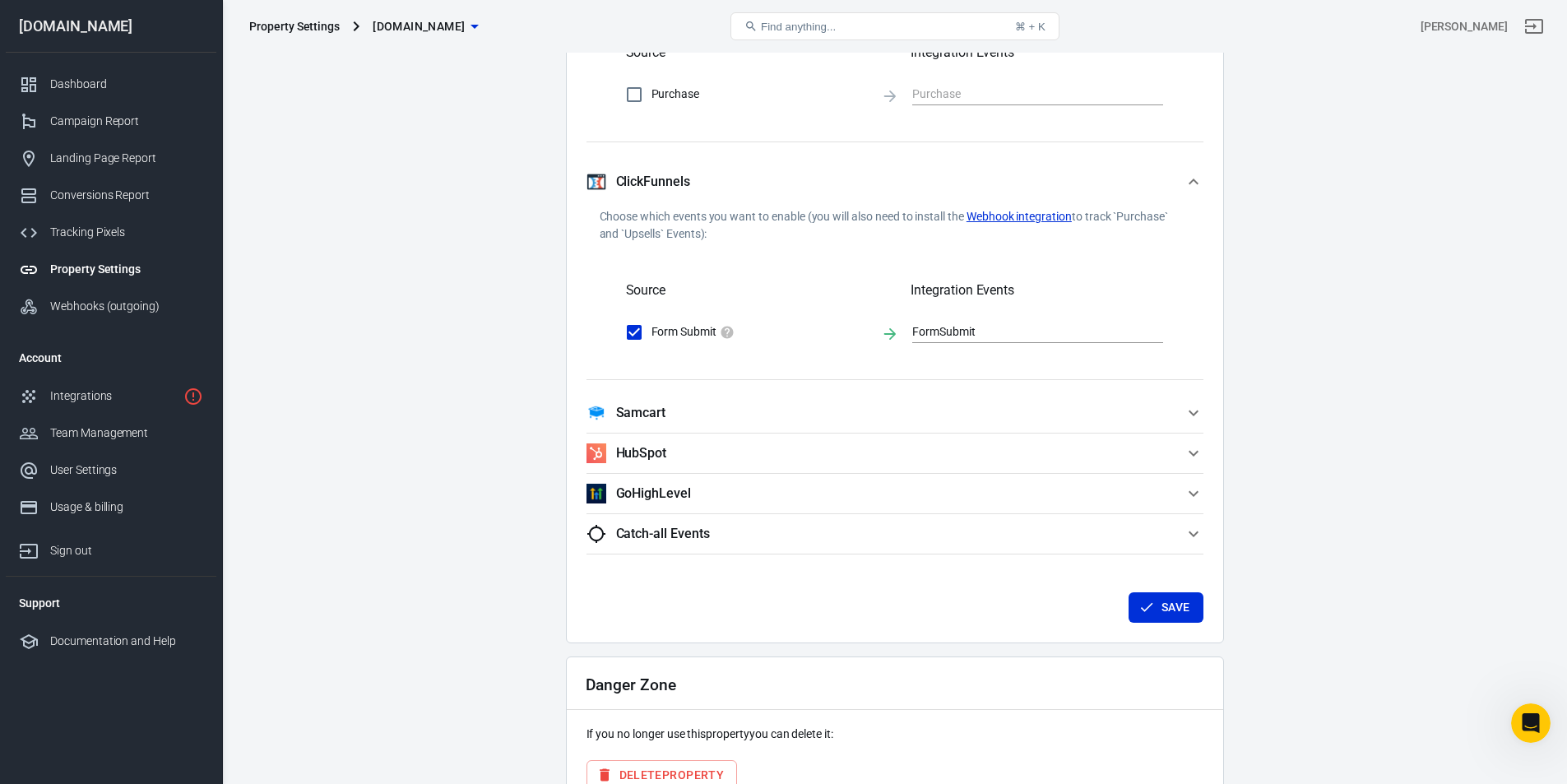
scroll to position [2249, 0]
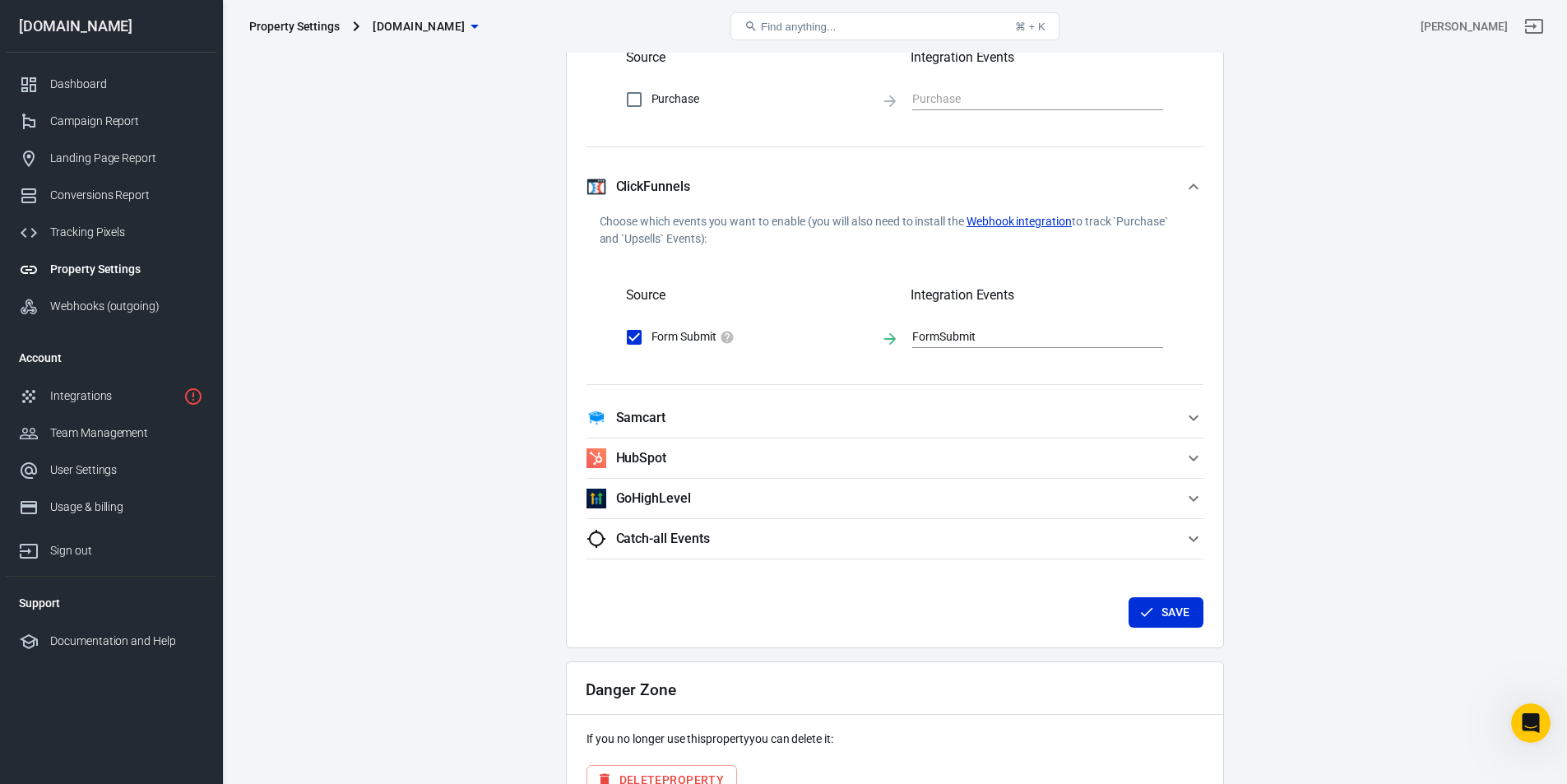
click at [1196, 184] on icon "button" at bounding box center [1194, 187] width 20 height 20
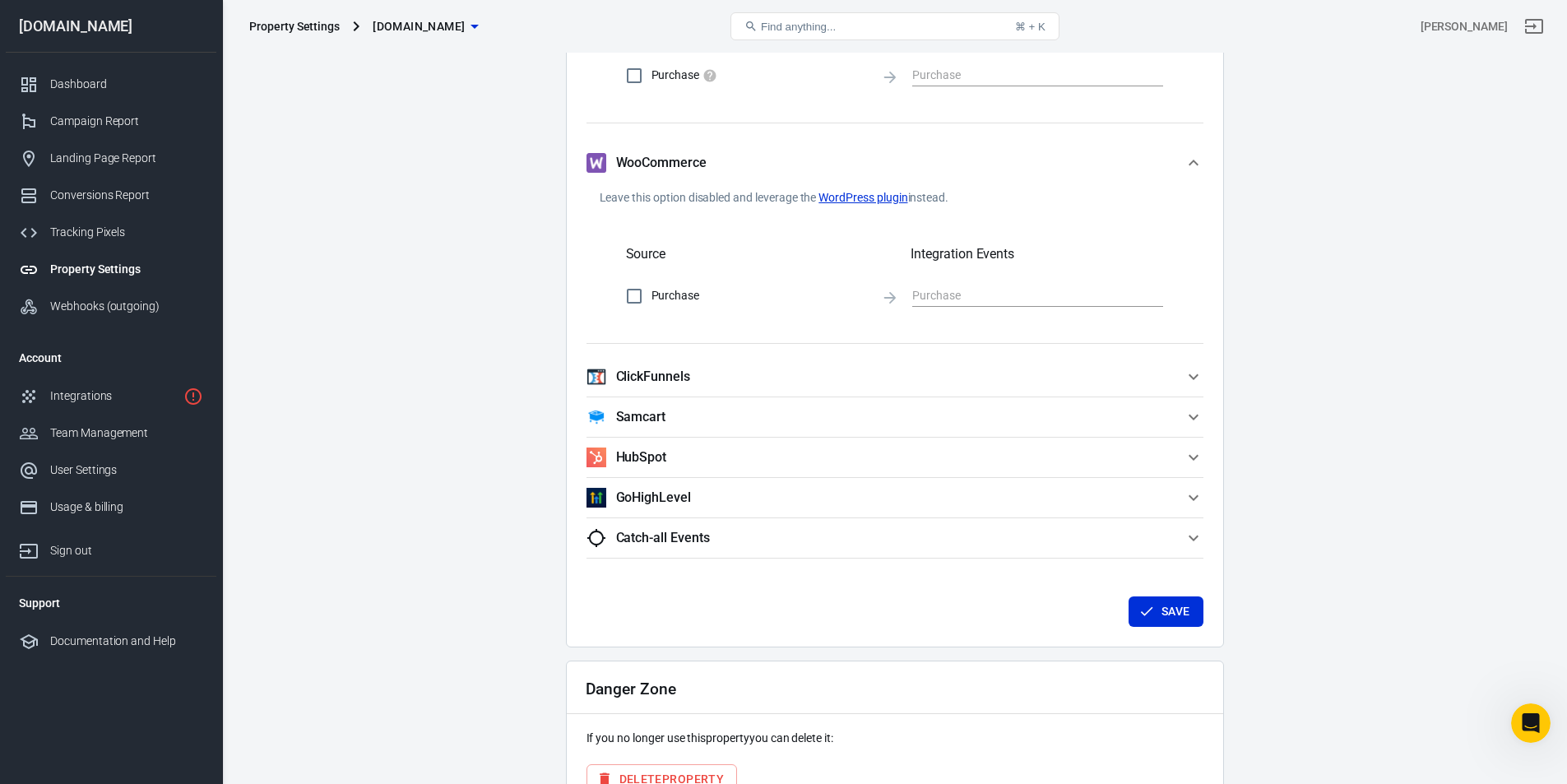
scroll to position [2052, 0]
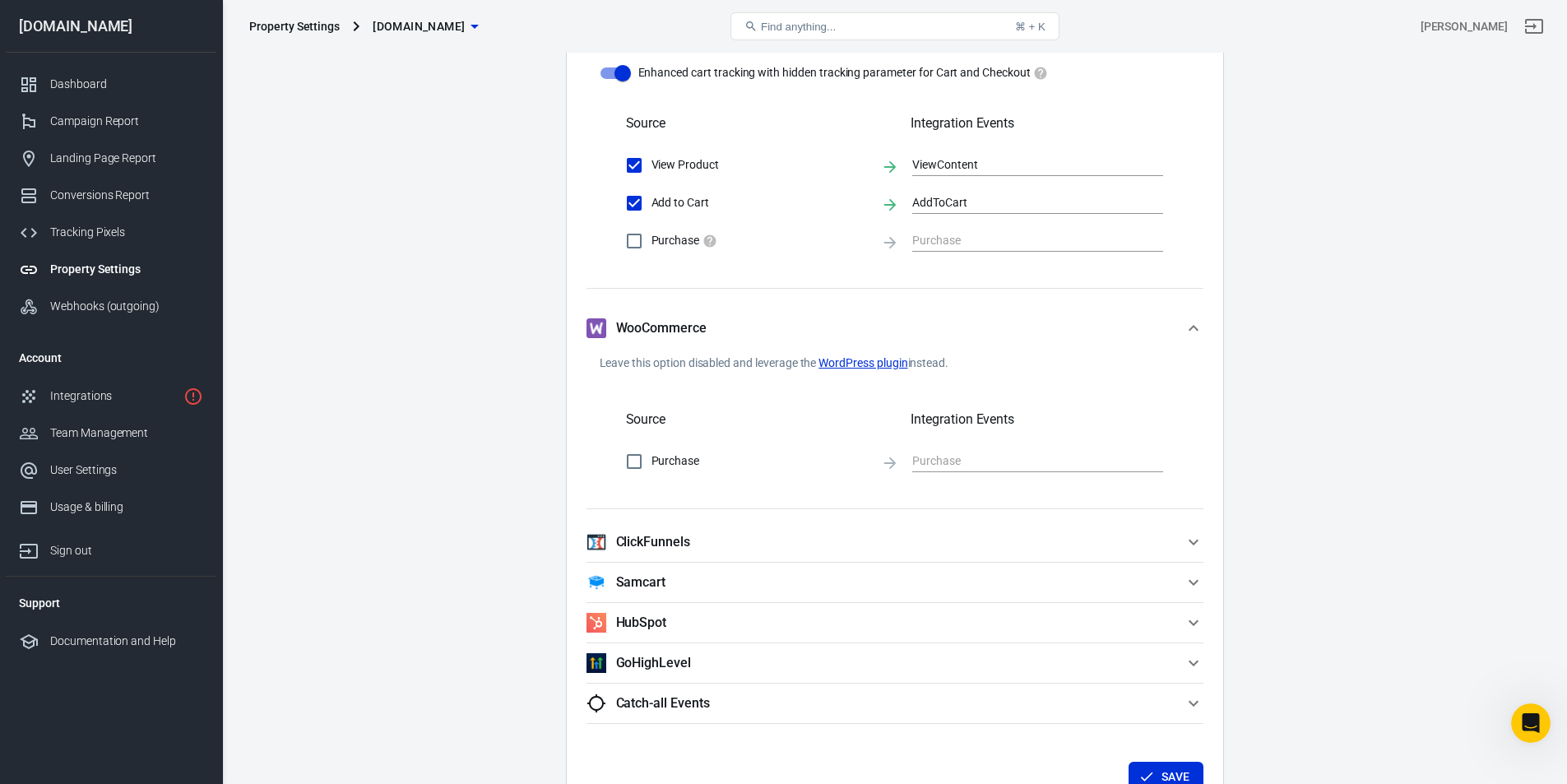
click at [1192, 326] on icon "button" at bounding box center [1194, 328] width 10 height 5
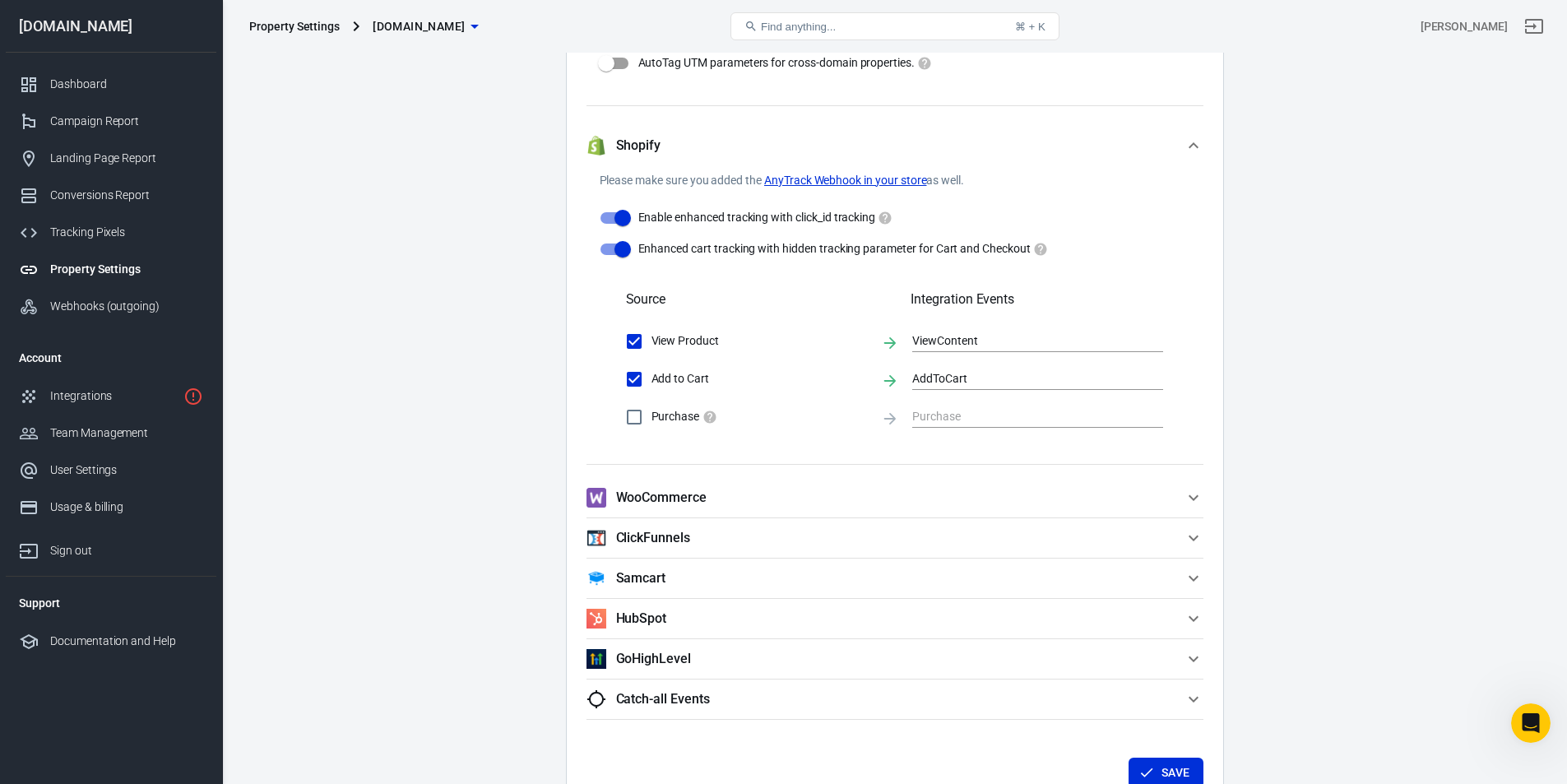
scroll to position [1707, 0]
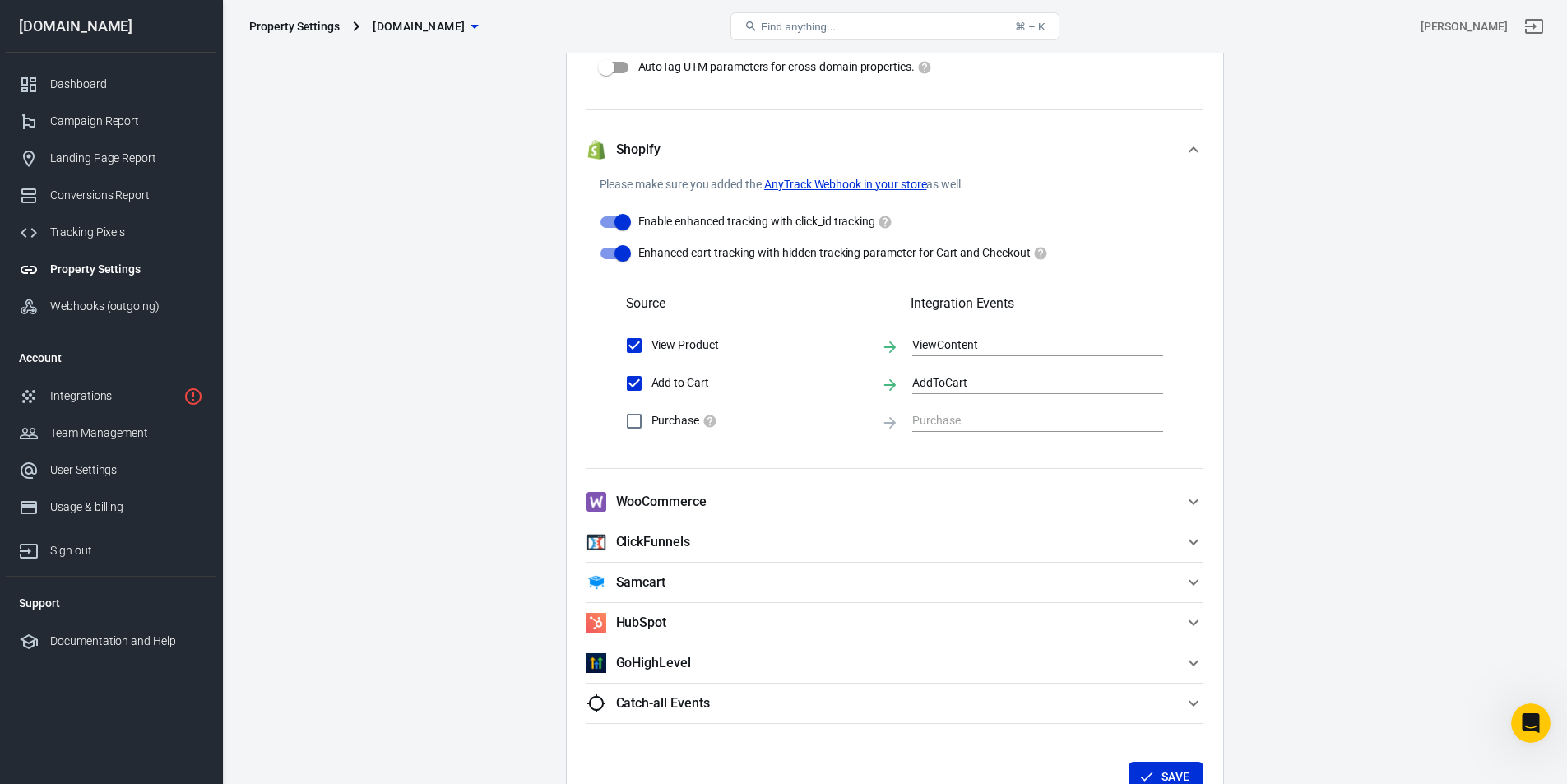
click at [1194, 149] on icon "button" at bounding box center [1194, 150] width 20 height 20
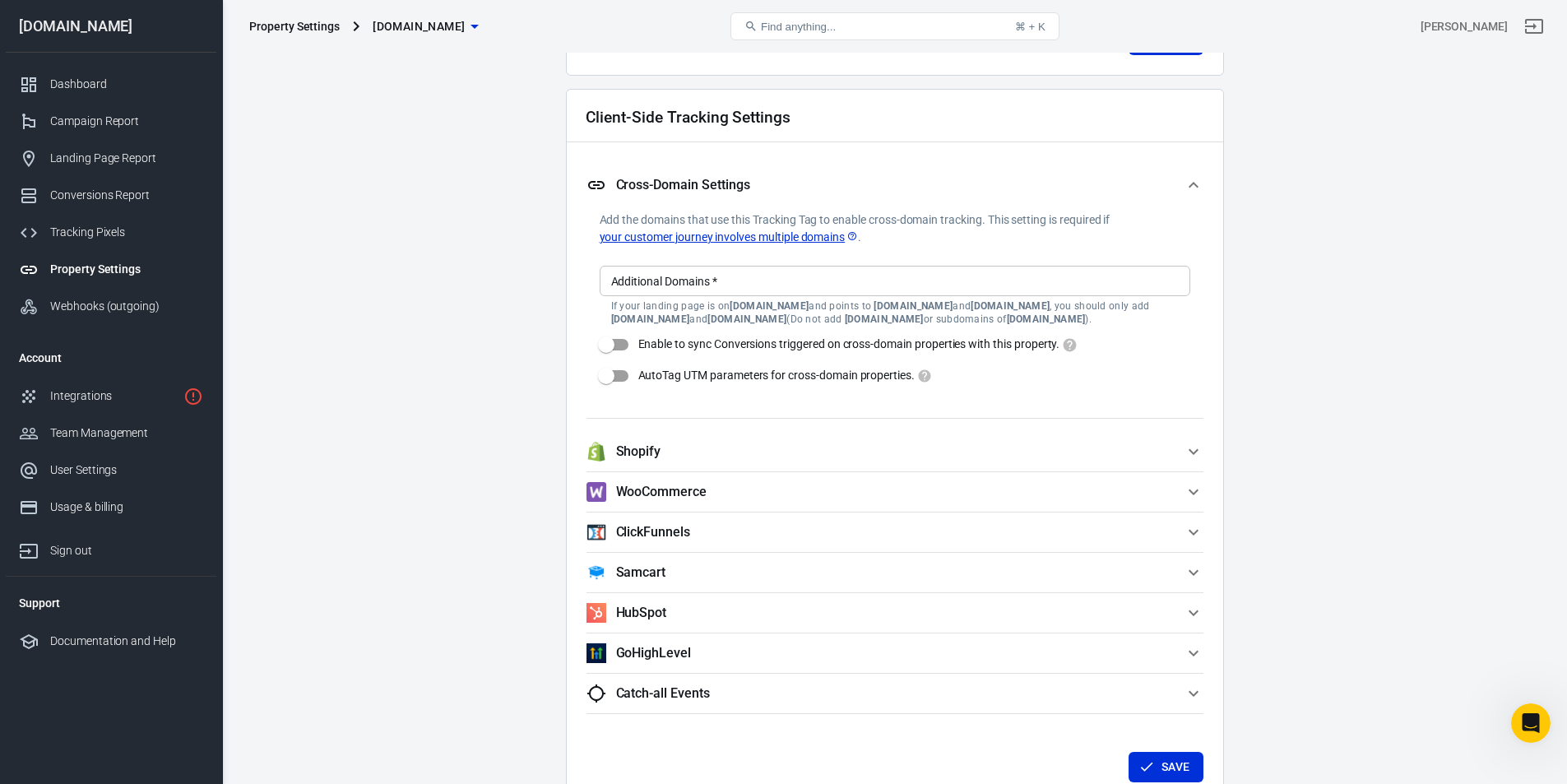
scroll to position [1389, 0]
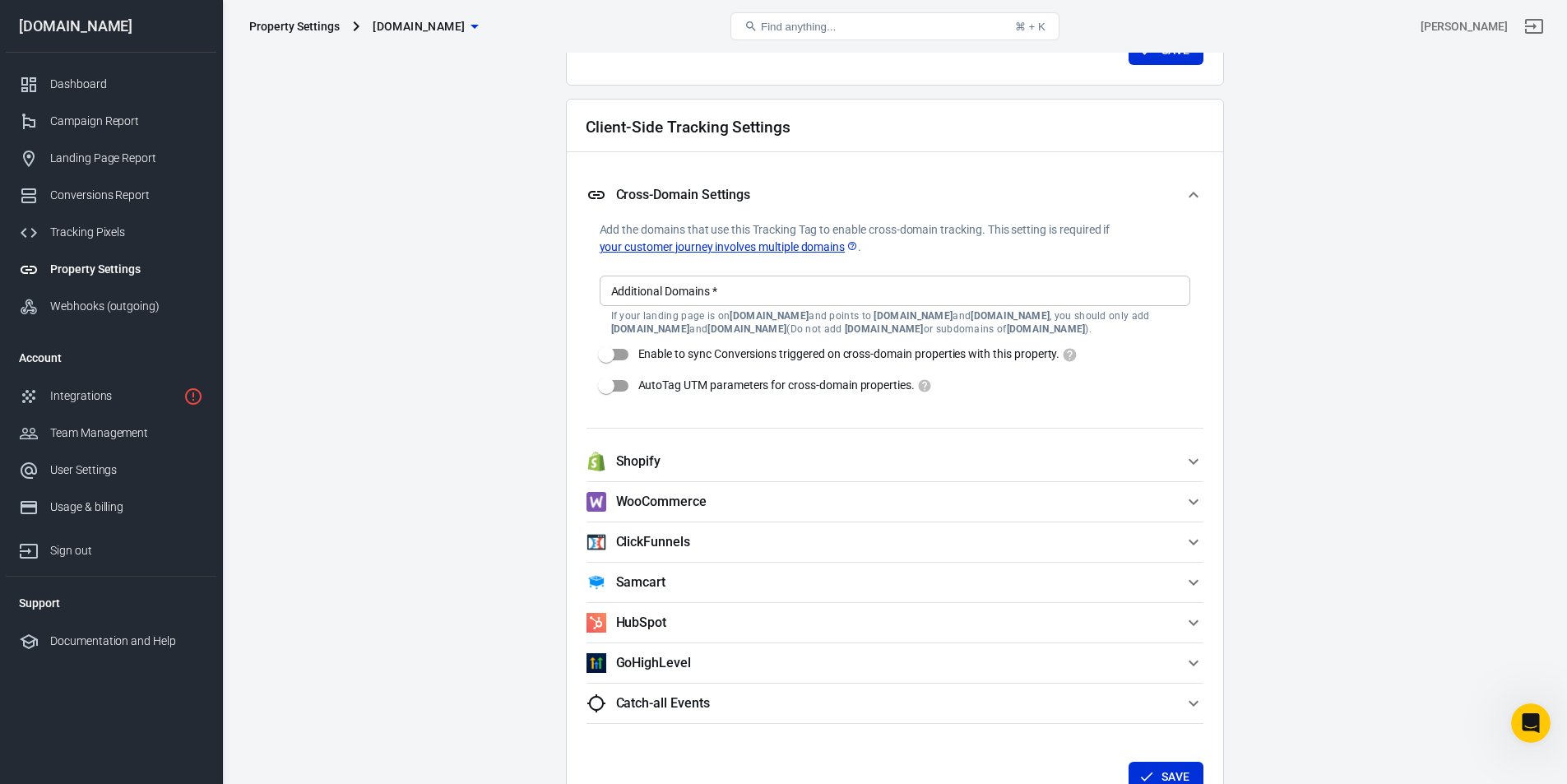
click at [1141, 768] on icon "button" at bounding box center [1147, 776] width 16 height 16
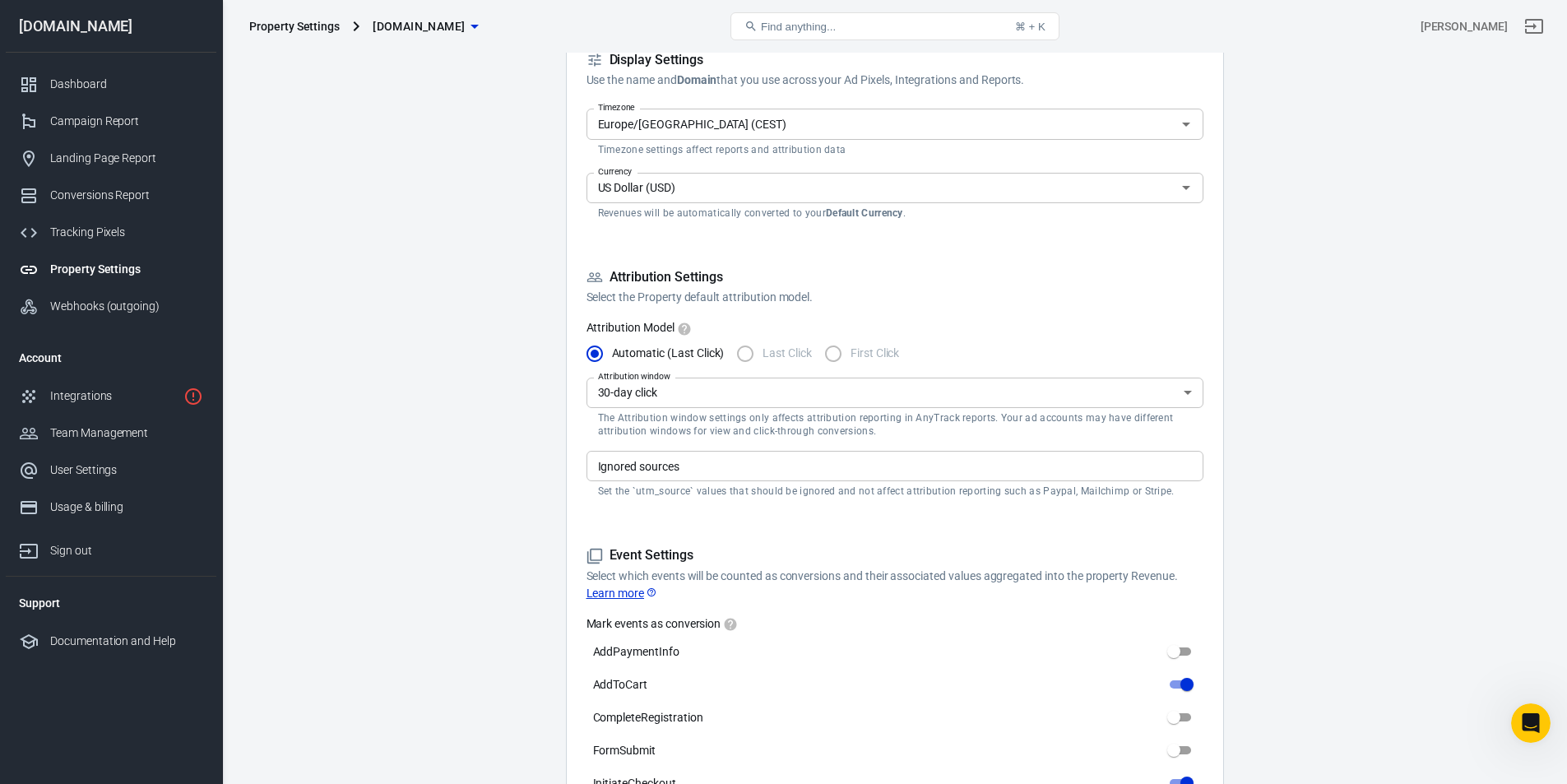
scroll to position [0, 0]
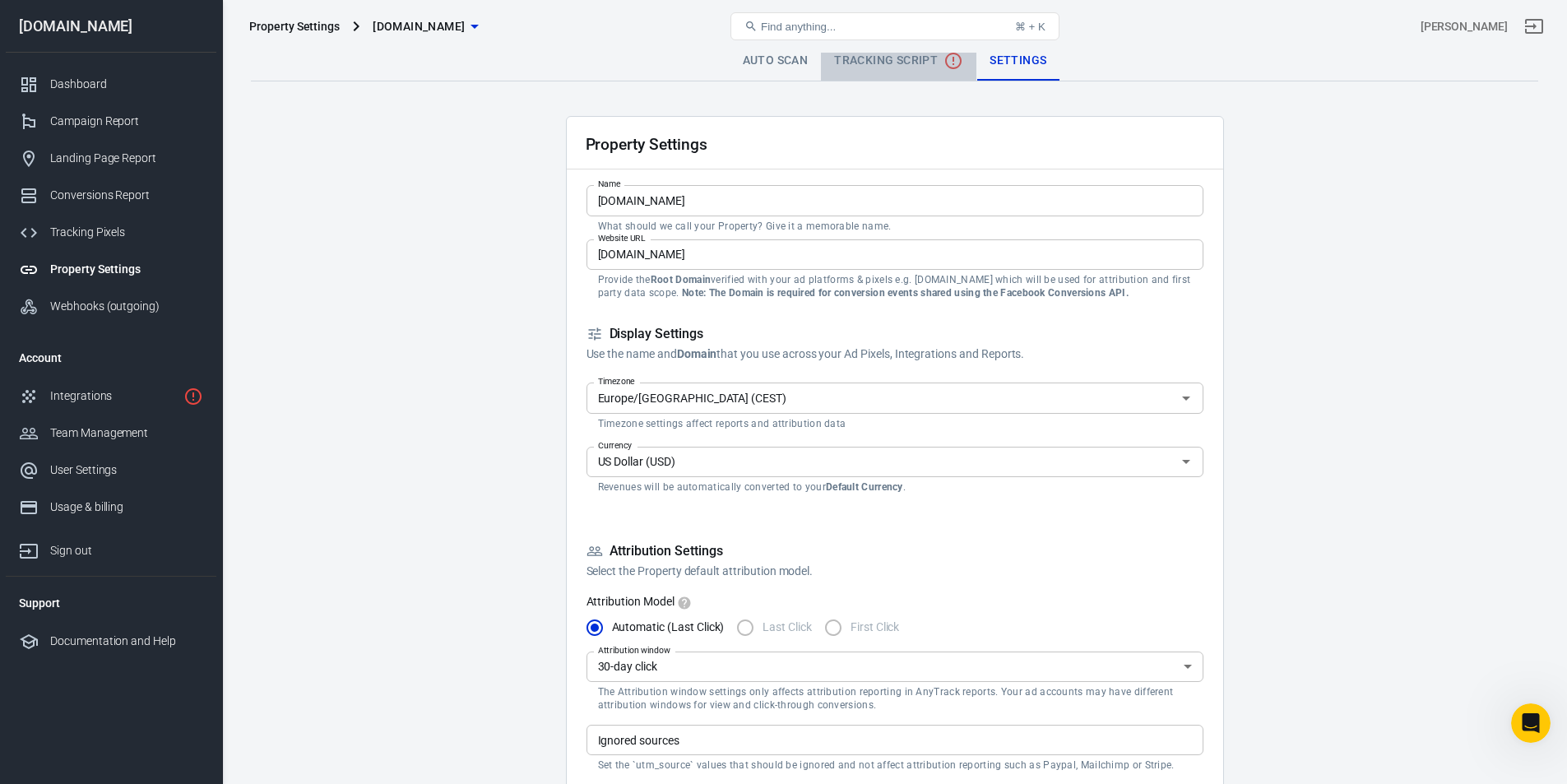
click at [908, 66] on span "Tracking Script" at bounding box center [899, 61] width 129 height 20
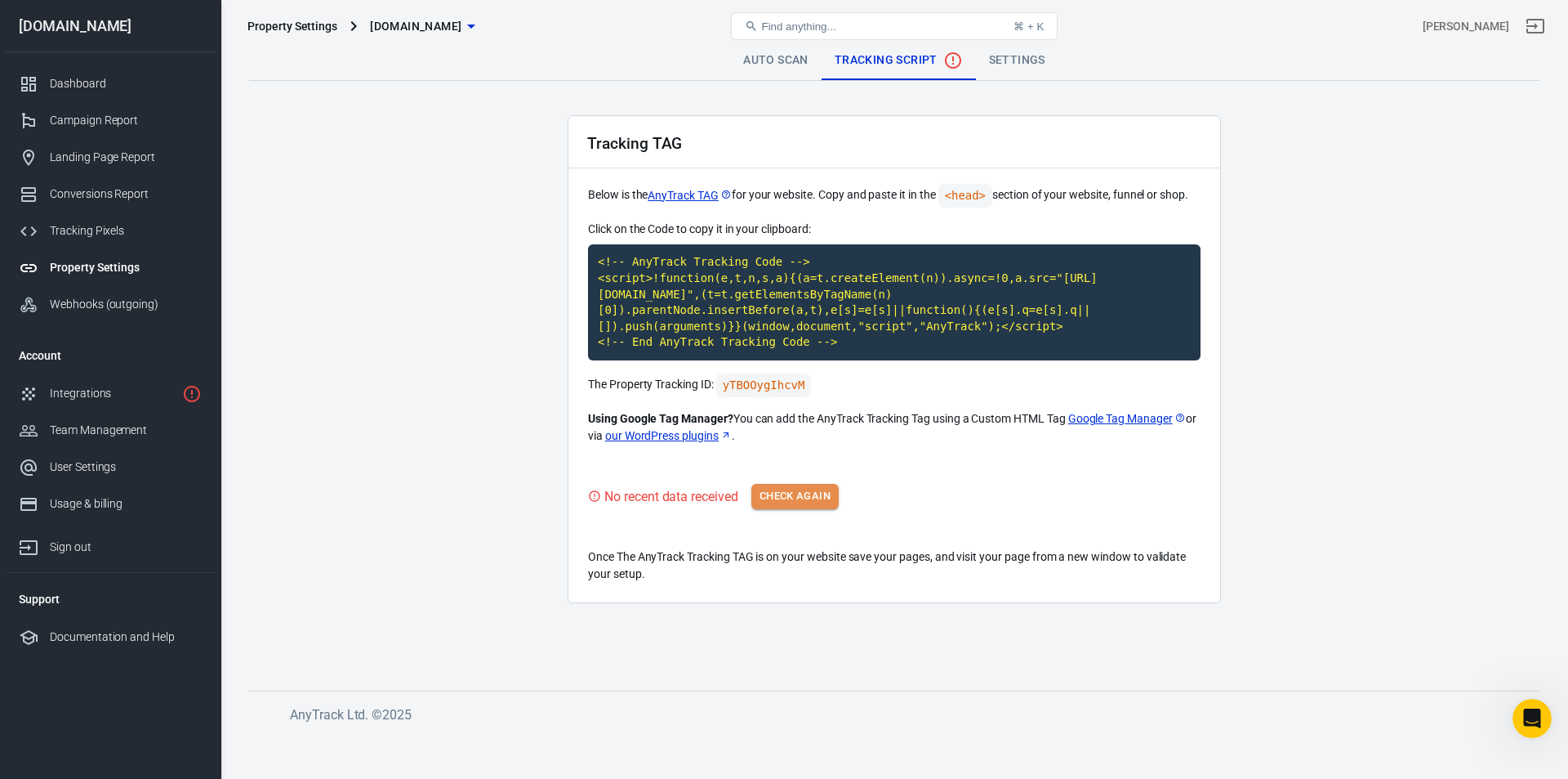
click at [821, 494] on button "Check Again" at bounding box center [795, 496] width 87 height 25
click at [61, 309] on div "Webhooks (outgoing)" at bounding box center [126, 304] width 152 height 17
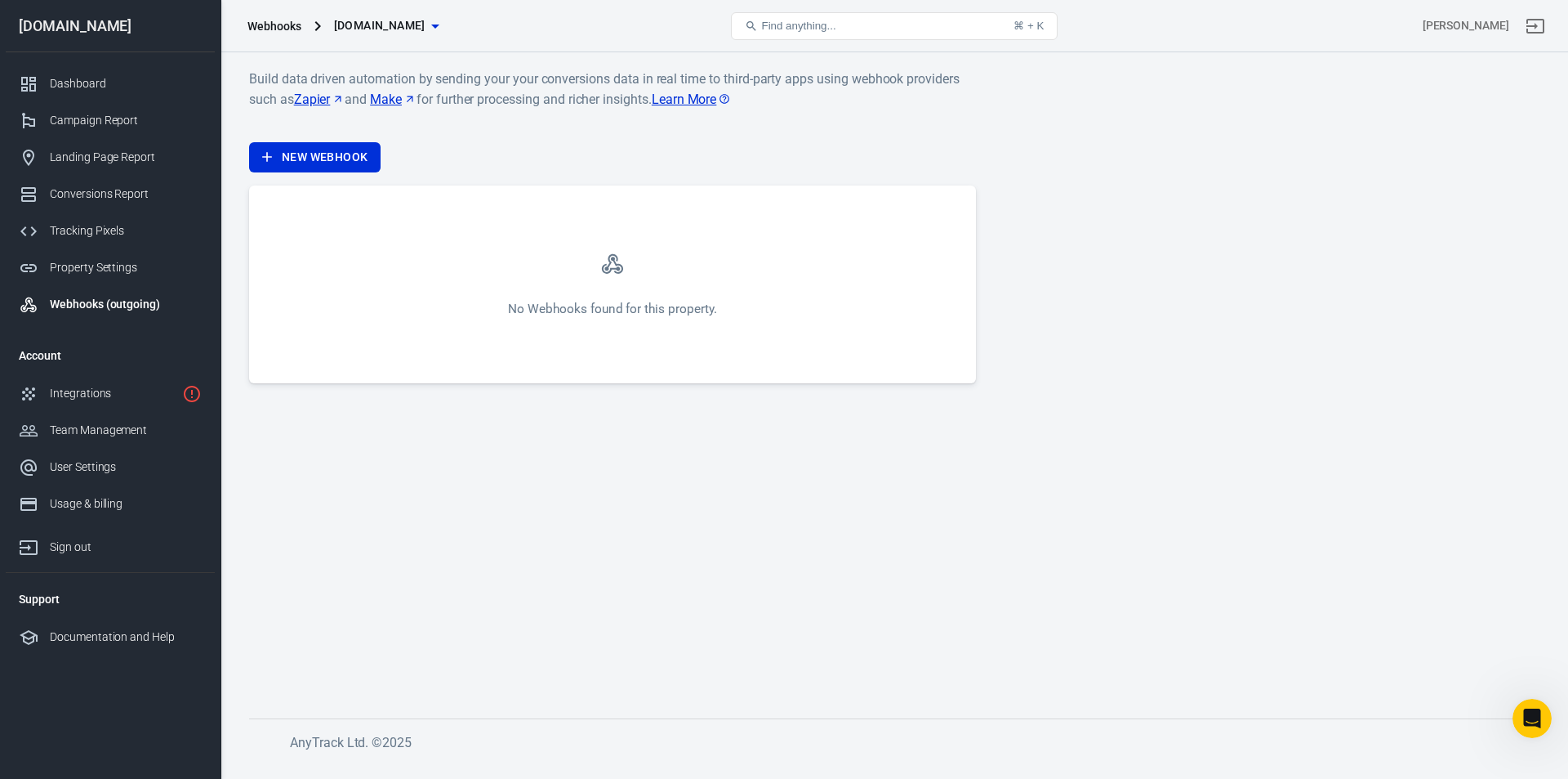
drag, startPoint x: 320, startPoint y: 138, endPoint x: 471, endPoint y: 175, distance: 155.5
click at [471, 175] on div "Build data driven automation by sending your your conversions data in real time…" at bounding box center [613, 226] width 727 height 315
click at [372, 158] on link "New Webhook" at bounding box center [315, 157] width 131 height 30
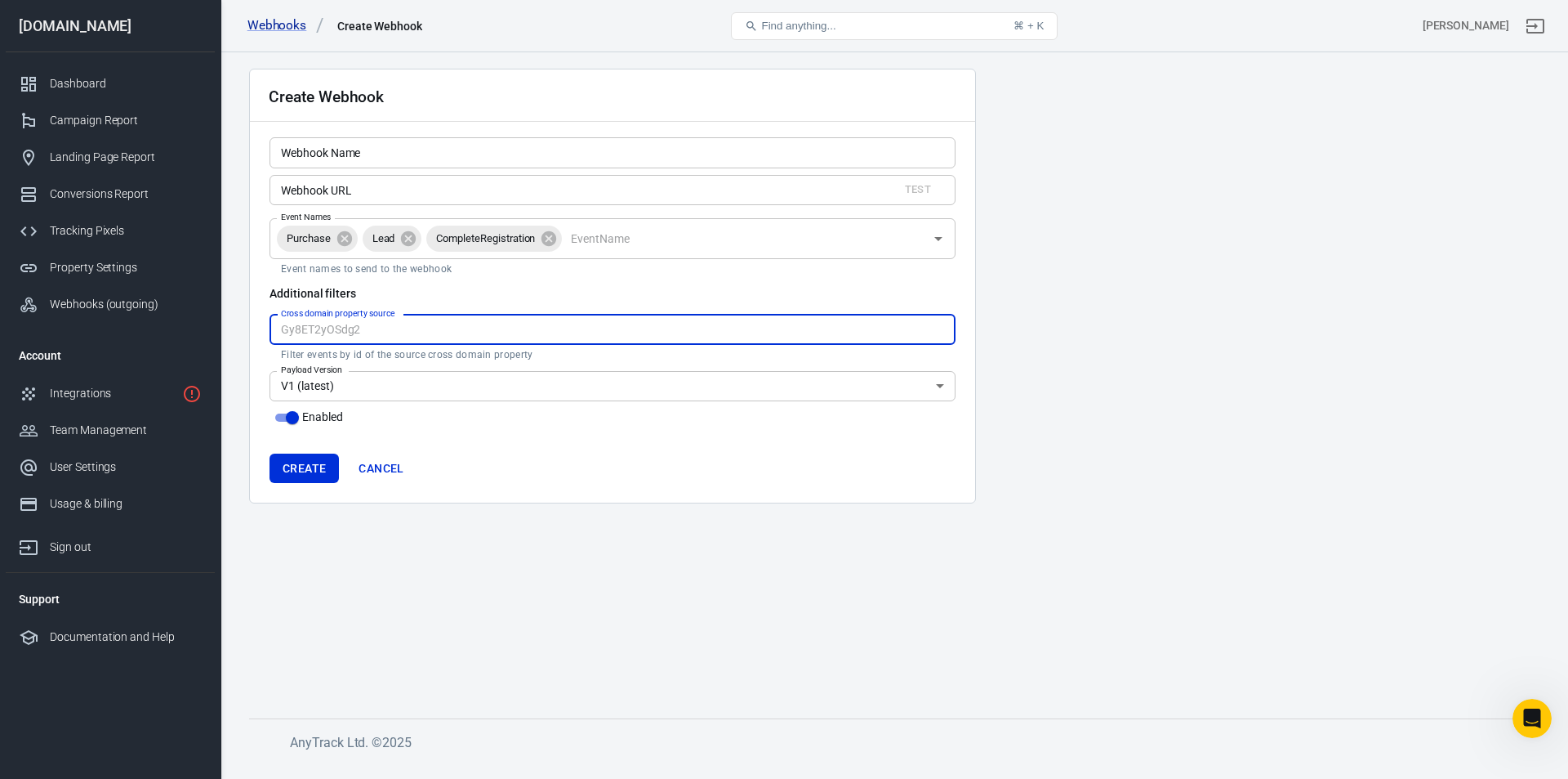
click at [452, 334] on input "Cross domain property source" at bounding box center [612, 329] width 686 height 30
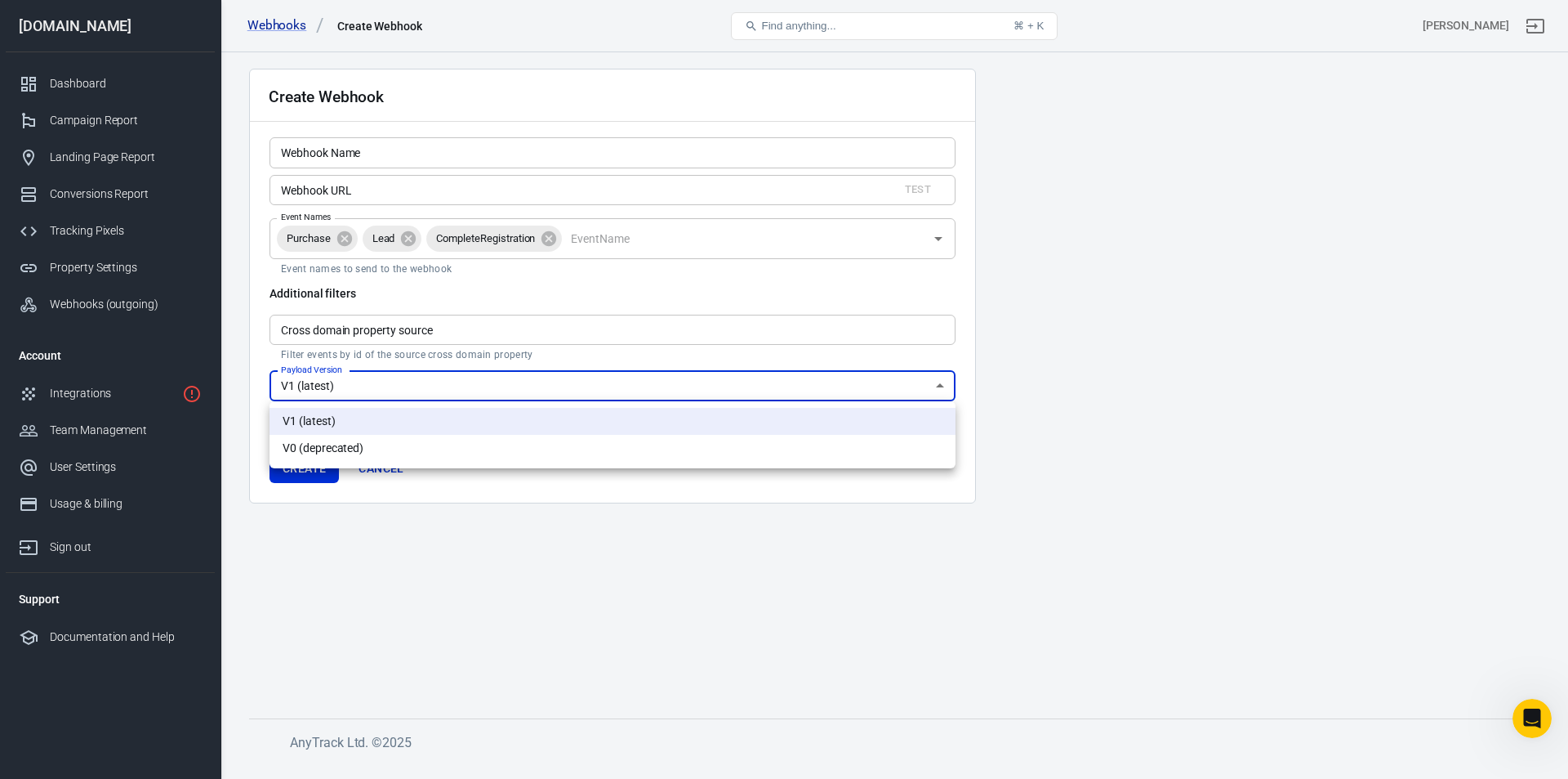
click at [573, 400] on body "Webhooks Create Webhook Find anything... ⌘ + [PERSON_NAME] [DOMAIN_NAME] Dashbo…" at bounding box center [784, 407] width 1568 height 710
click at [1255, 341] on div at bounding box center [784, 389] width 1568 height 779
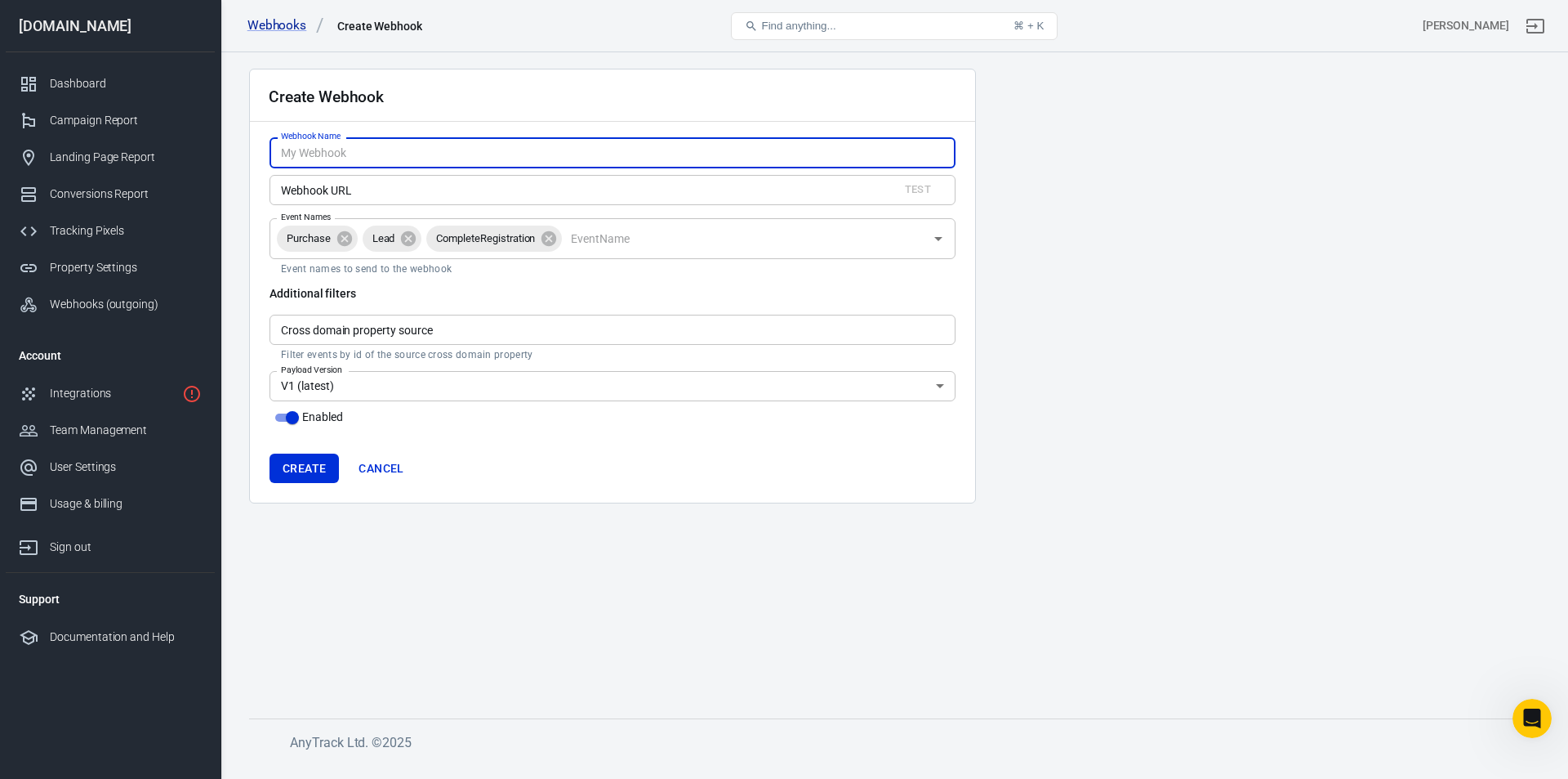
click at [408, 153] on input "Webhook Name" at bounding box center [612, 151] width 686 height 30
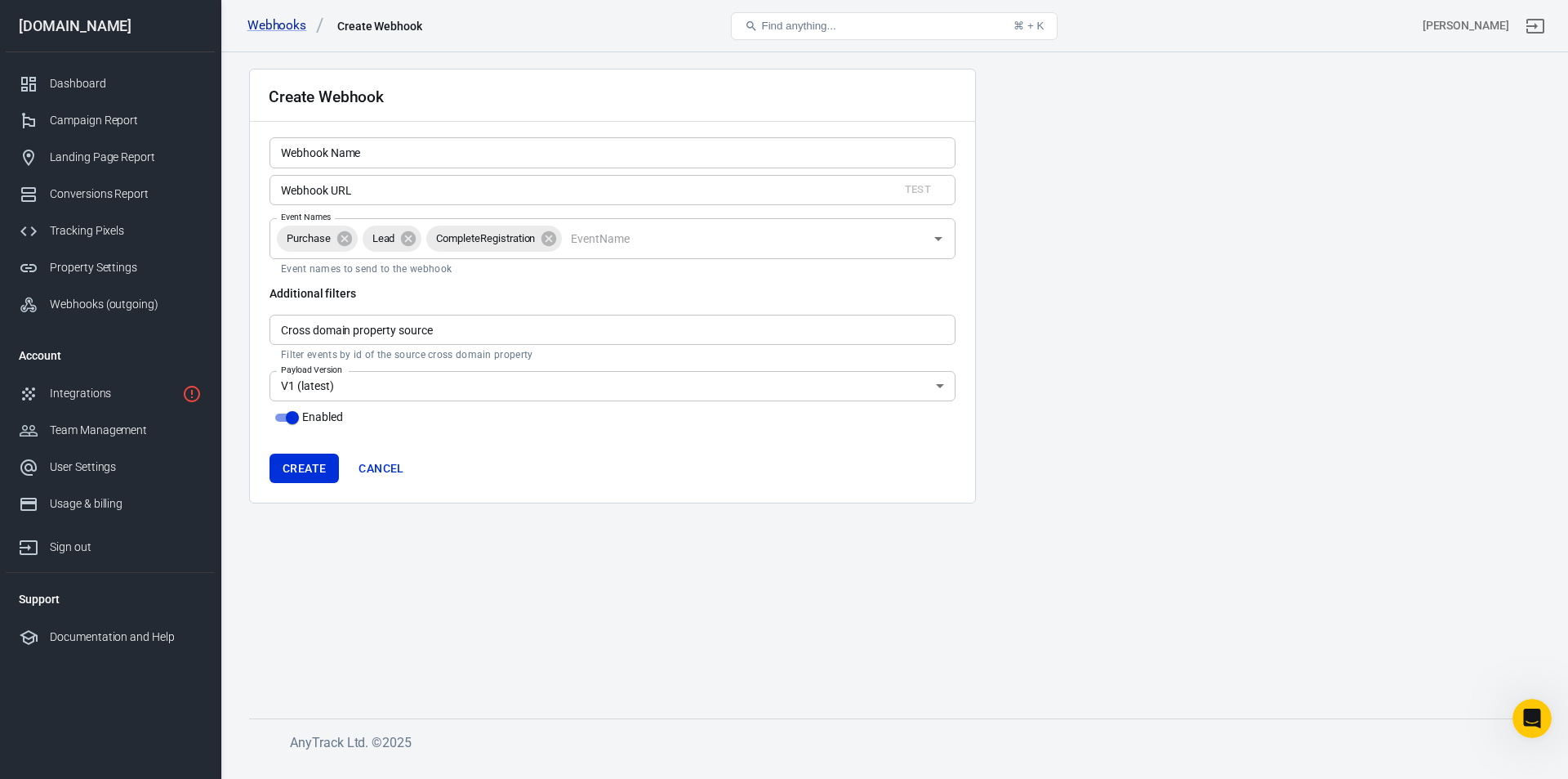
click at [1195, 234] on main "Create Webhook Webhook Name Webhook Name Webhook URL Test Webhook URL Event Nam…" at bounding box center [894, 380] width 1290 height 623
click at [619, 183] on input "Webhook URL" at bounding box center [576, 190] width 615 height 30
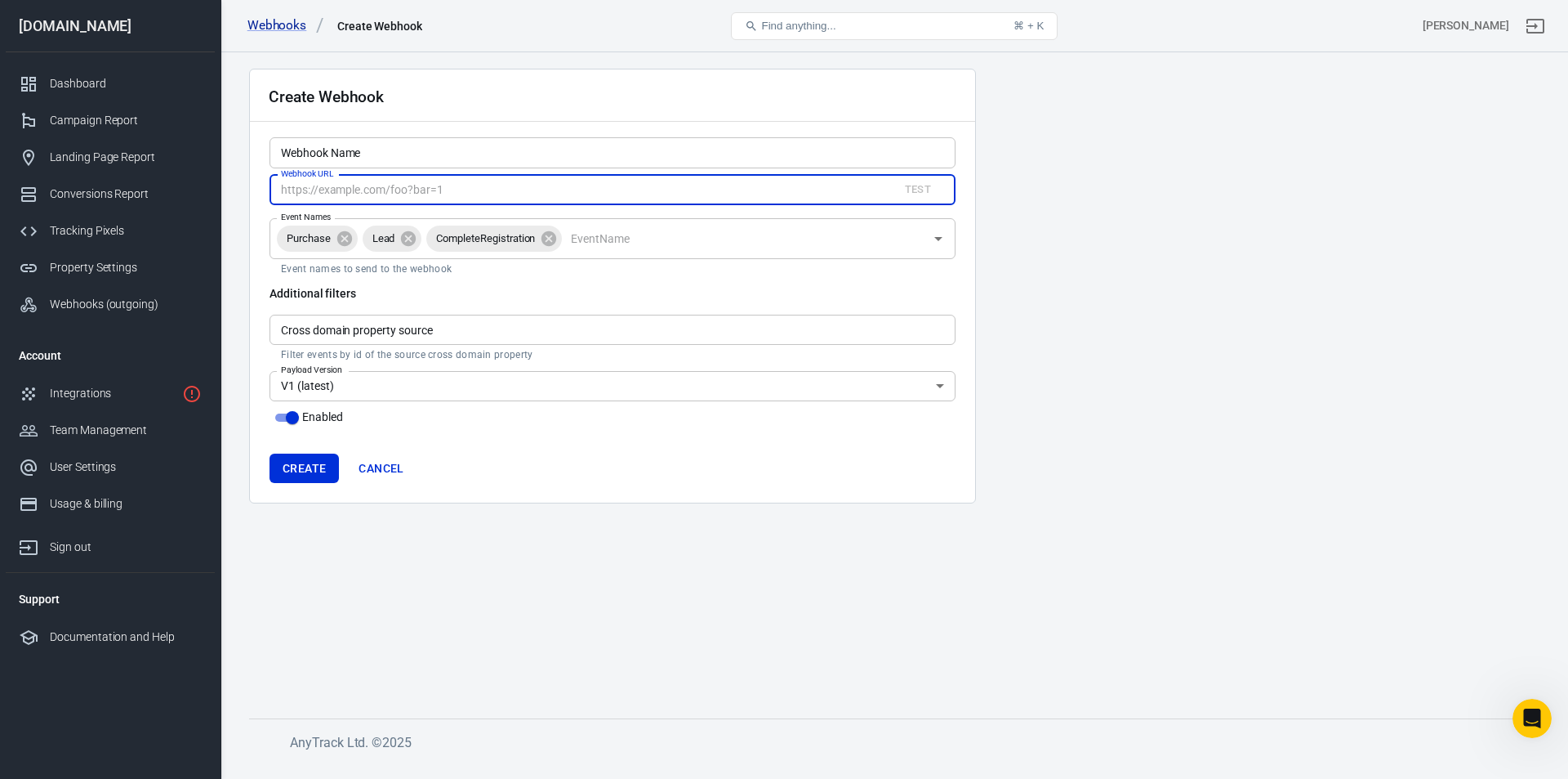
click at [593, 111] on div "Create Webhook" at bounding box center [613, 96] width 725 height 53
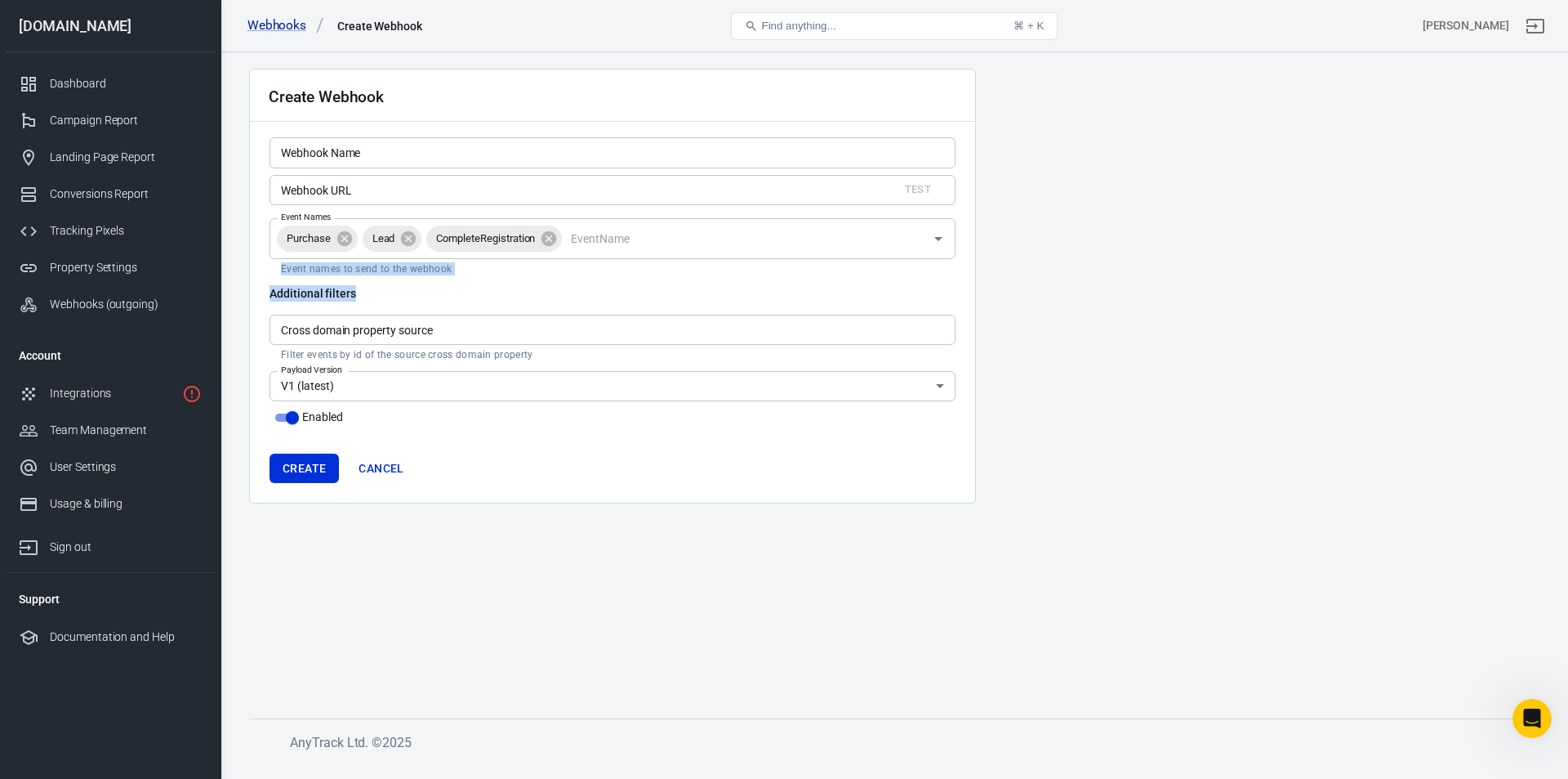
drag, startPoint x: 727, startPoint y: 297, endPoint x: 276, endPoint y: 272, distance: 451.7
click at [276, 272] on div "Webhook Name Webhook Name Webhook URL Test Webhook URL Event Names Purchase Lea…" at bounding box center [612, 282] width 686 height 290
click at [276, 272] on div "Event Names Purchase Lead CompleteRegistration Event Names Event names to send …" at bounding box center [612, 247] width 686 height 57
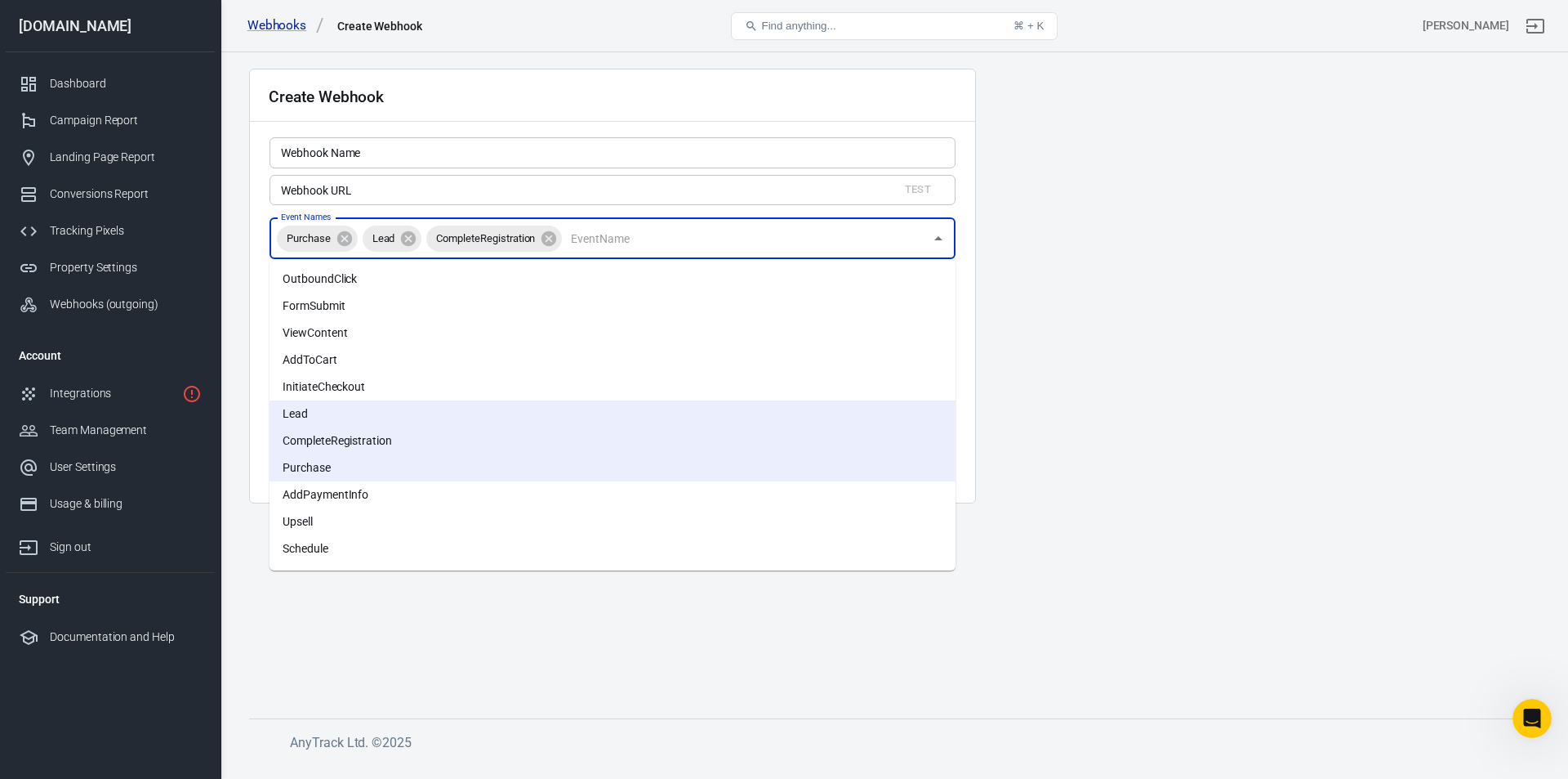
click at [1186, 268] on main "Create Webhook Webhook Name Webhook Name Webhook URL Test Webhook URL Event Nam…" at bounding box center [894, 380] width 1290 height 623
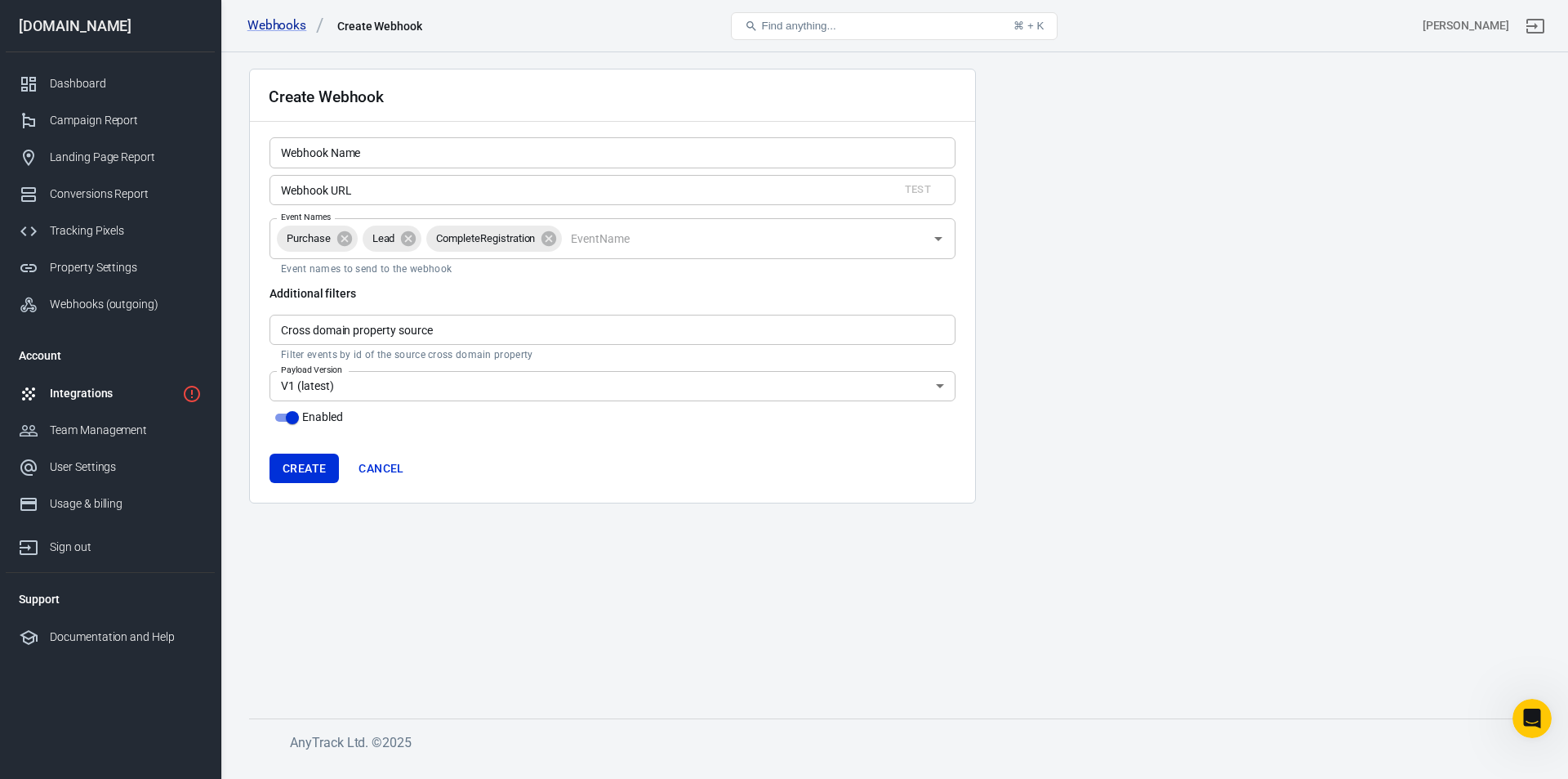
click at [91, 395] on div "Integrations" at bounding box center [112, 393] width 126 height 17
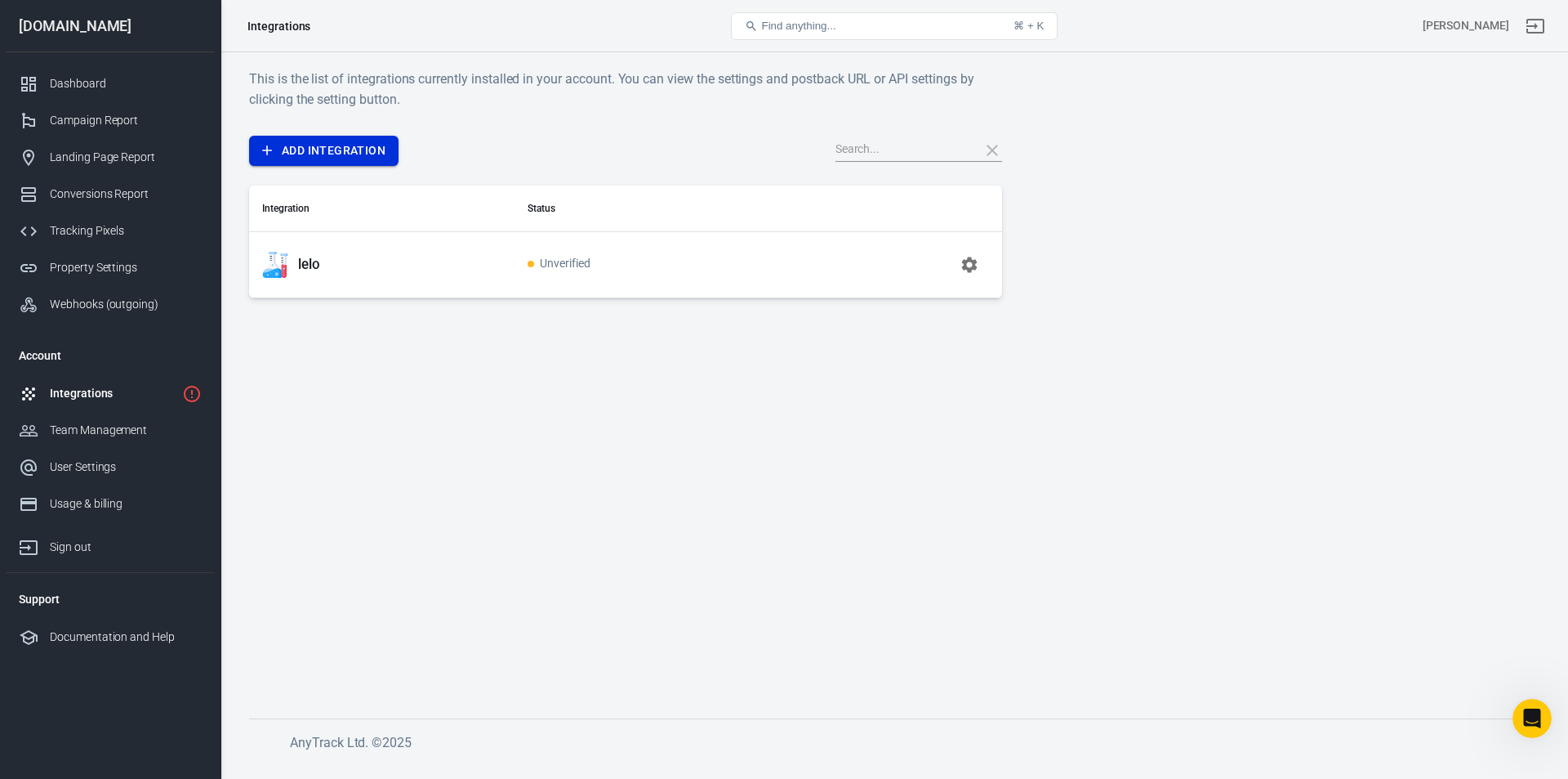
click at [283, 156] on link "Add Integration" at bounding box center [324, 151] width 150 height 30
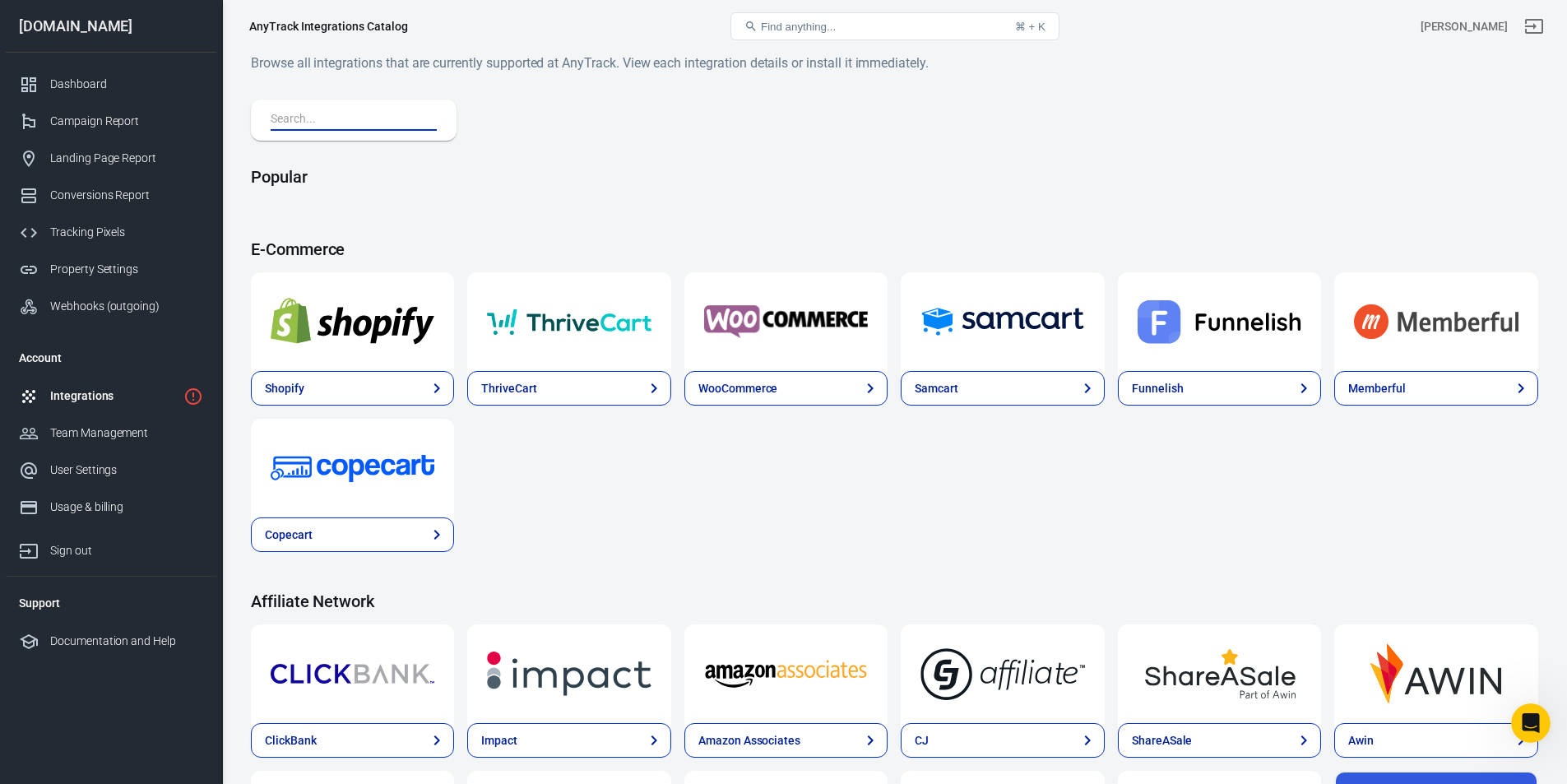
click at [370, 128] on input "text" at bounding box center [350, 120] width 160 height 21
type input "[URL][DOMAIN_NAME]"
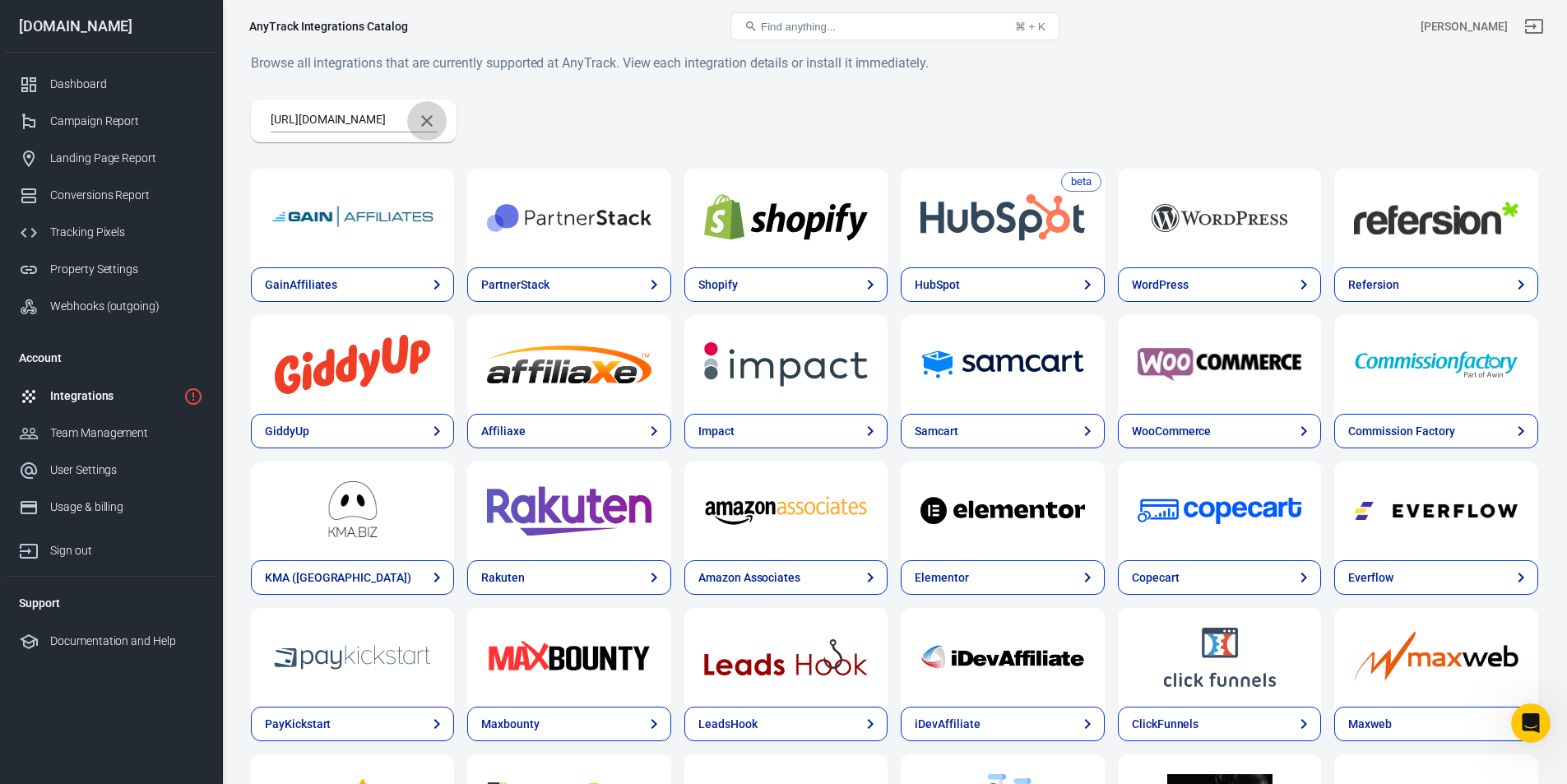
click at [426, 114] on icon "Clear Search" at bounding box center [427, 121] width 20 height 20
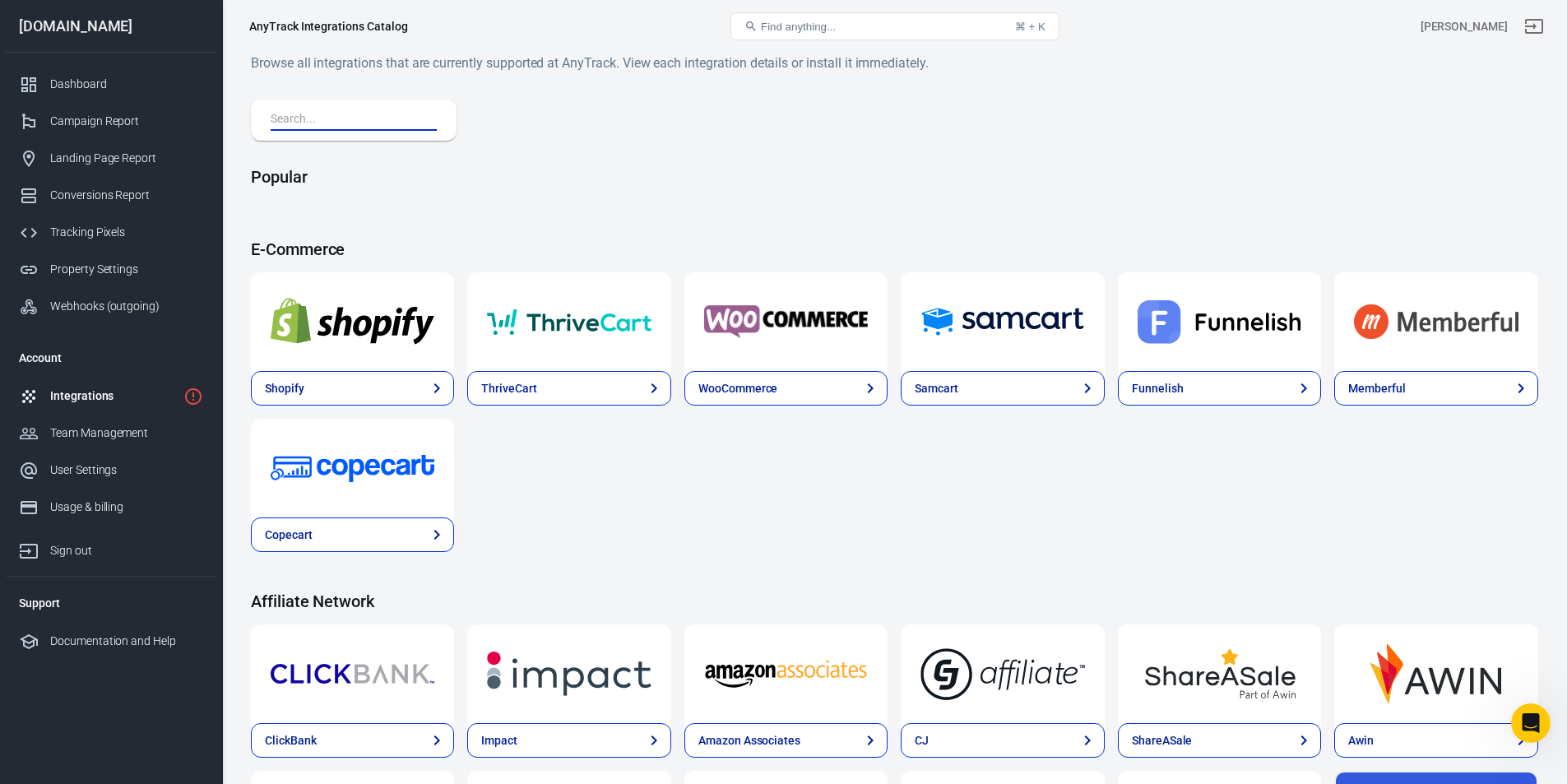
click at [414, 120] on input "text" at bounding box center [350, 120] width 160 height 21
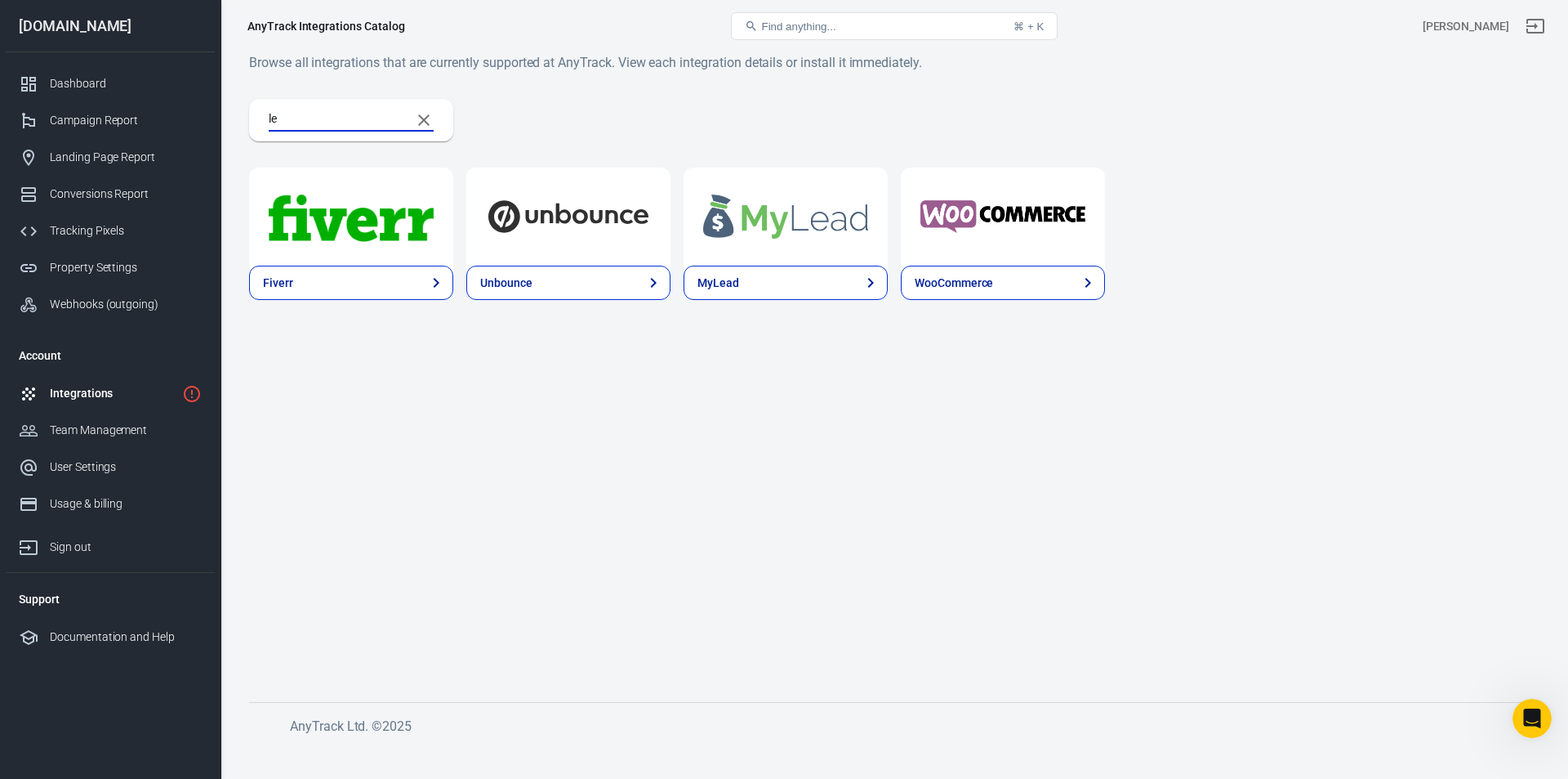
type input "l"
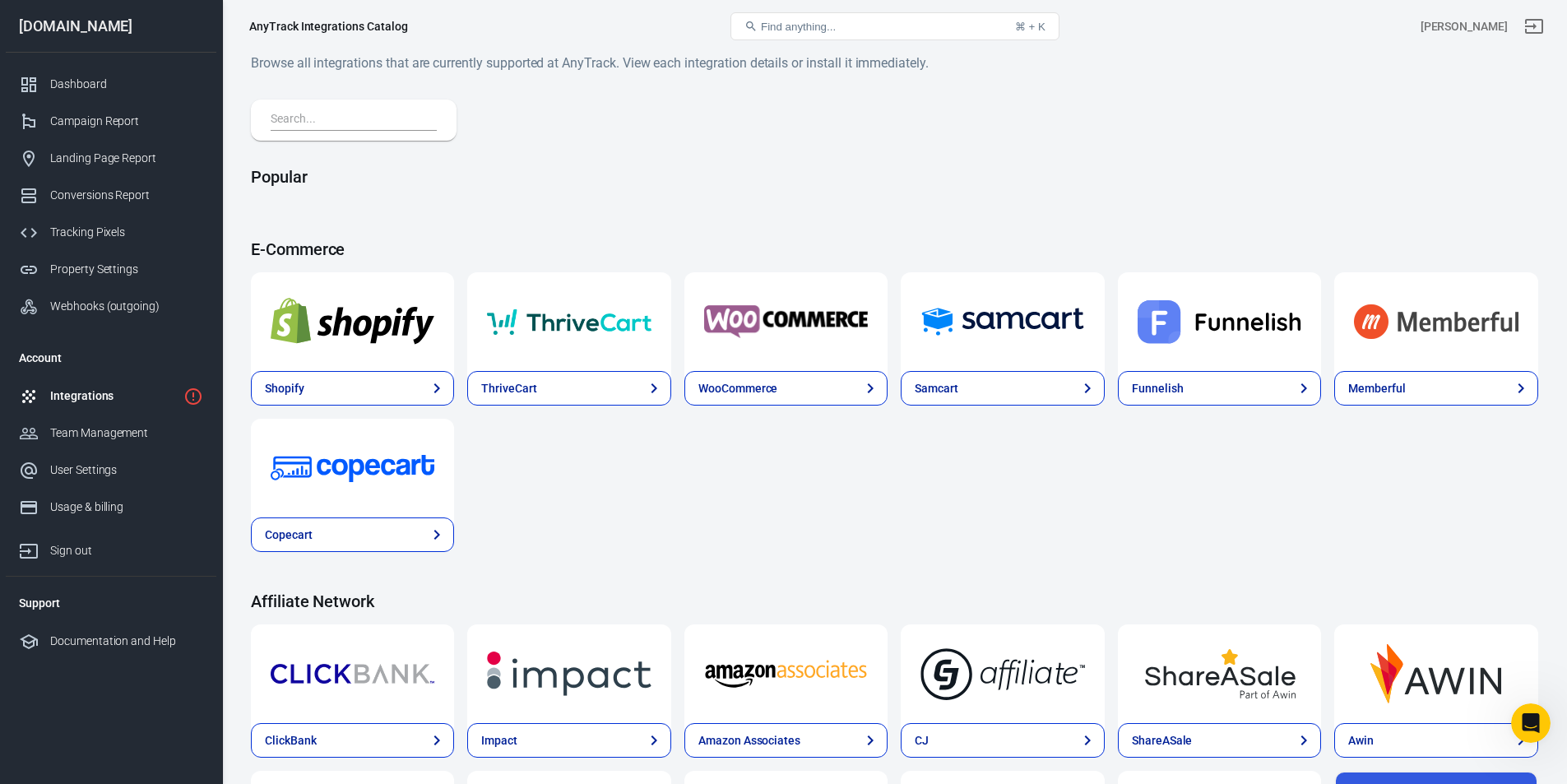
click at [340, 125] on input "text" at bounding box center [350, 120] width 160 height 21
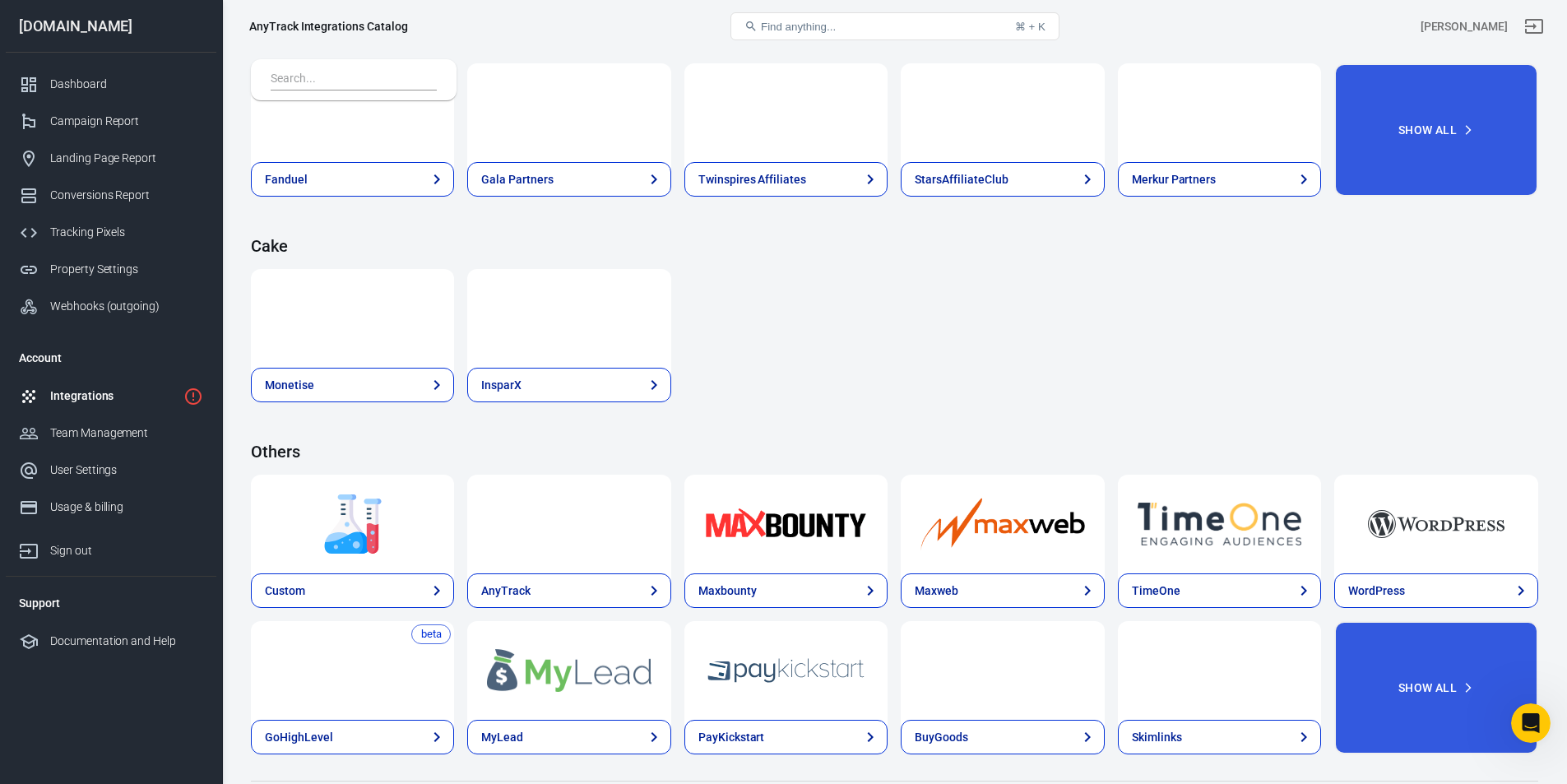
scroll to position [2361, 0]
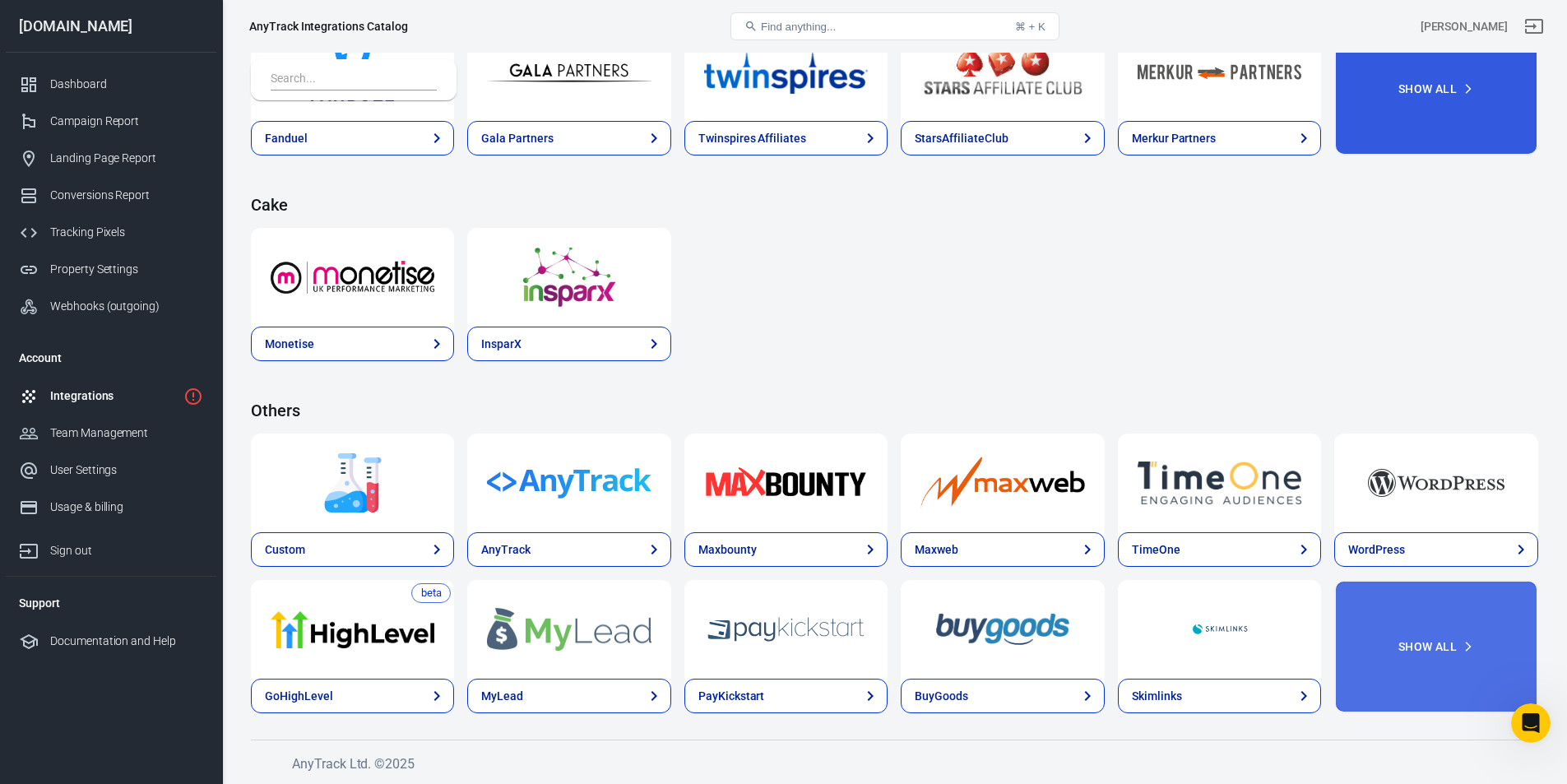
click at [1390, 643] on button "Show All" at bounding box center [1436, 646] width 204 height 133
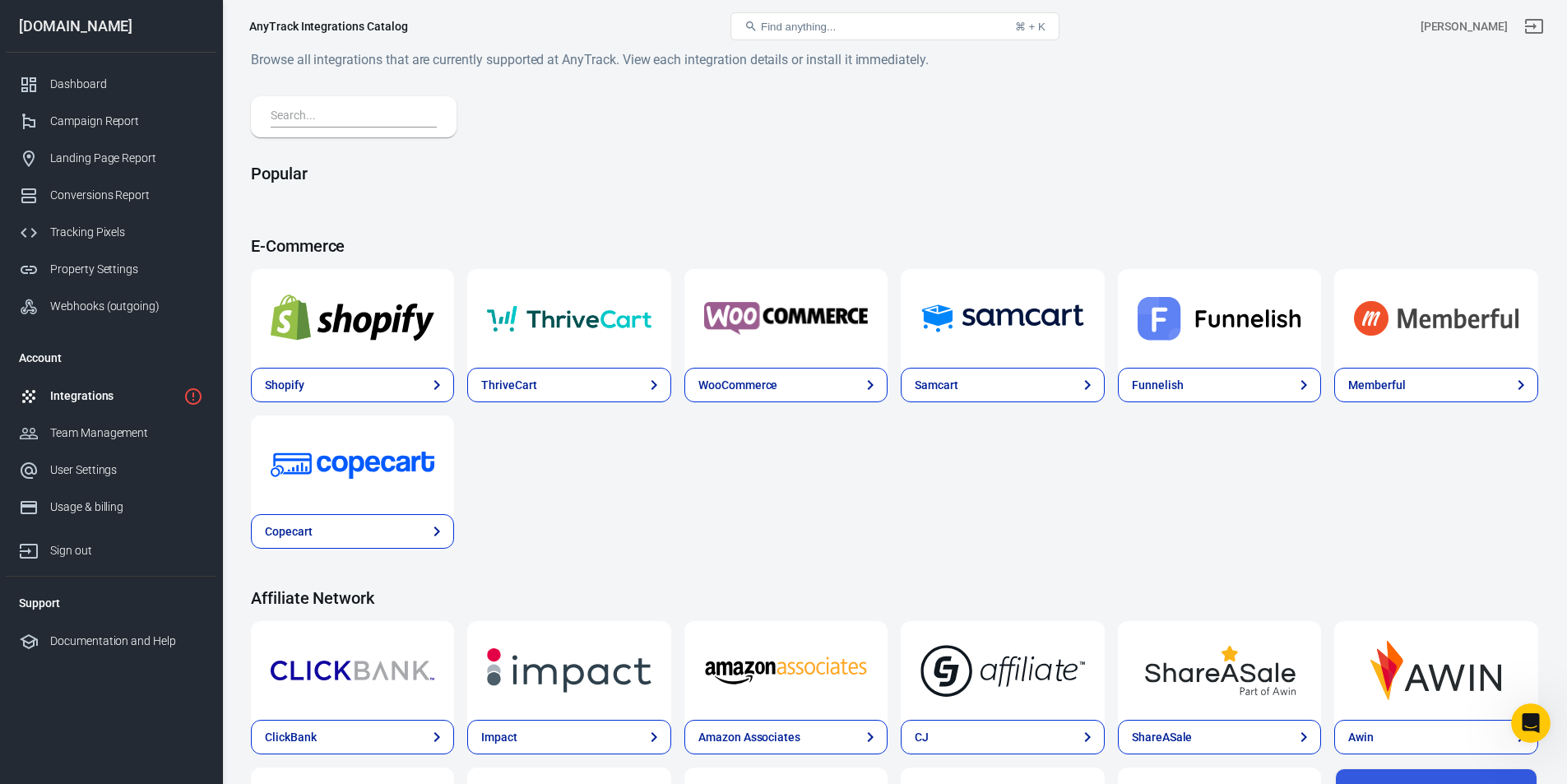
scroll to position [0, 0]
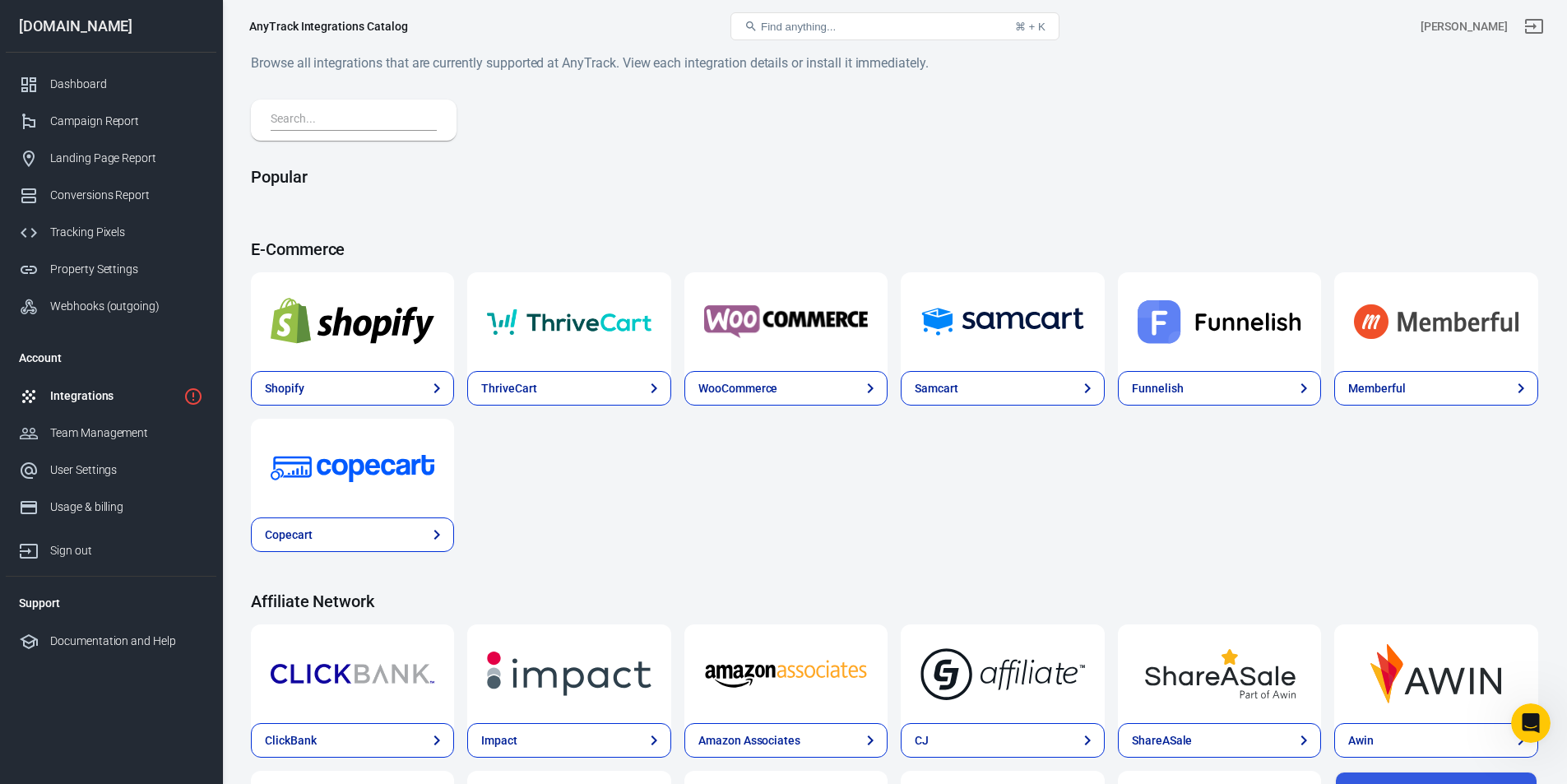
click at [325, 118] on input "text" at bounding box center [350, 120] width 160 height 21
click at [85, 392] on div "Integrations" at bounding box center [113, 395] width 127 height 17
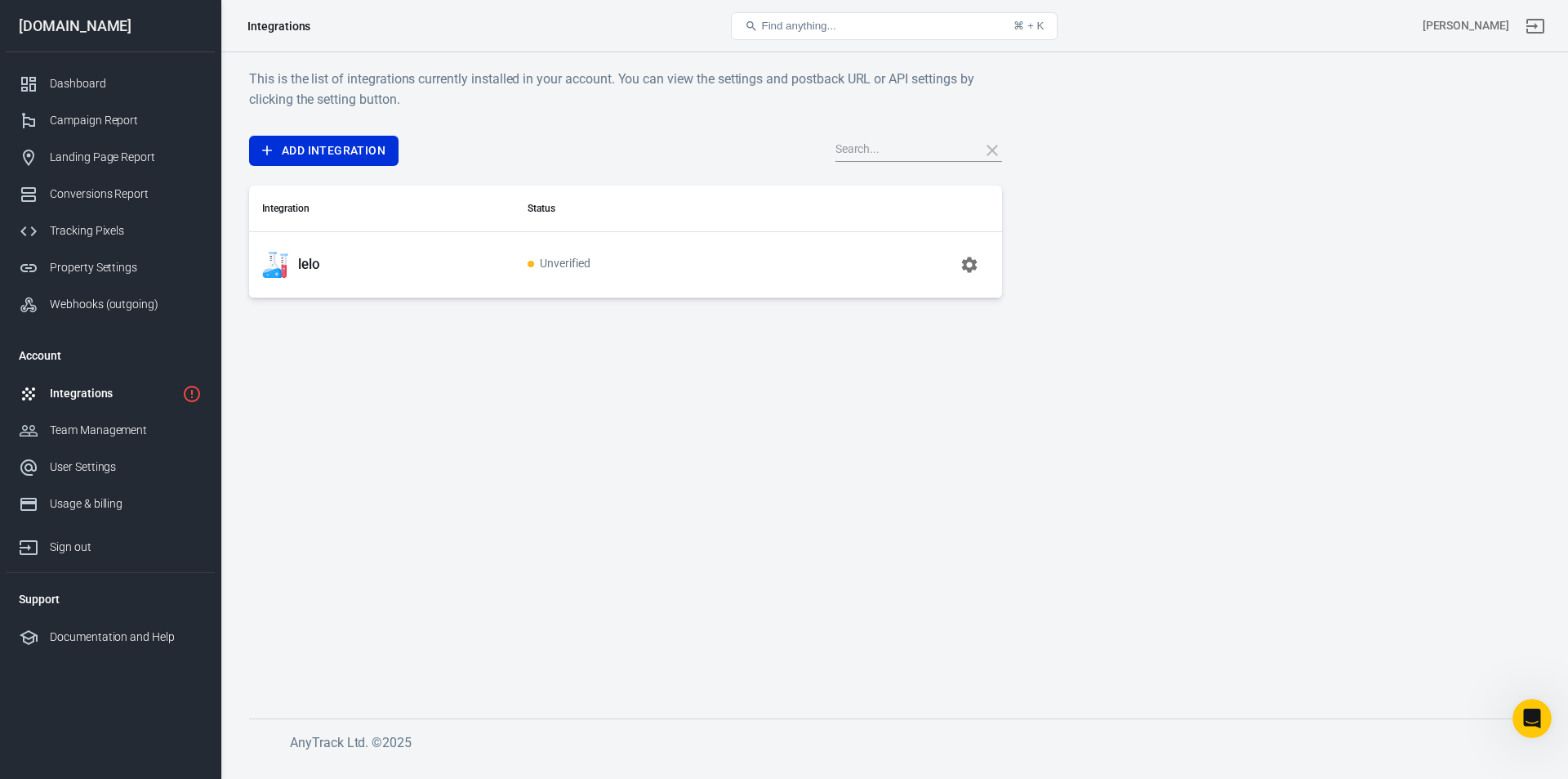
click at [973, 270] on icon "button" at bounding box center [970, 265] width 20 height 20
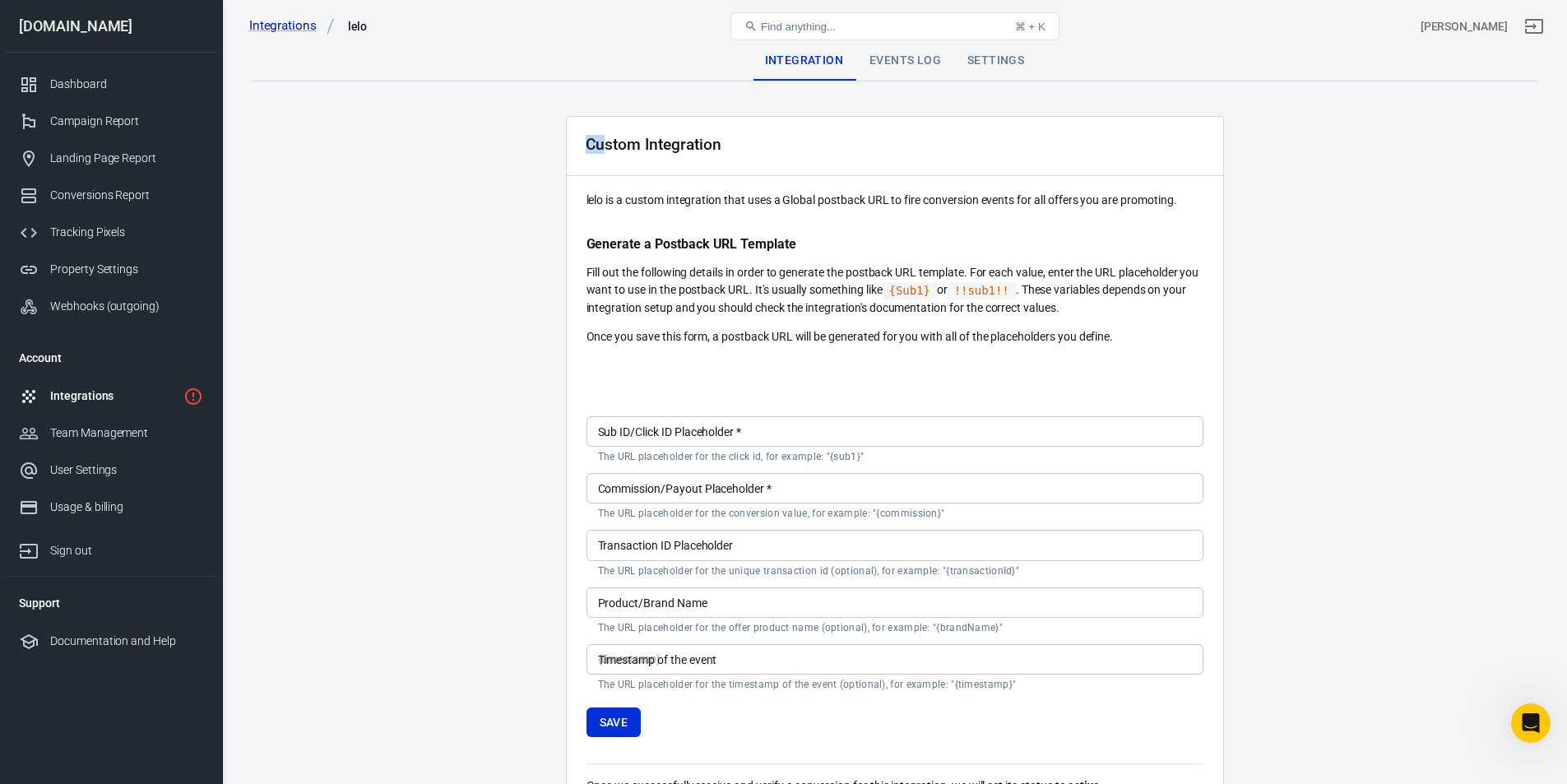
drag, startPoint x: 577, startPoint y: 141, endPoint x: 603, endPoint y: 171, distance: 39.7
click at [605, 154] on div "Custom Integration" at bounding box center [895, 146] width 657 height 59
click at [602, 174] on div "Custom Integration" at bounding box center [895, 146] width 657 height 59
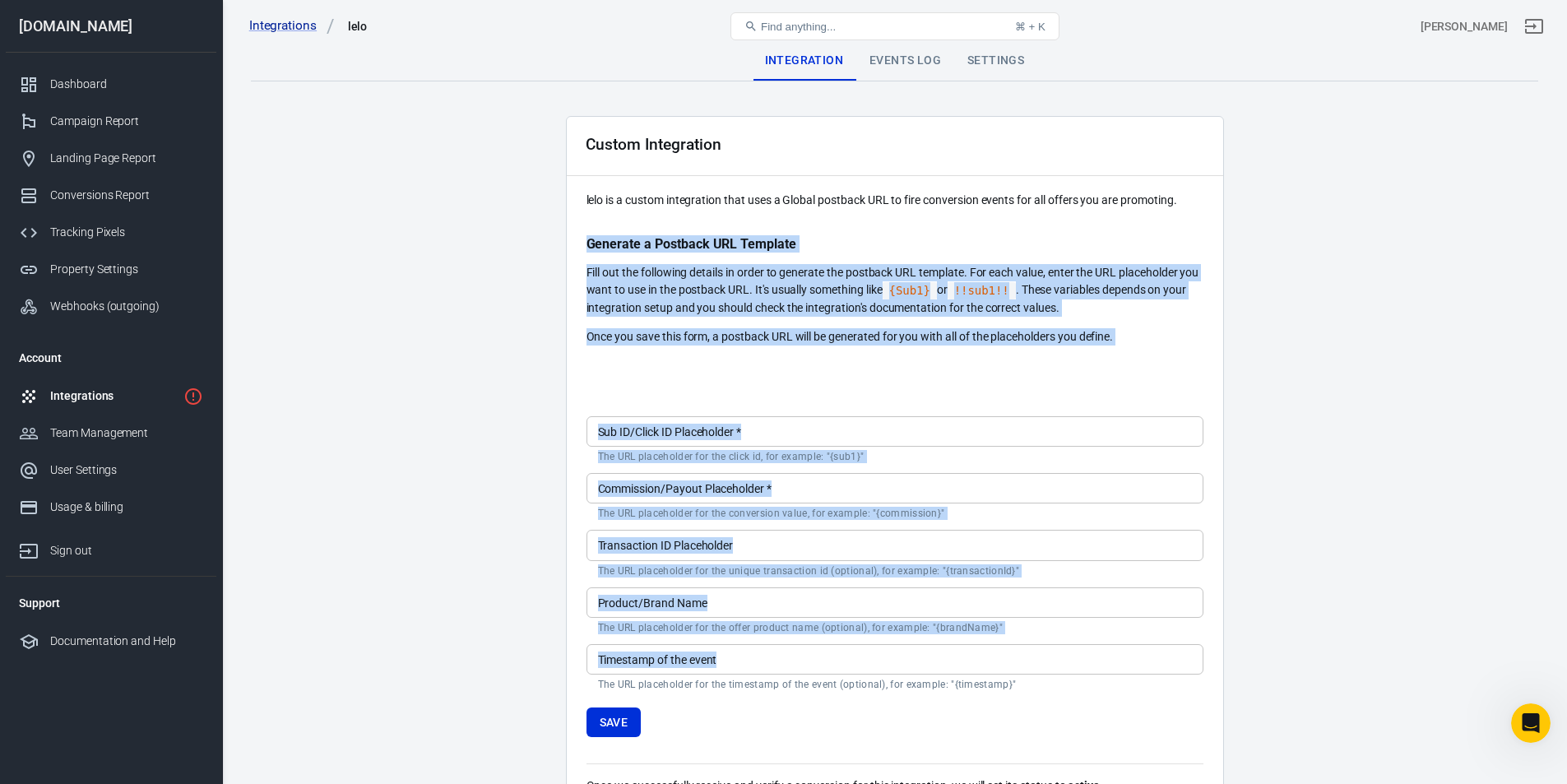
drag, startPoint x: 585, startPoint y: 245, endPoint x: 1045, endPoint y: 674, distance: 629.0
click at [1045, 674] on div "Custom Integration lelo is a custom integration that uses a Global postback URL…" at bounding box center [895, 476] width 658 height 719
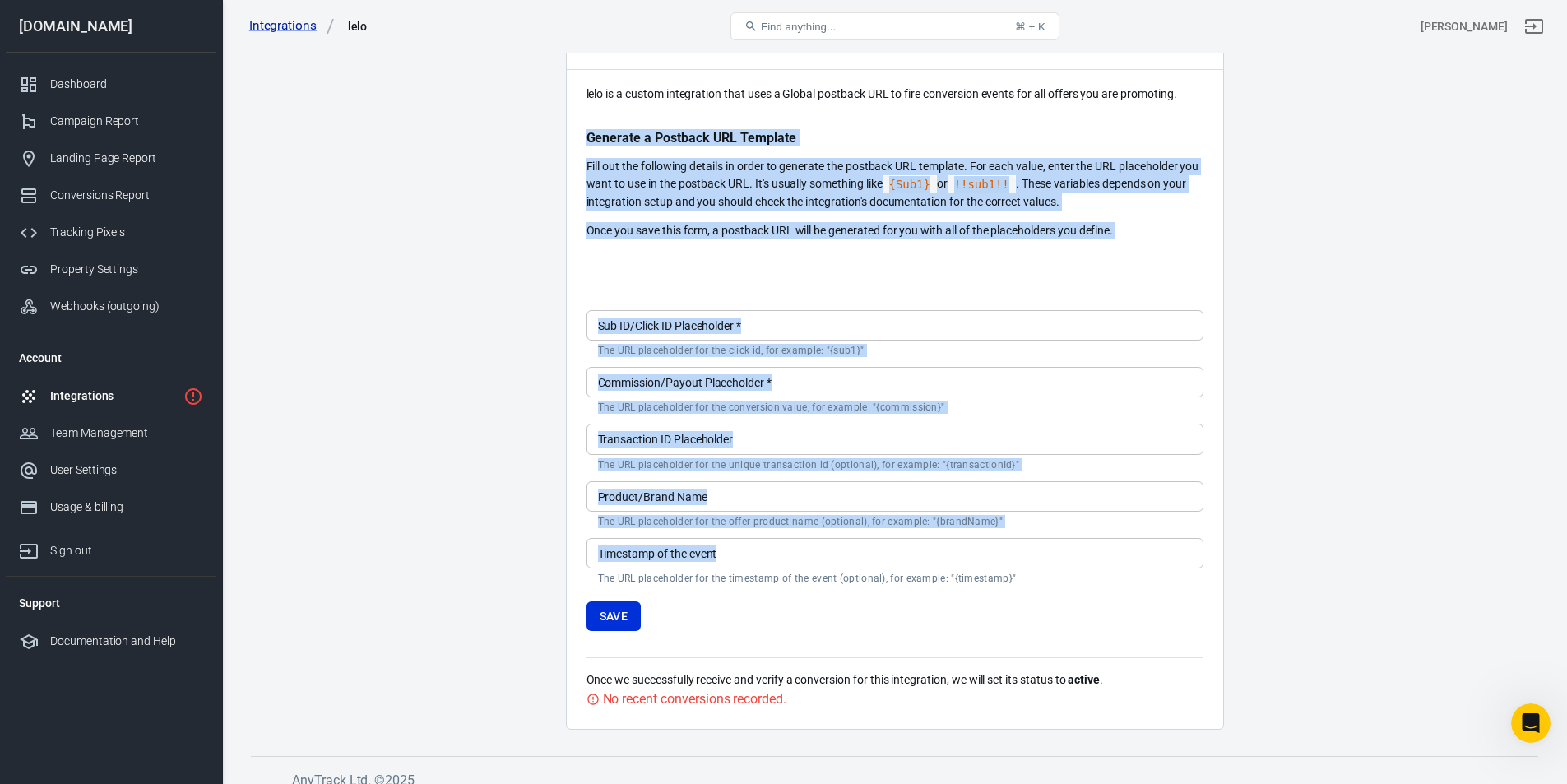
scroll to position [122, 0]
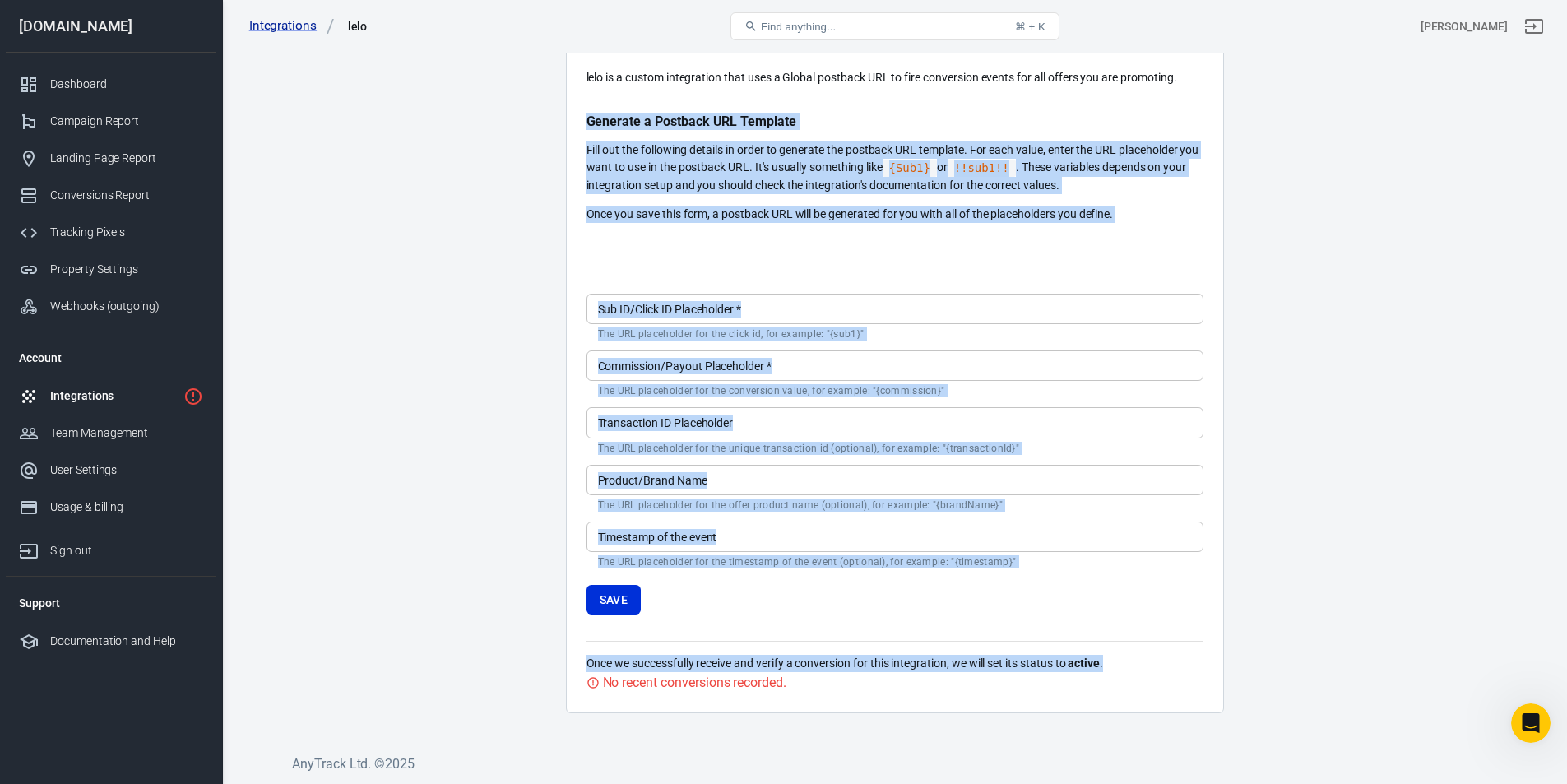
drag, startPoint x: 1123, startPoint y: 664, endPoint x: 573, endPoint y: 119, distance: 774.3
click at [573, 119] on div "Custom Integration lelo is a custom integration that uses a Global postback URL…" at bounding box center [895, 353] width 658 height 719
copy div "Loremips d Sitametc ADI Elitsedd Eius tem inc utlaboree dolorem al enima mi ven…"
click at [973, 245] on div at bounding box center [895, 247] width 617 height 26
